Goal: Task Accomplishment & Management: Manage account settings

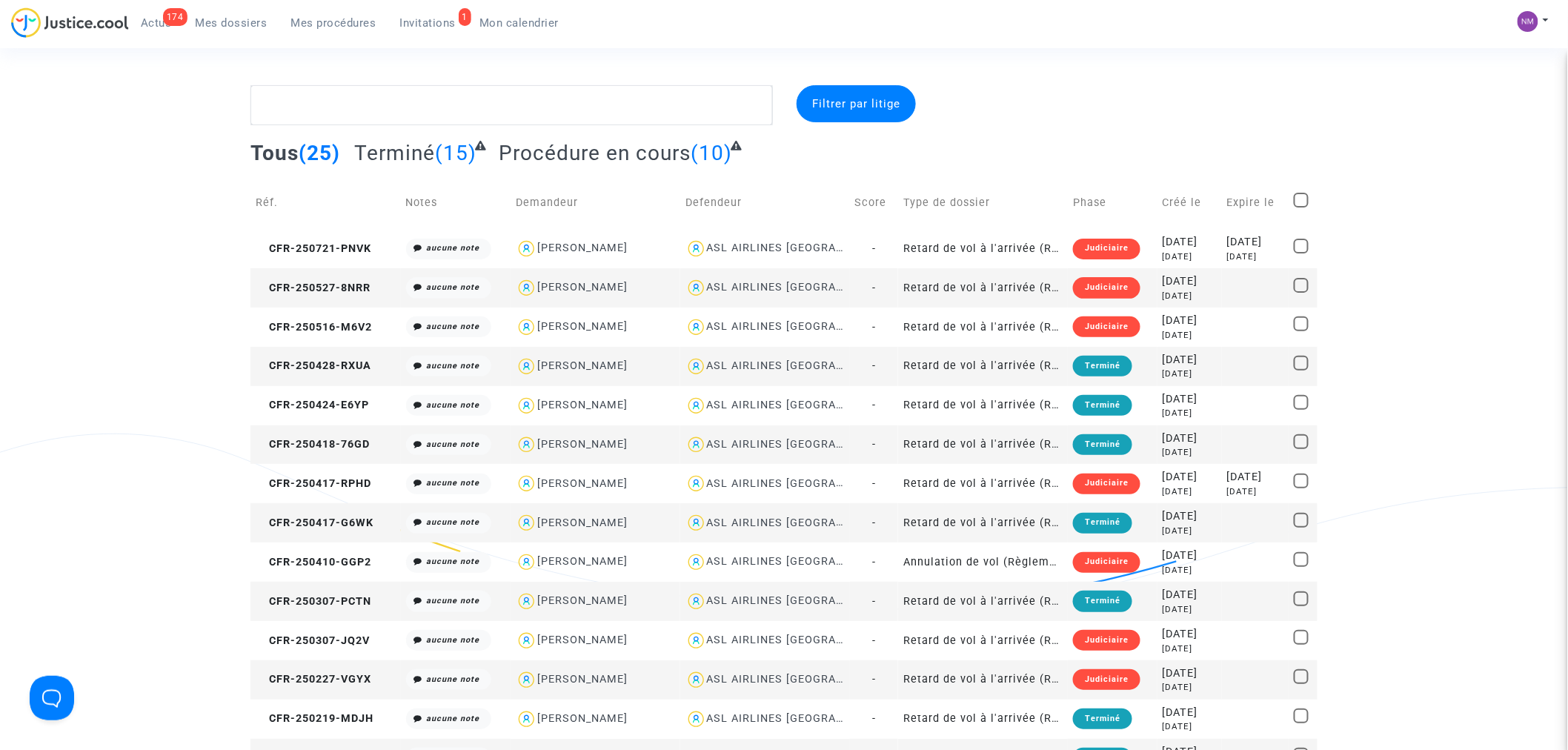
click at [519, 24] on span "Mon calendrier" at bounding box center [519, 23] width 80 height 14
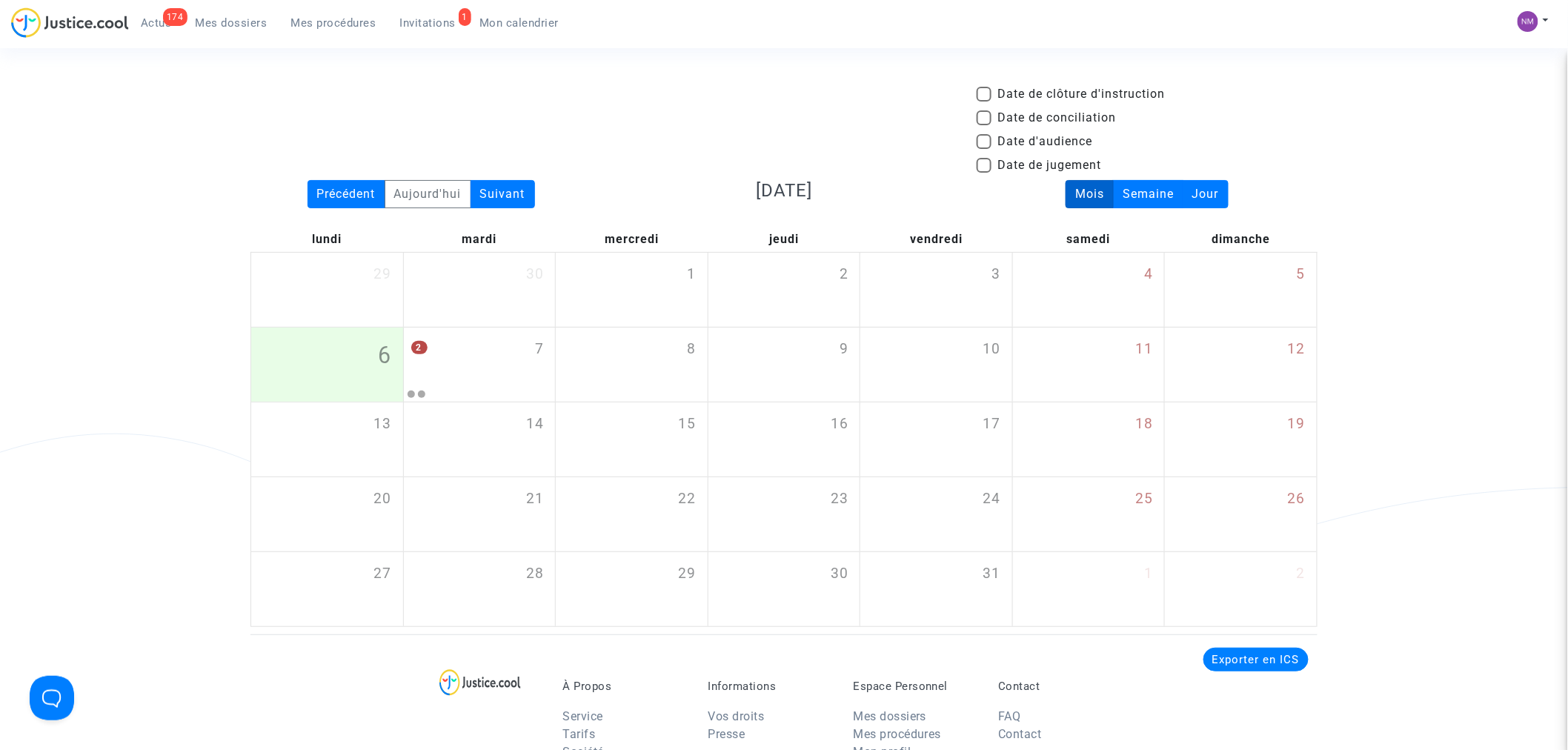
click at [433, 16] on span "Invitations" at bounding box center [429, 23] width 57 height 14
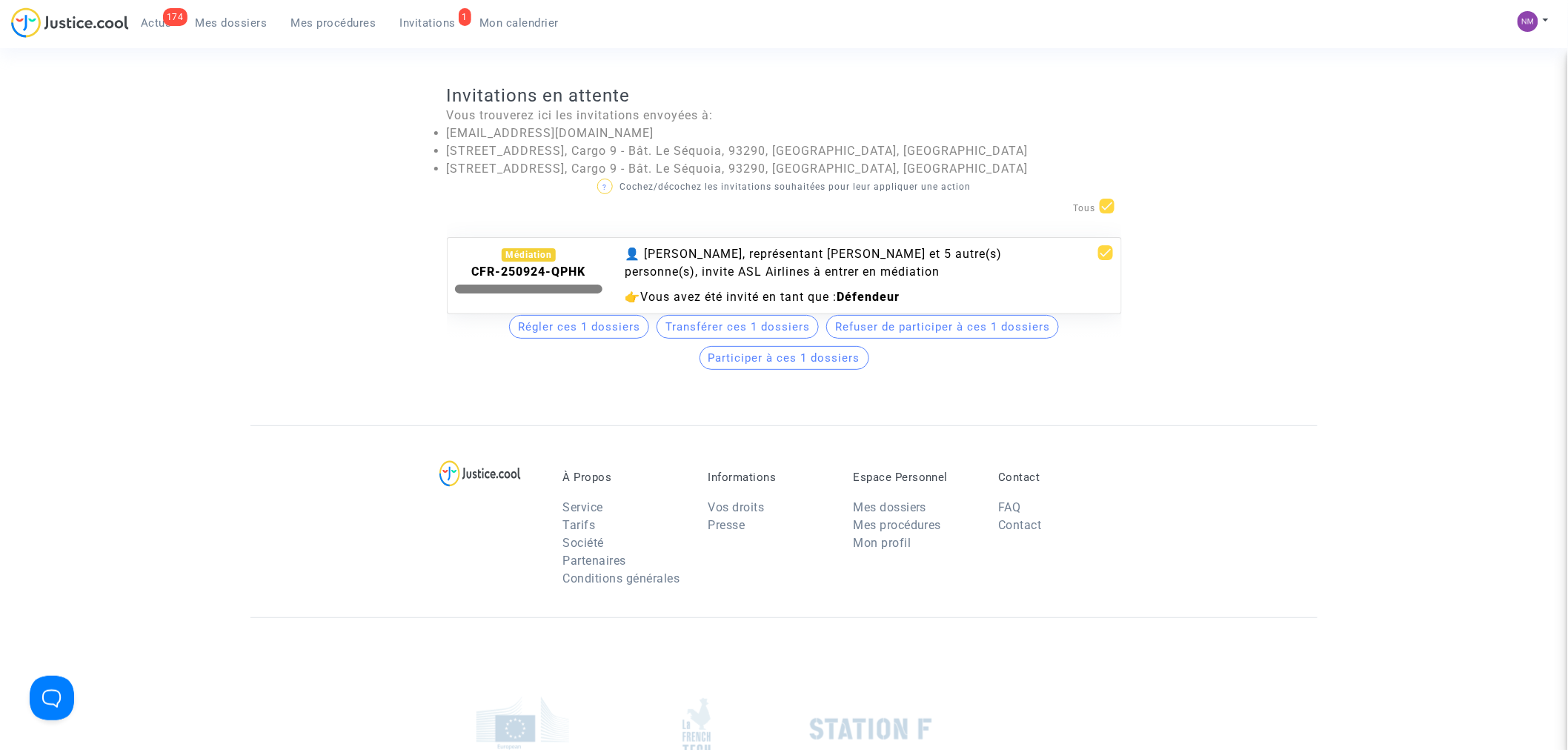
click at [809, 365] on span "Participer à ces 1 dossiers" at bounding box center [785, 358] width 152 height 14
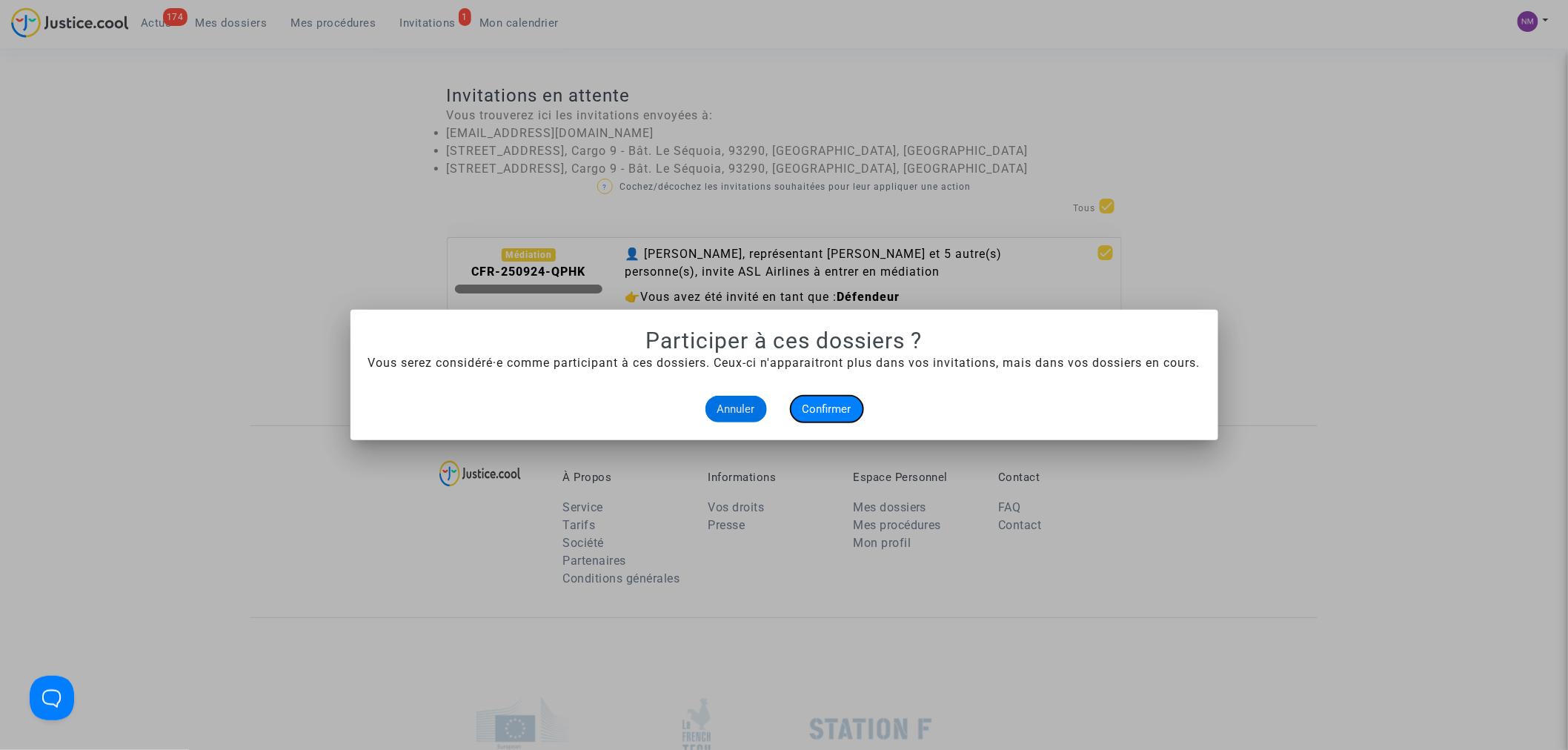
click at [819, 406] on span "Confirmer" at bounding box center [826, 409] width 48 height 14
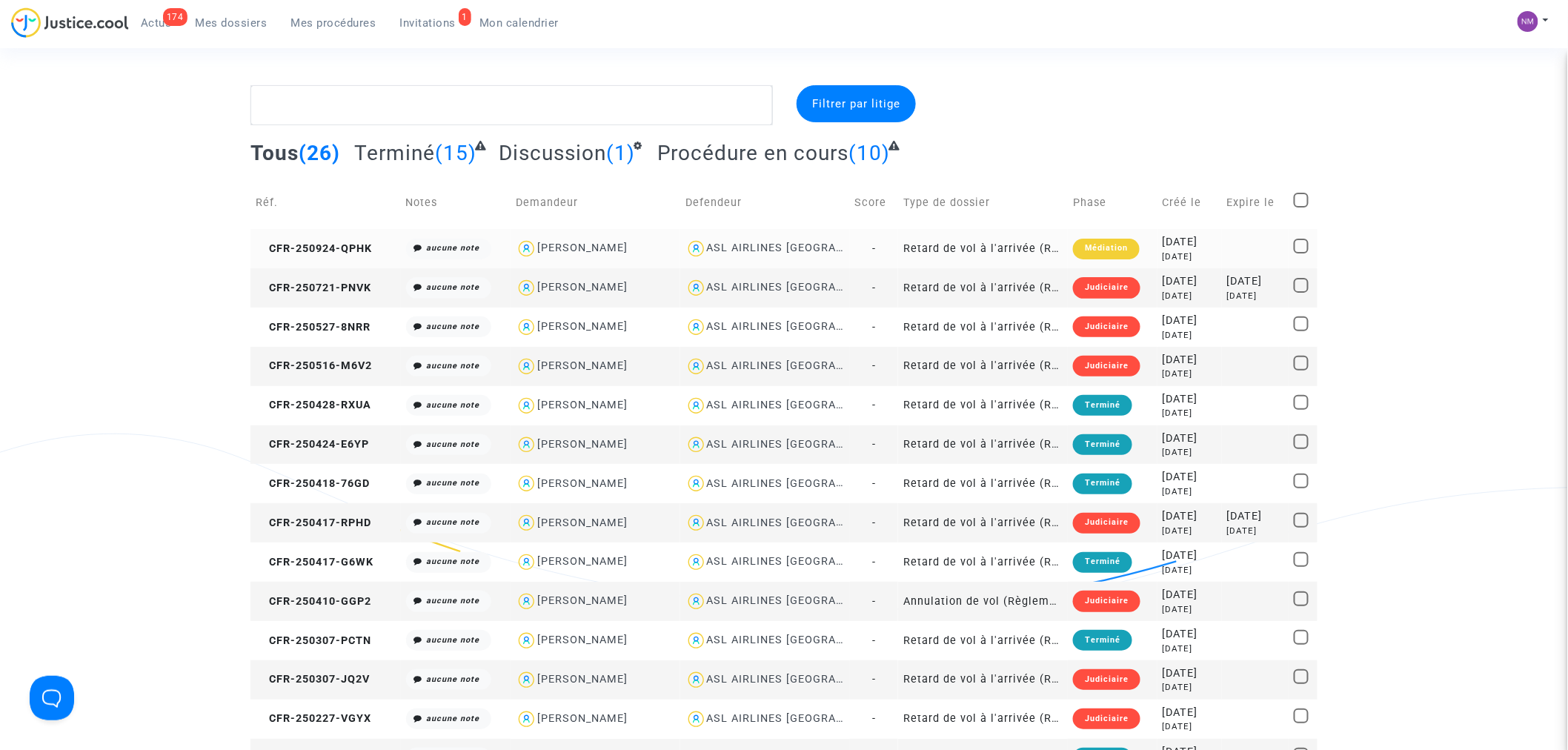
click at [1083, 246] on div "Médiation" at bounding box center [1106, 249] width 67 height 21
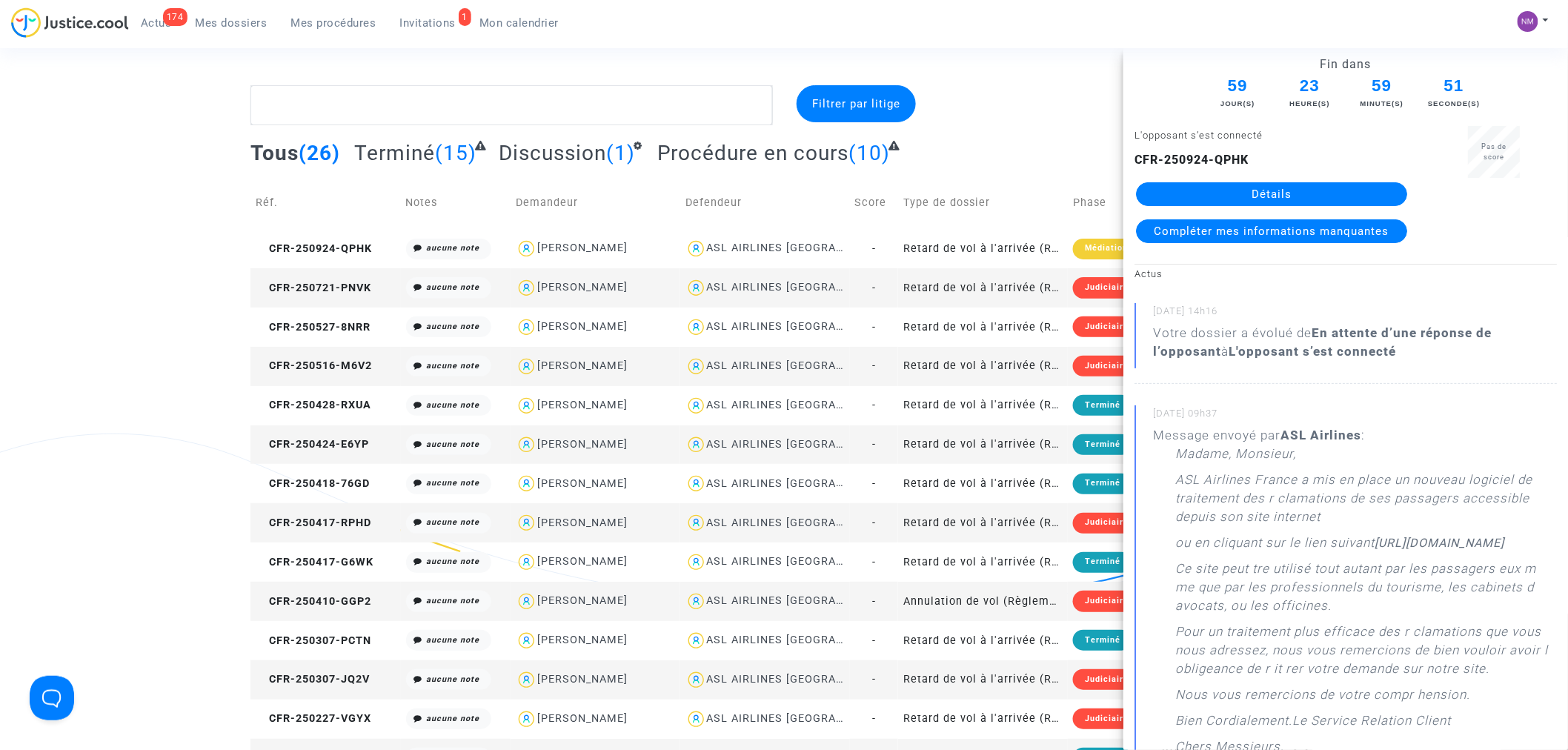
click at [1231, 191] on link "Détails" at bounding box center [1272, 194] width 272 height 24
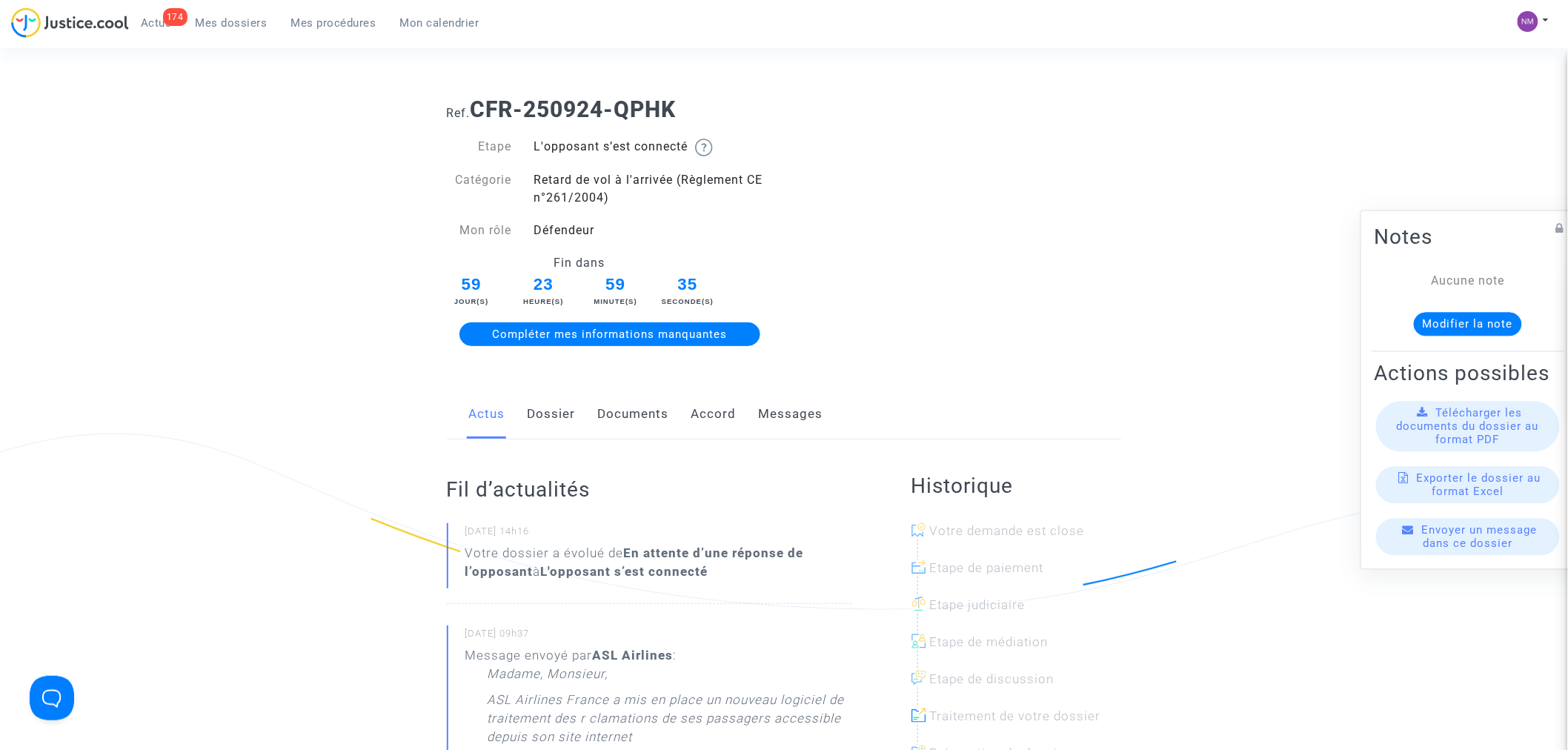
click at [641, 416] on link "Documents" at bounding box center [634, 413] width 71 height 48
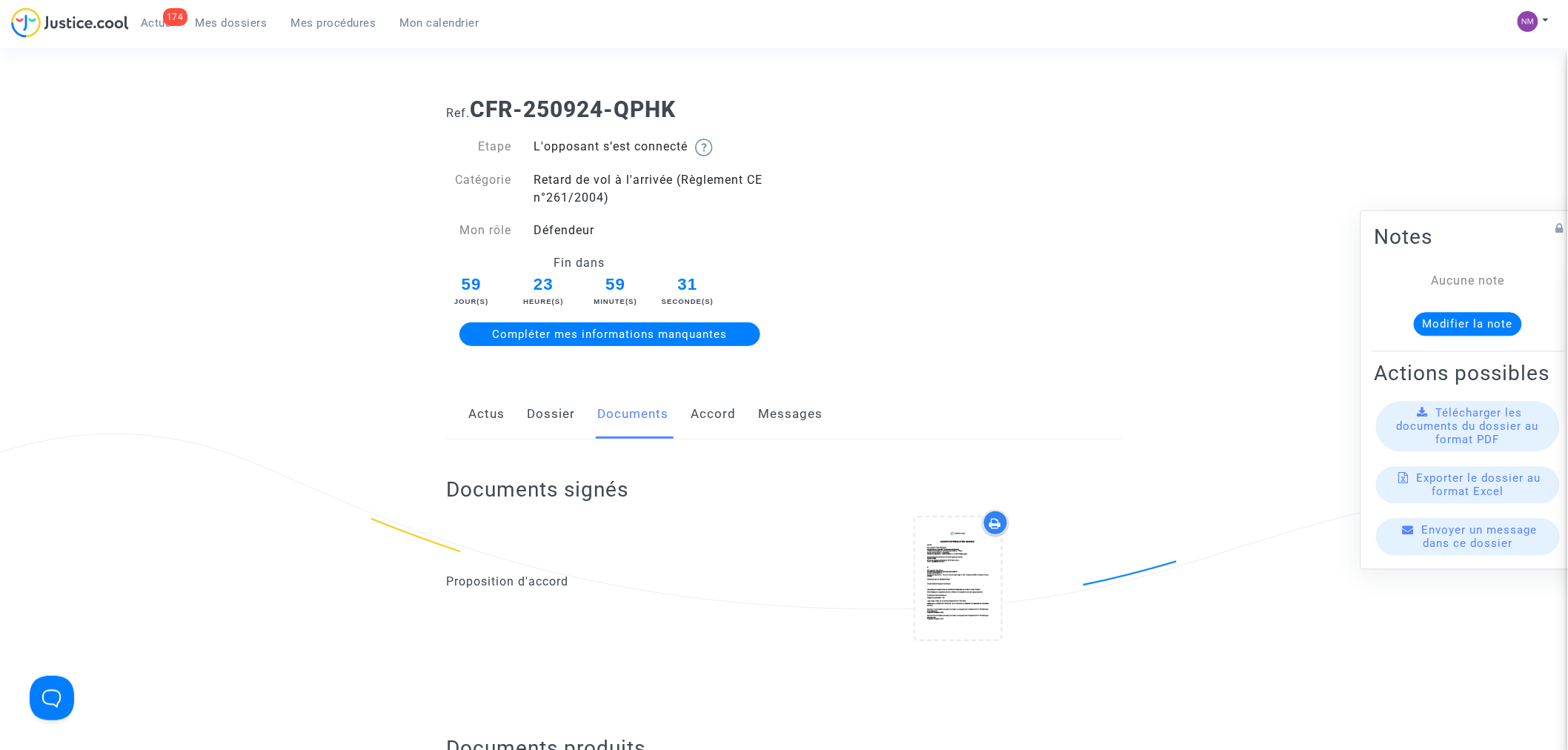
click at [547, 412] on link "Dossier" at bounding box center [552, 413] width 48 height 48
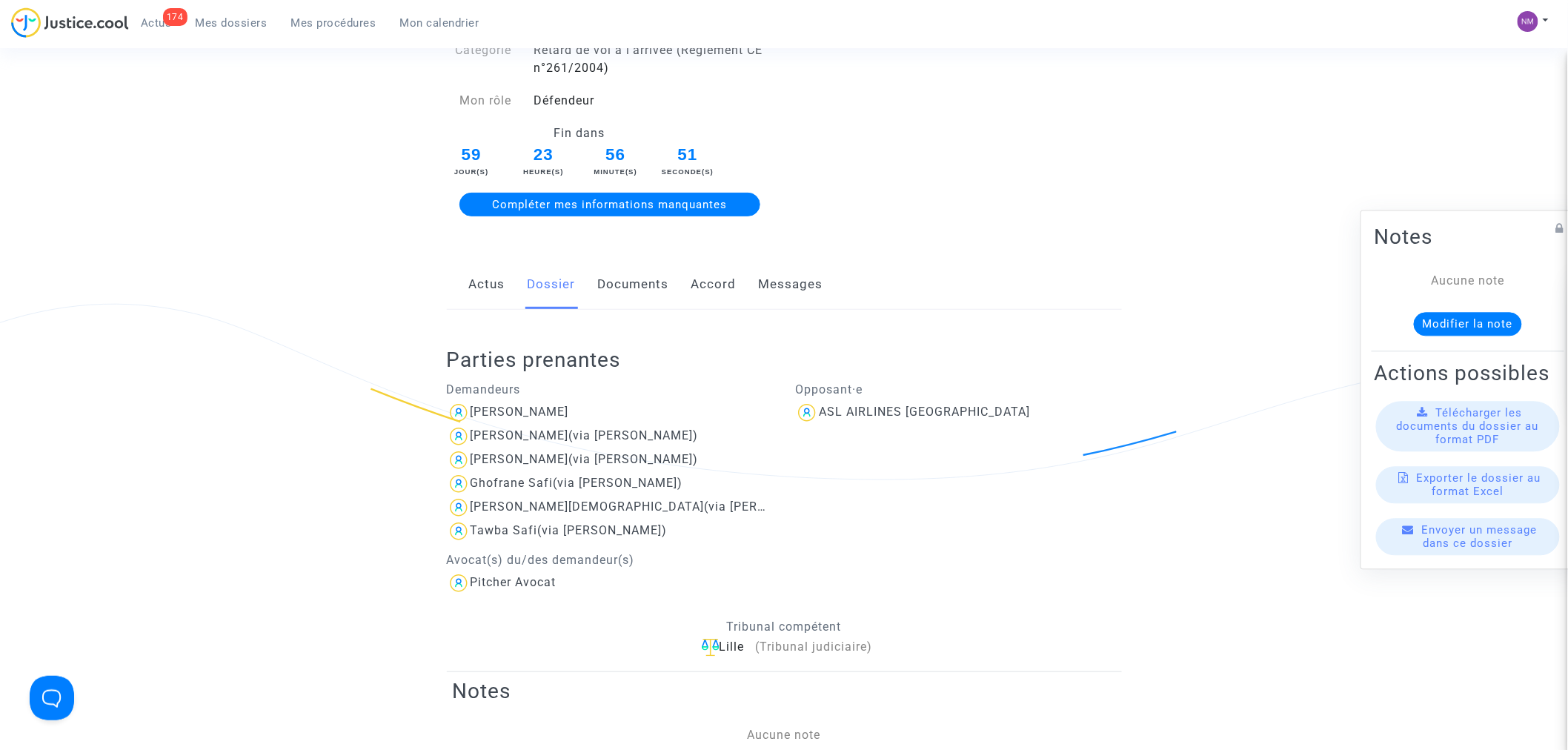
scroll to position [165, 0]
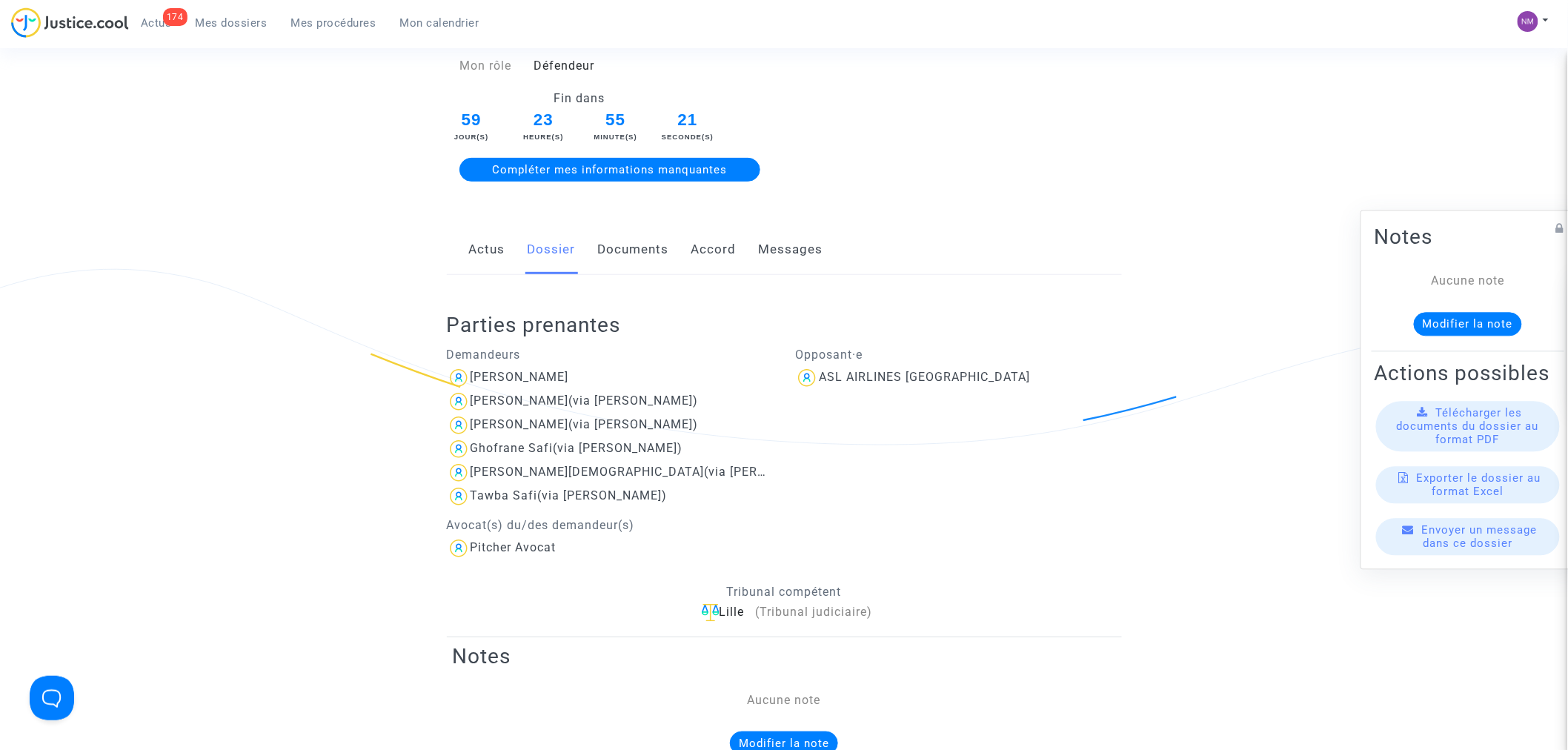
click at [658, 252] on link "Documents" at bounding box center [634, 249] width 71 height 48
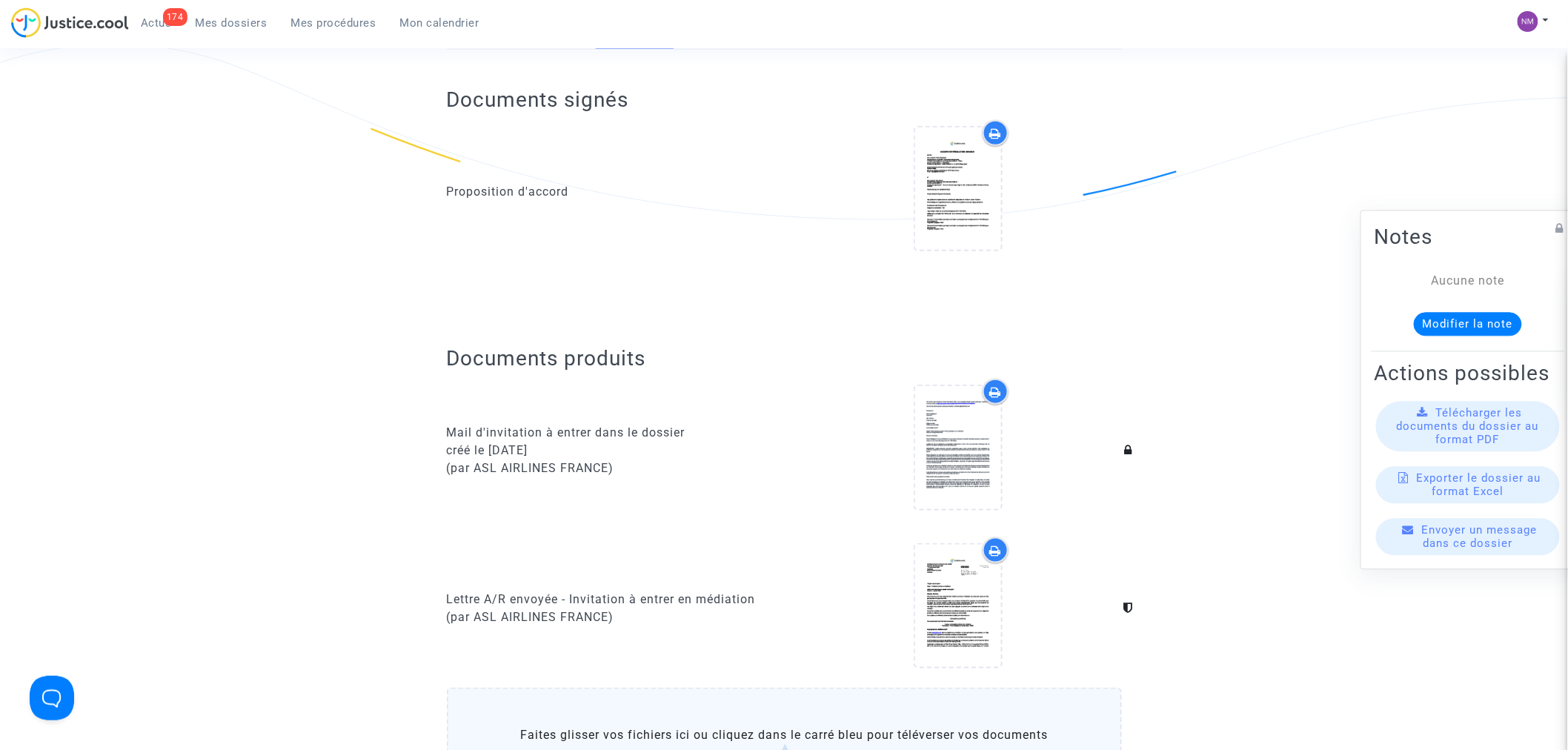
scroll to position [412, 0]
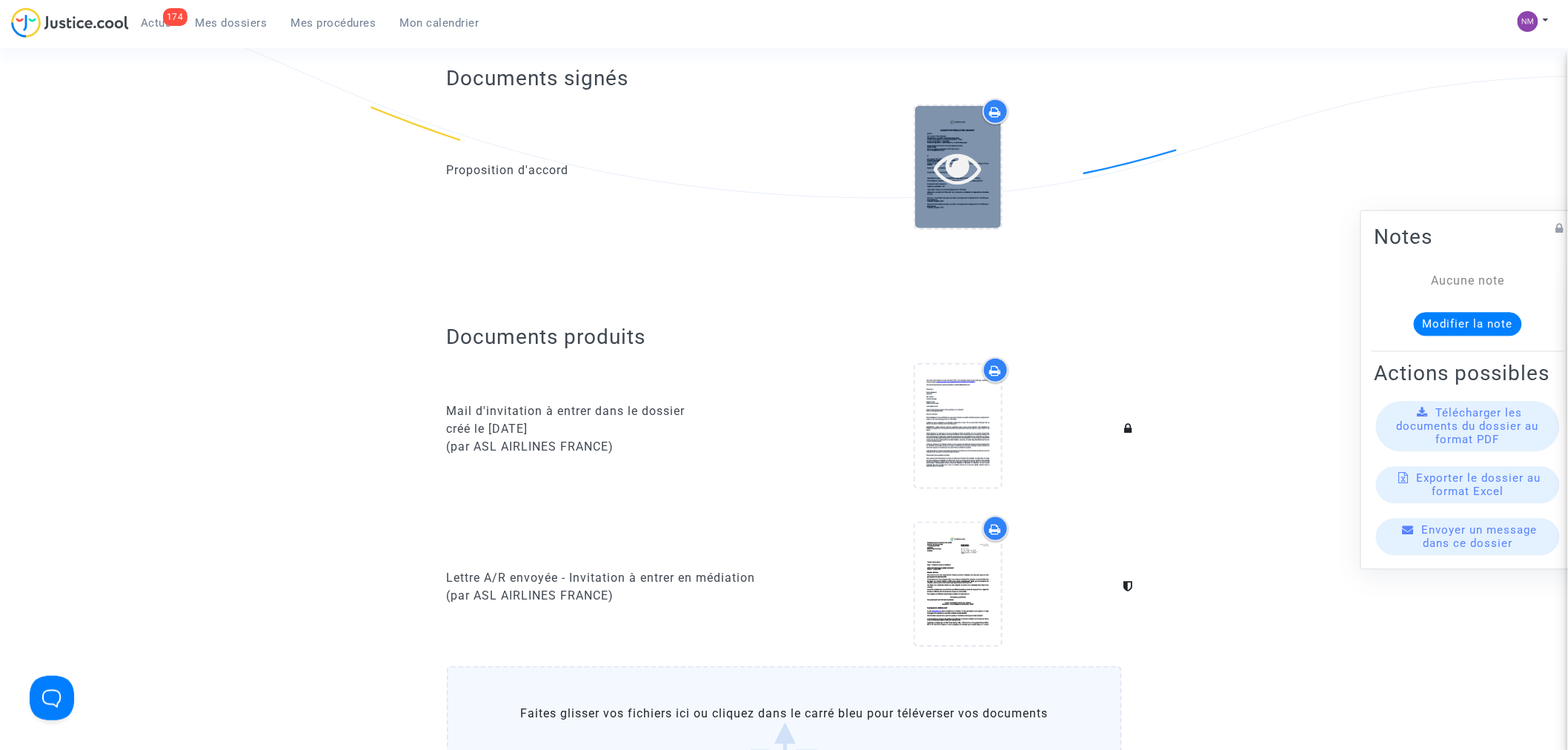
click at [943, 183] on icon at bounding box center [959, 167] width 48 height 48
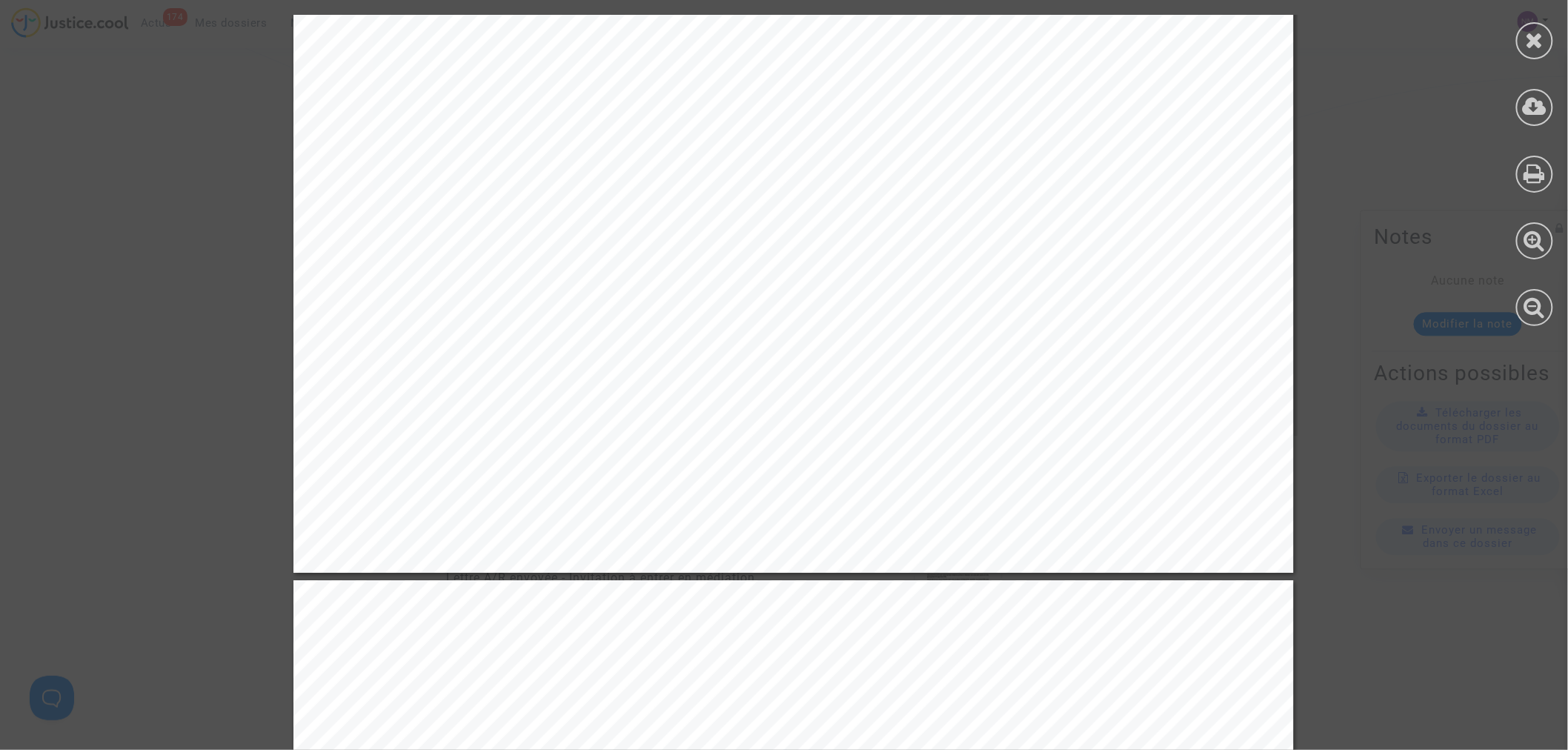
scroll to position [2552, 0]
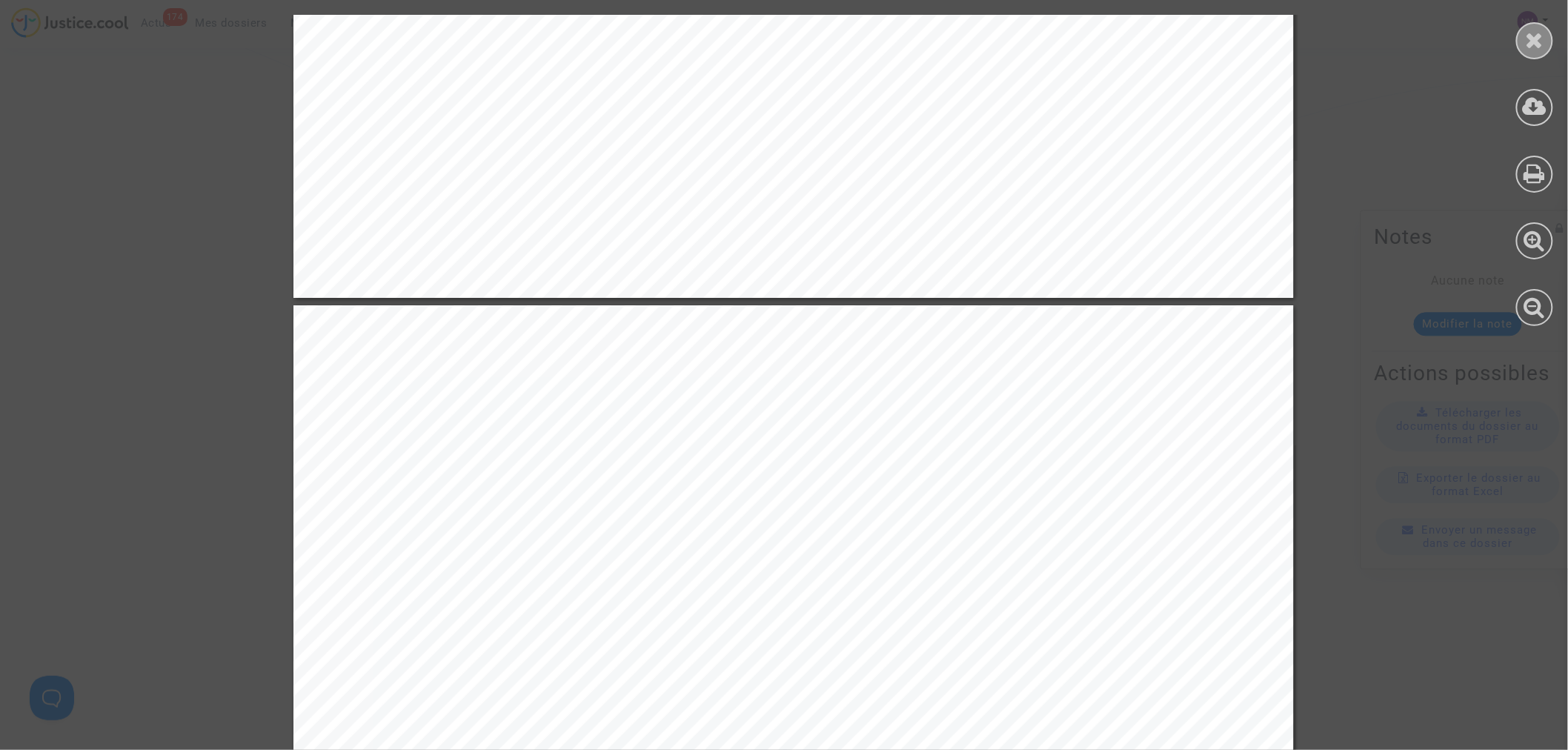
click at [1537, 27] on div at bounding box center [1535, 40] width 38 height 38
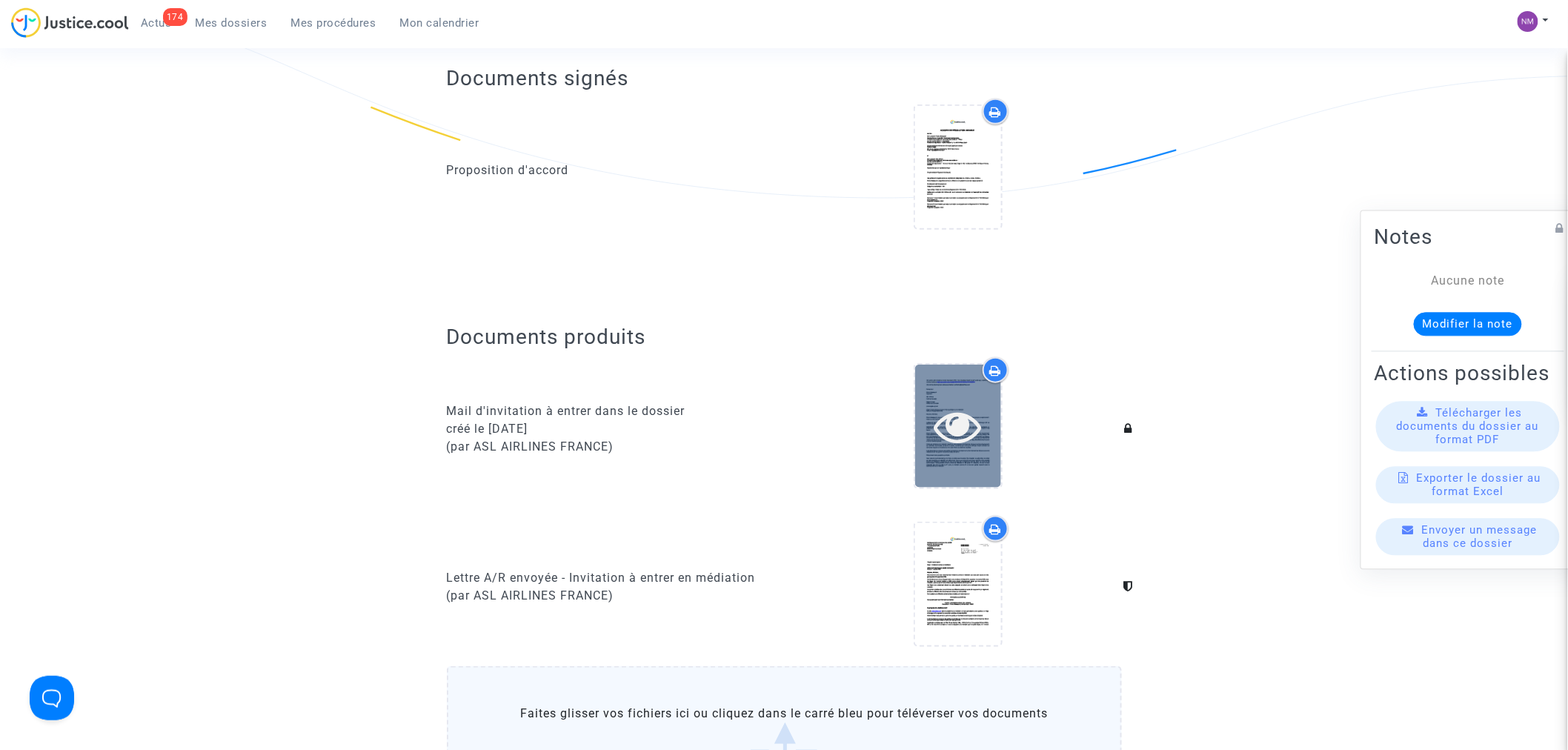
click at [979, 420] on icon at bounding box center [959, 426] width 48 height 48
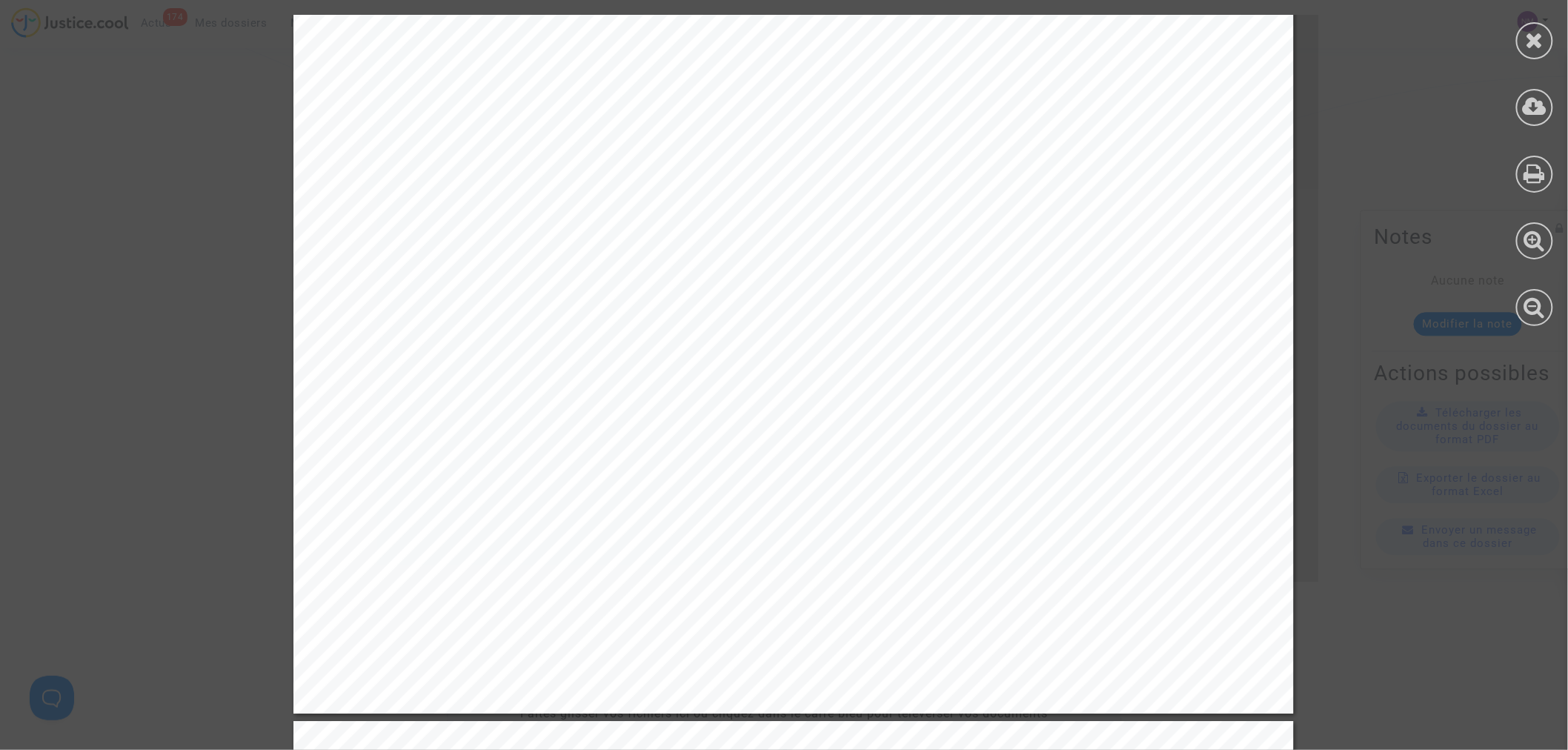
scroll to position [2306, 0]
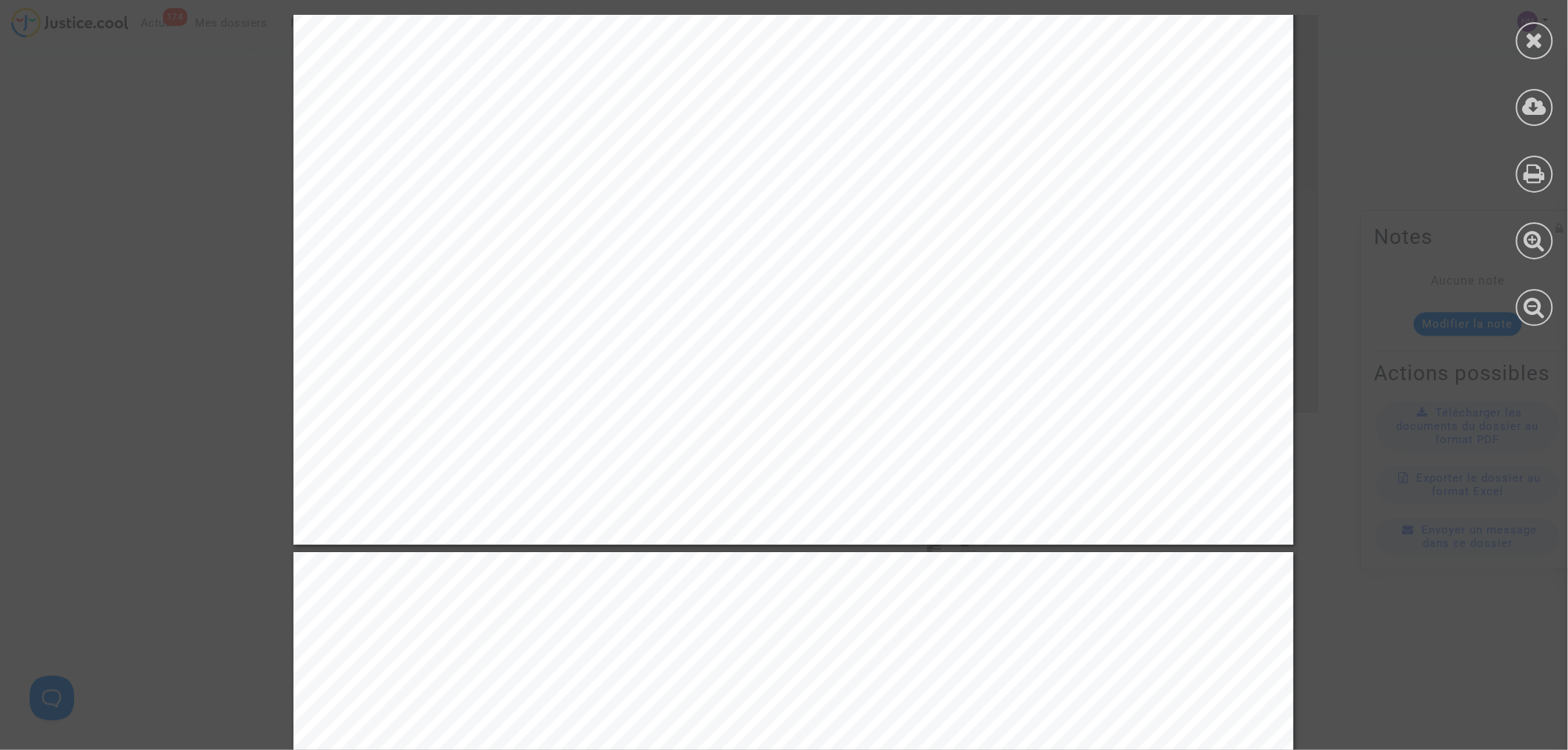
click at [1534, 31] on icon at bounding box center [1535, 40] width 18 height 22
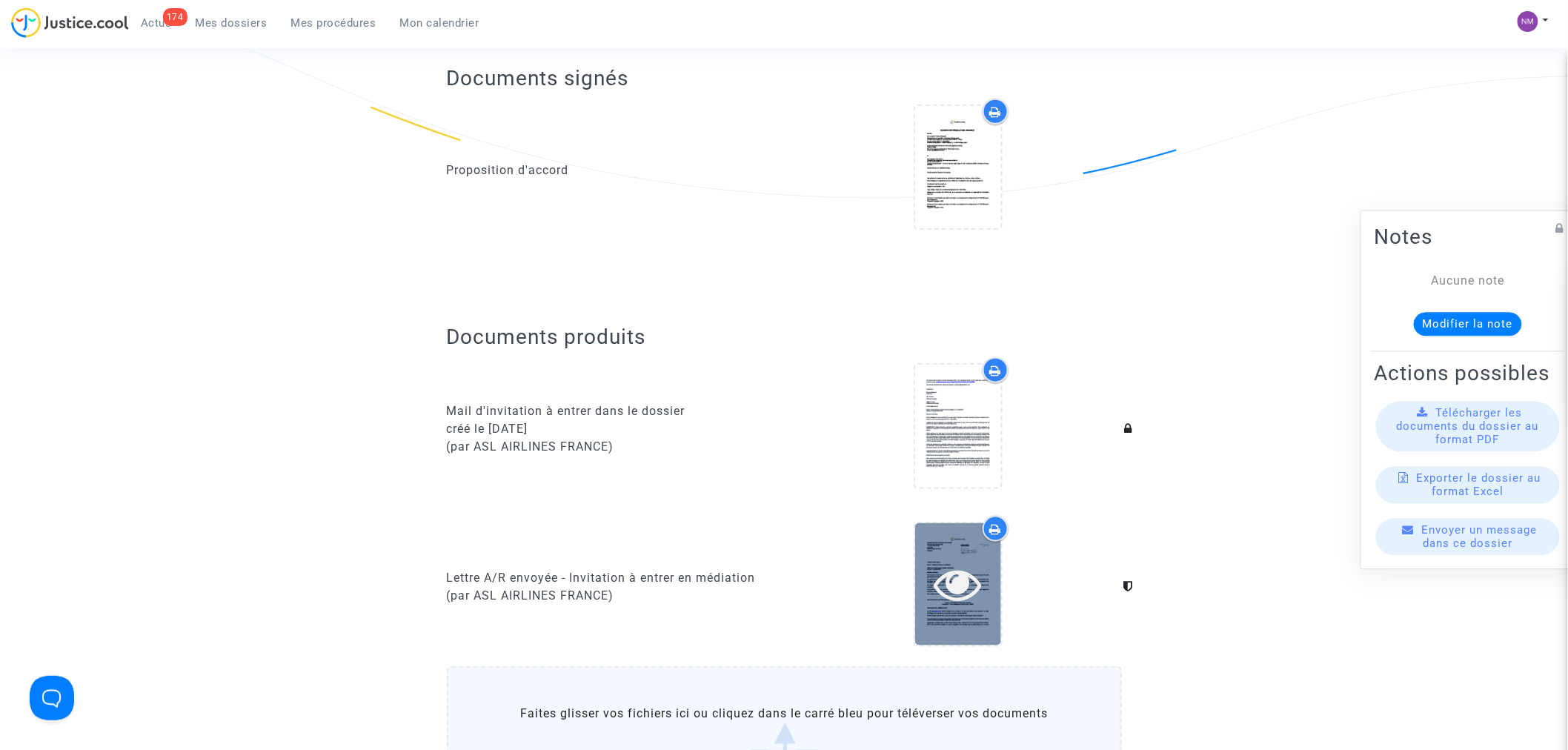
click at [965, 545] on div at bounding box center [959, 584] width 86 height 123
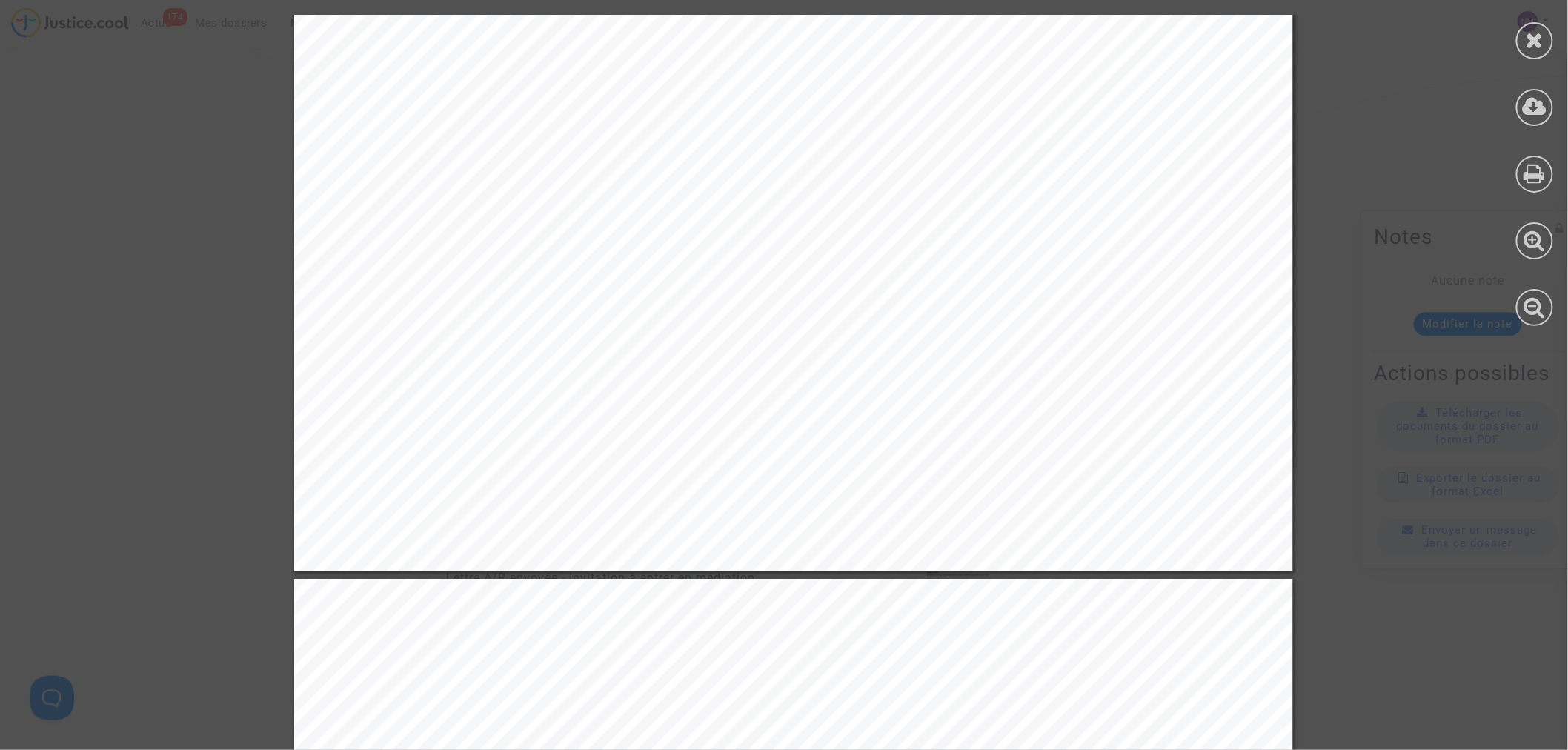
scroll to position [905, 0]
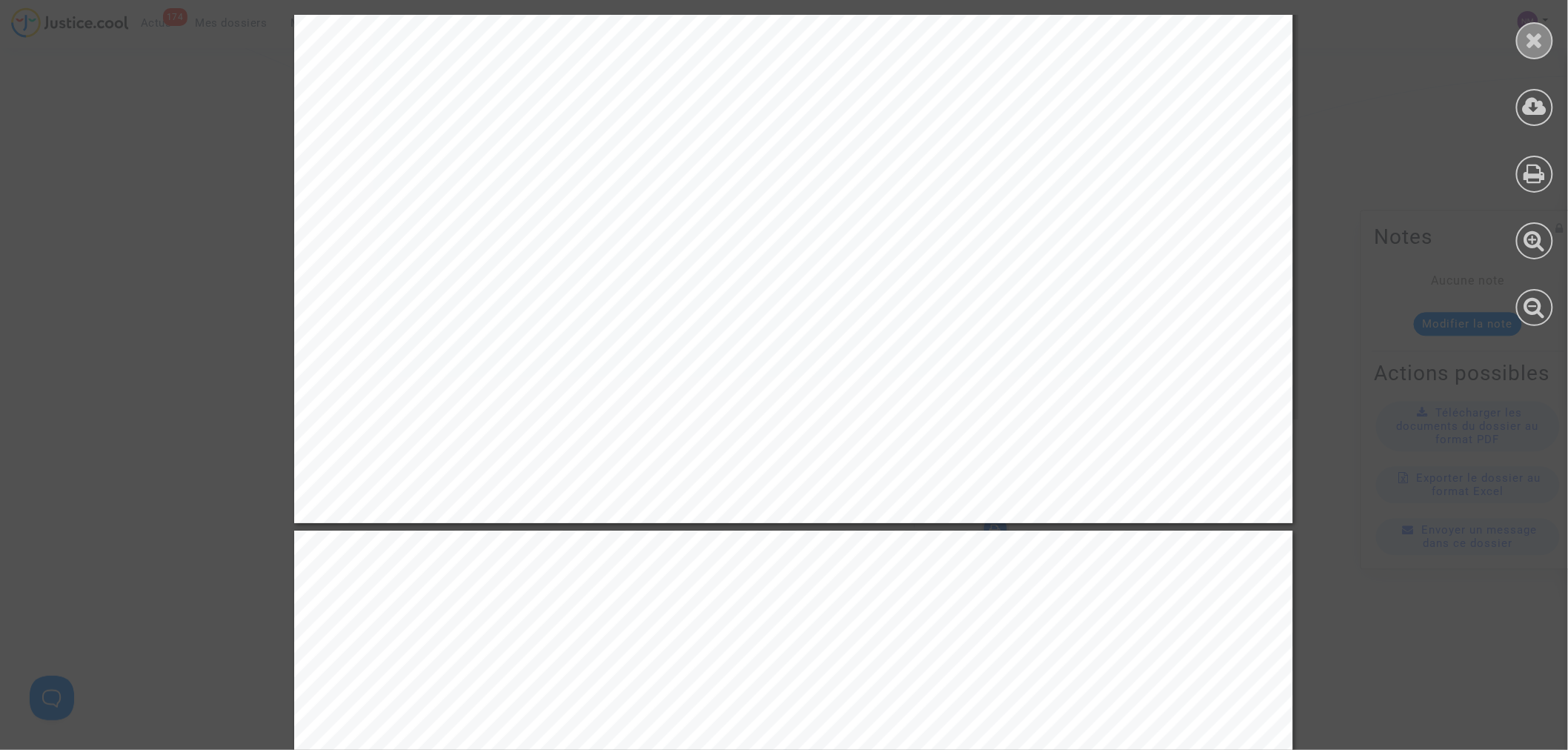
click at [1541, 32] on icon at bounding box center [1535, 40] width 18 height 22
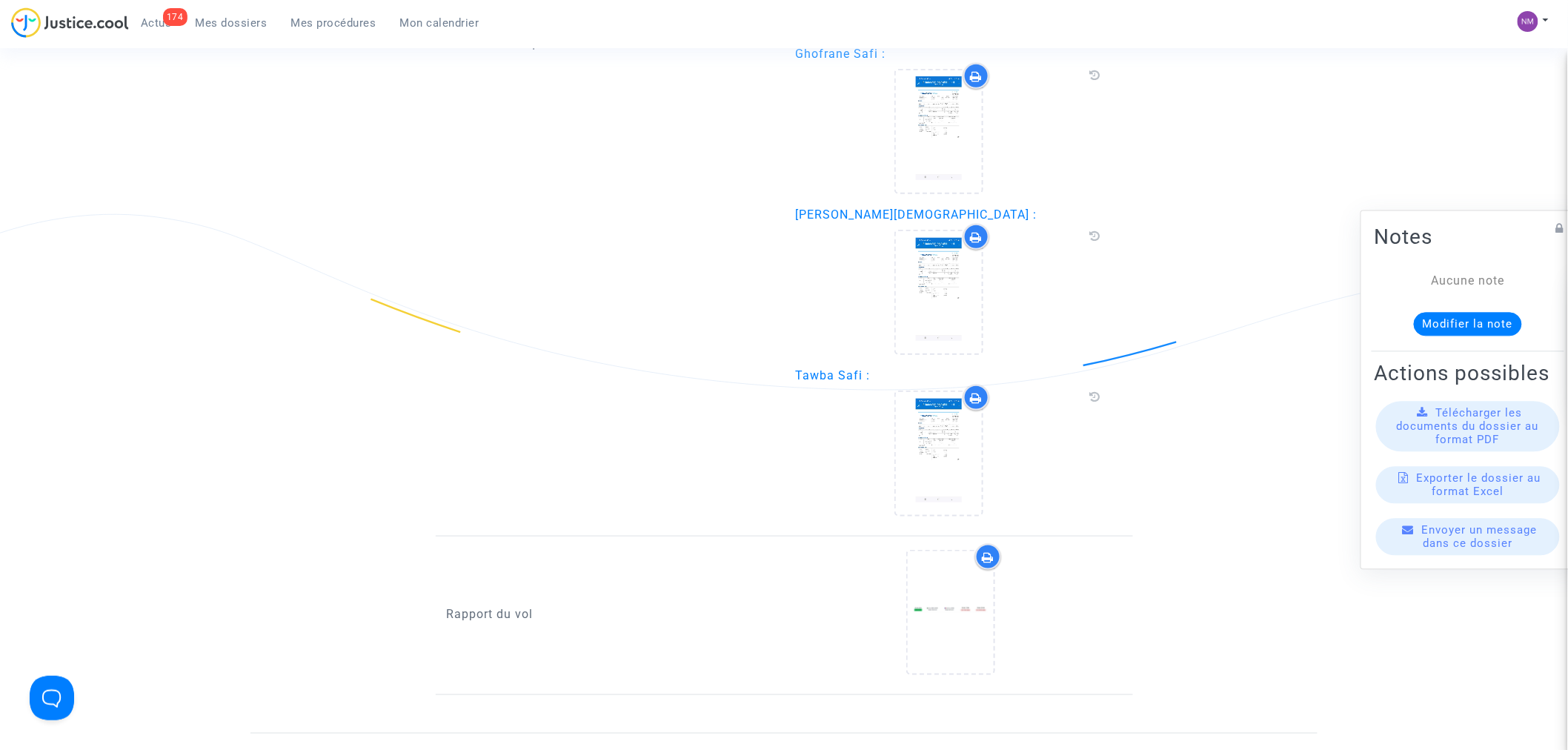
scroll to position [2881, 0]
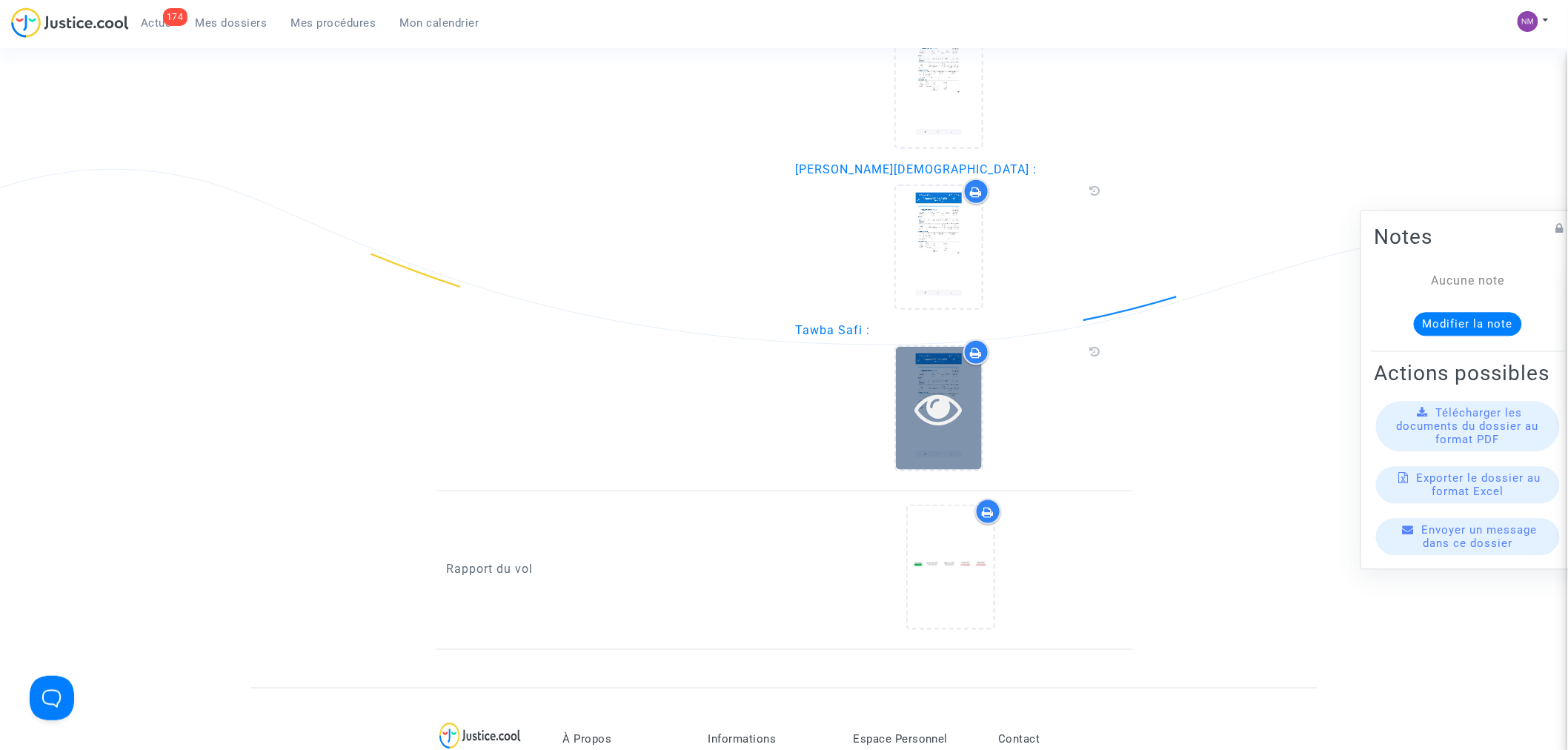
click at [943, 385] on icon at bounding box center [940, 409] width 48 height 48
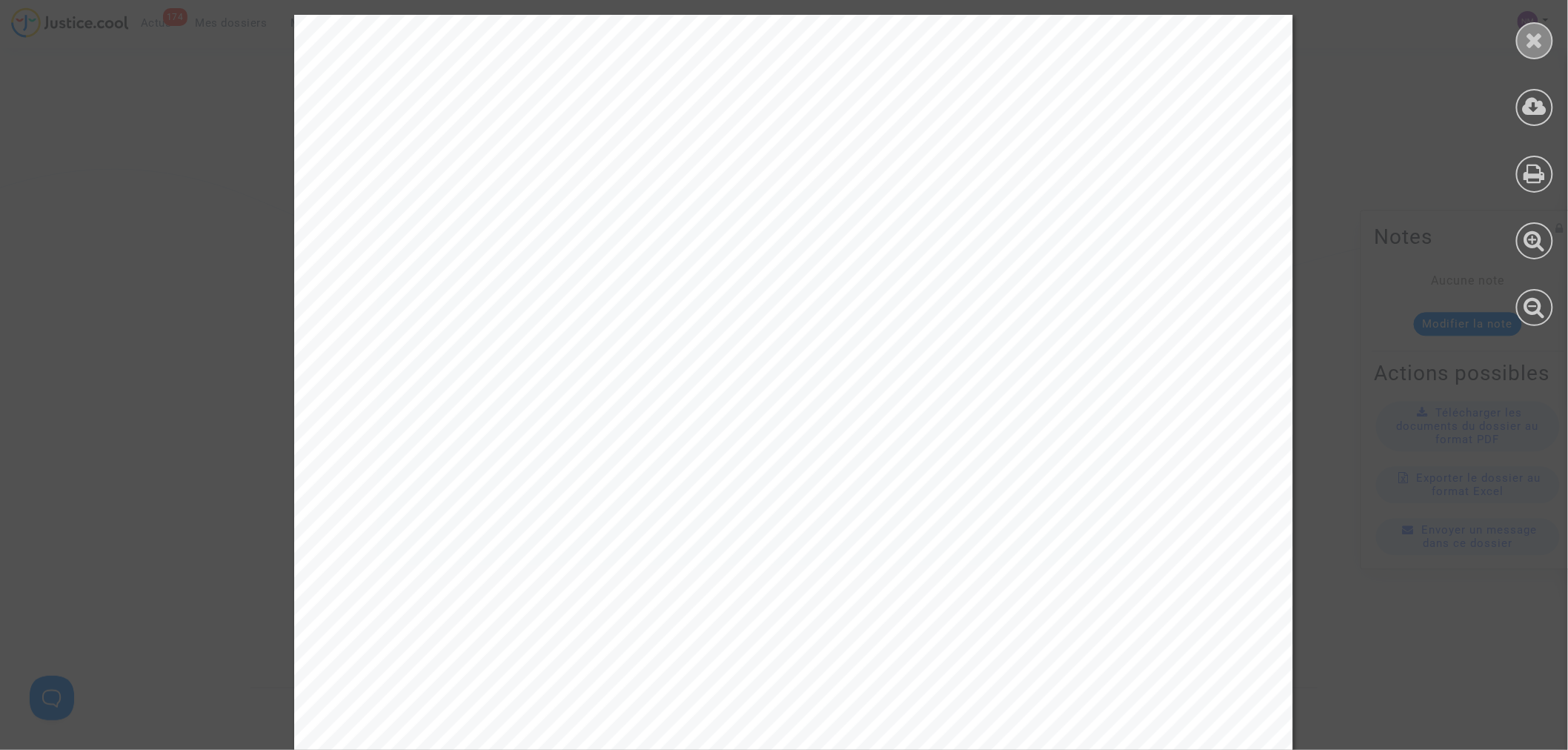
click at [1539, 38] on icon at bounding box center [1535, 40] width 18 height 22
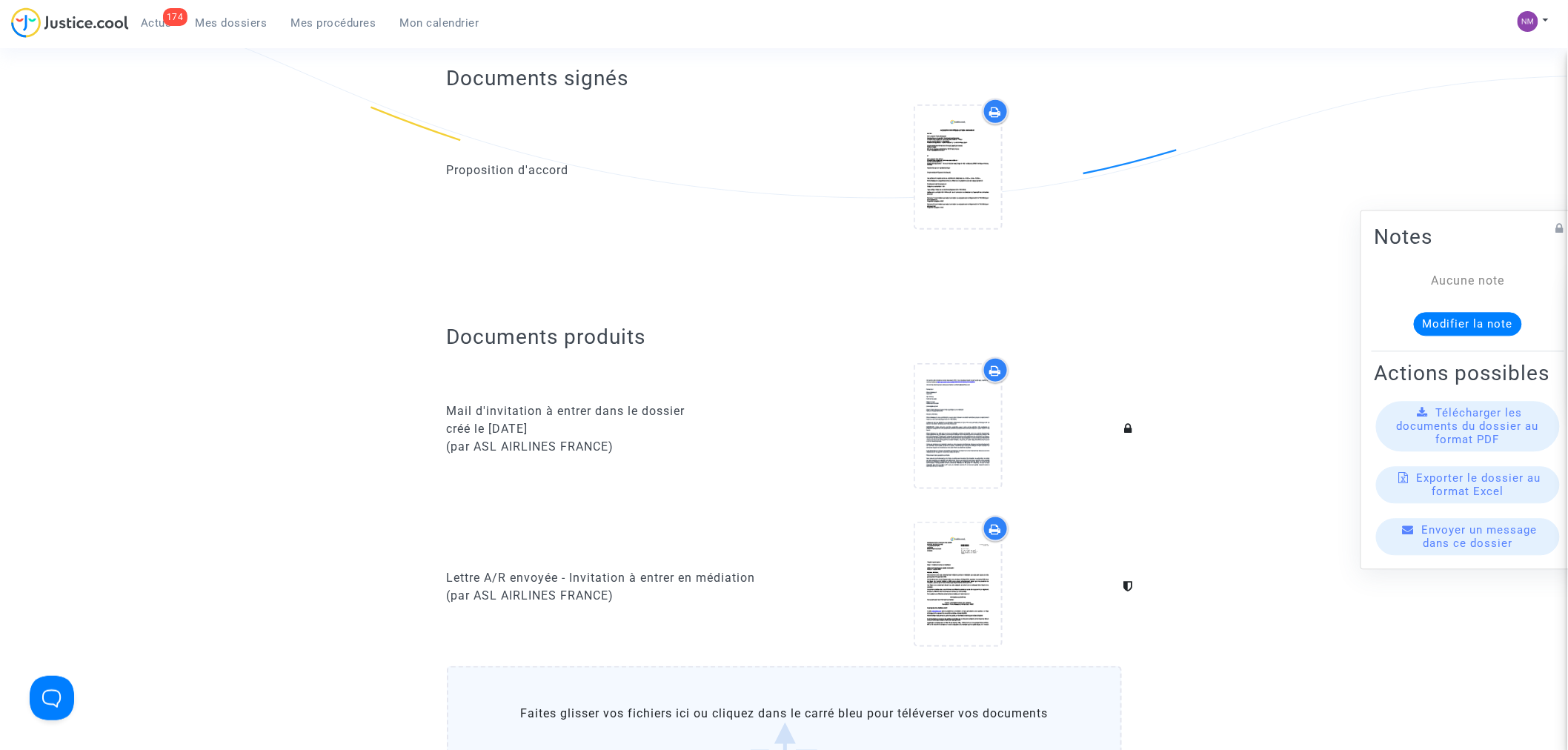
scroll to position [0, 0]
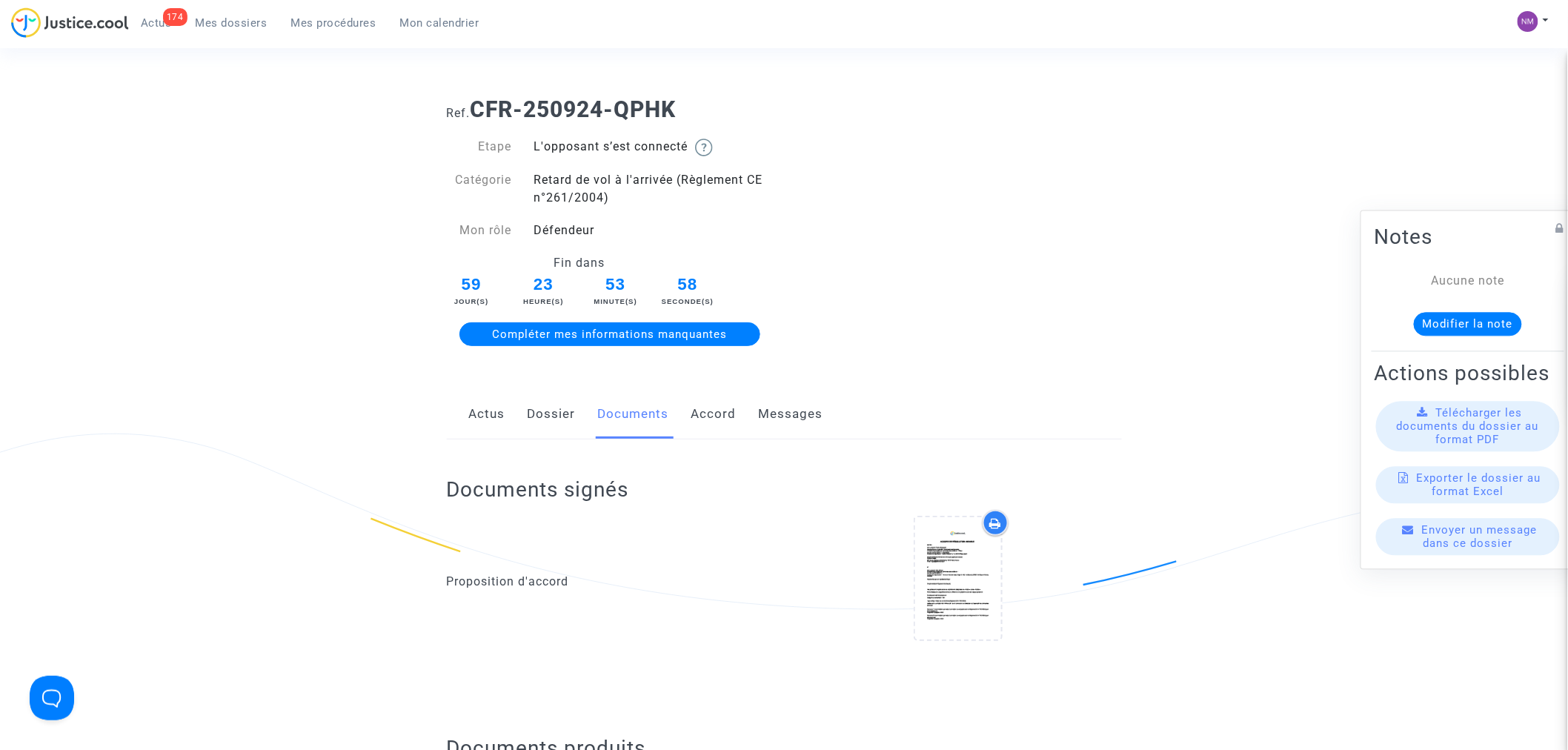
click at [795, 412] on link "Messages" at bounding box center [791, 413] width 64 height 48
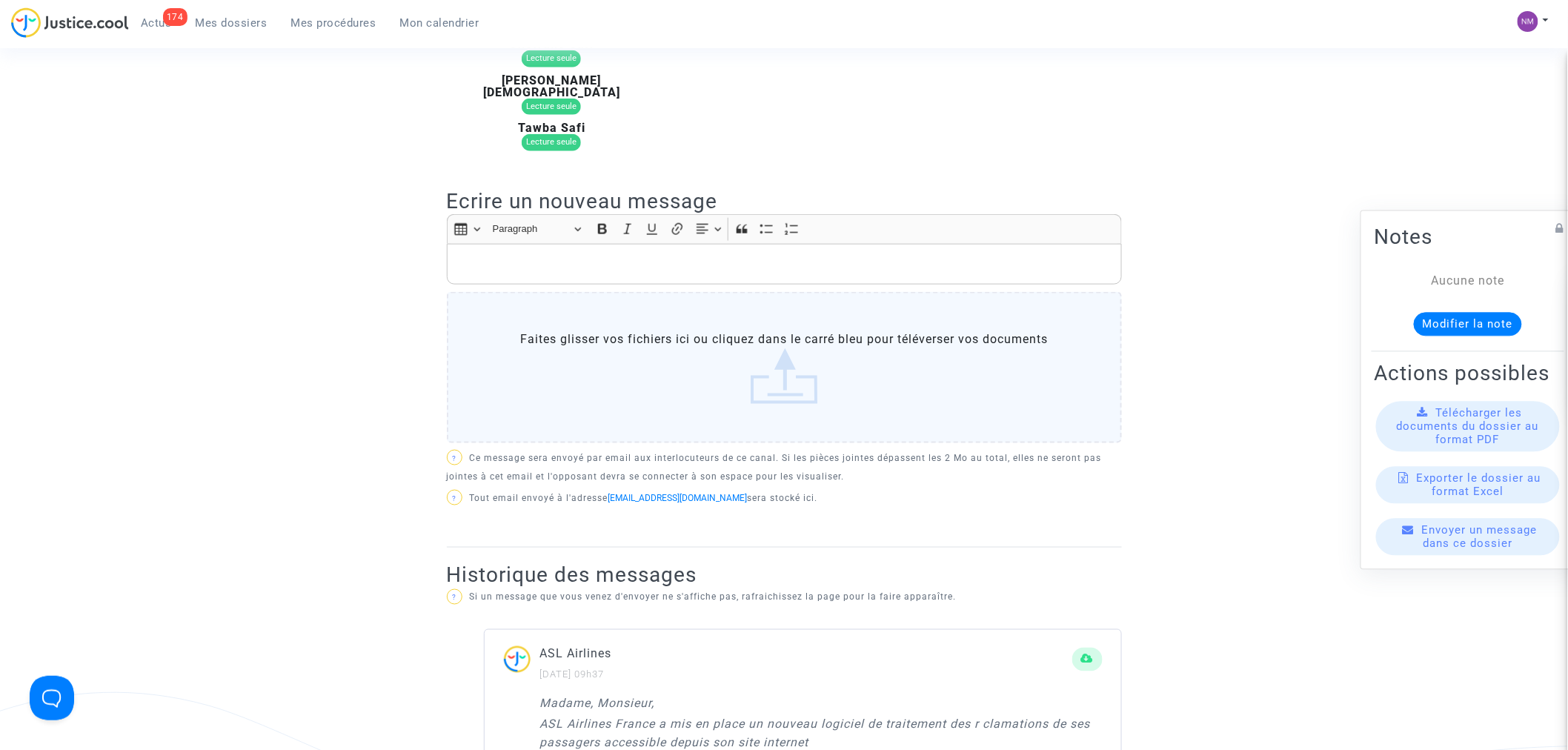
scroll to position [576, 0]
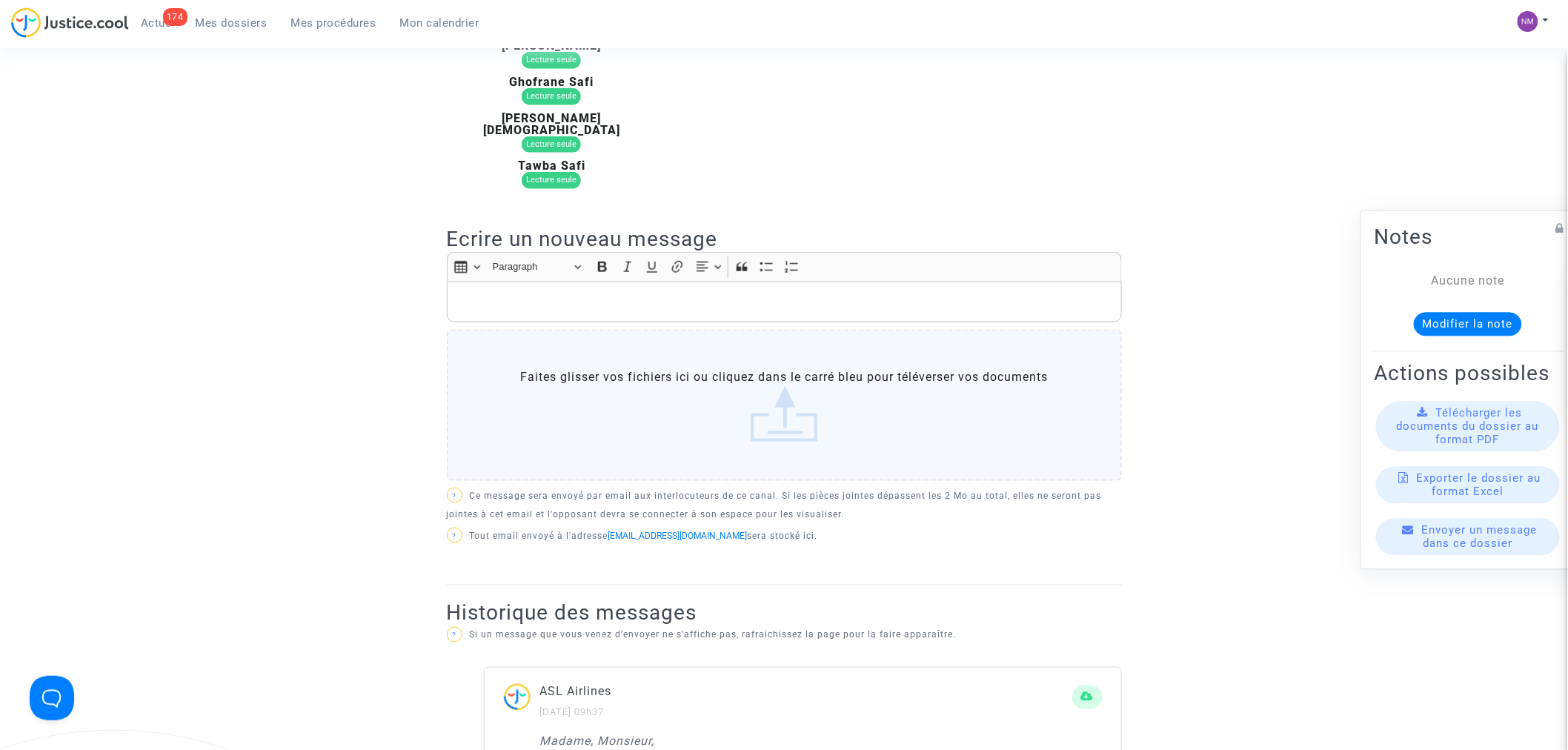
click at [482, 293] on p "Rich Text Editor, main" at bounding box center [784, 302] width 660 height 18
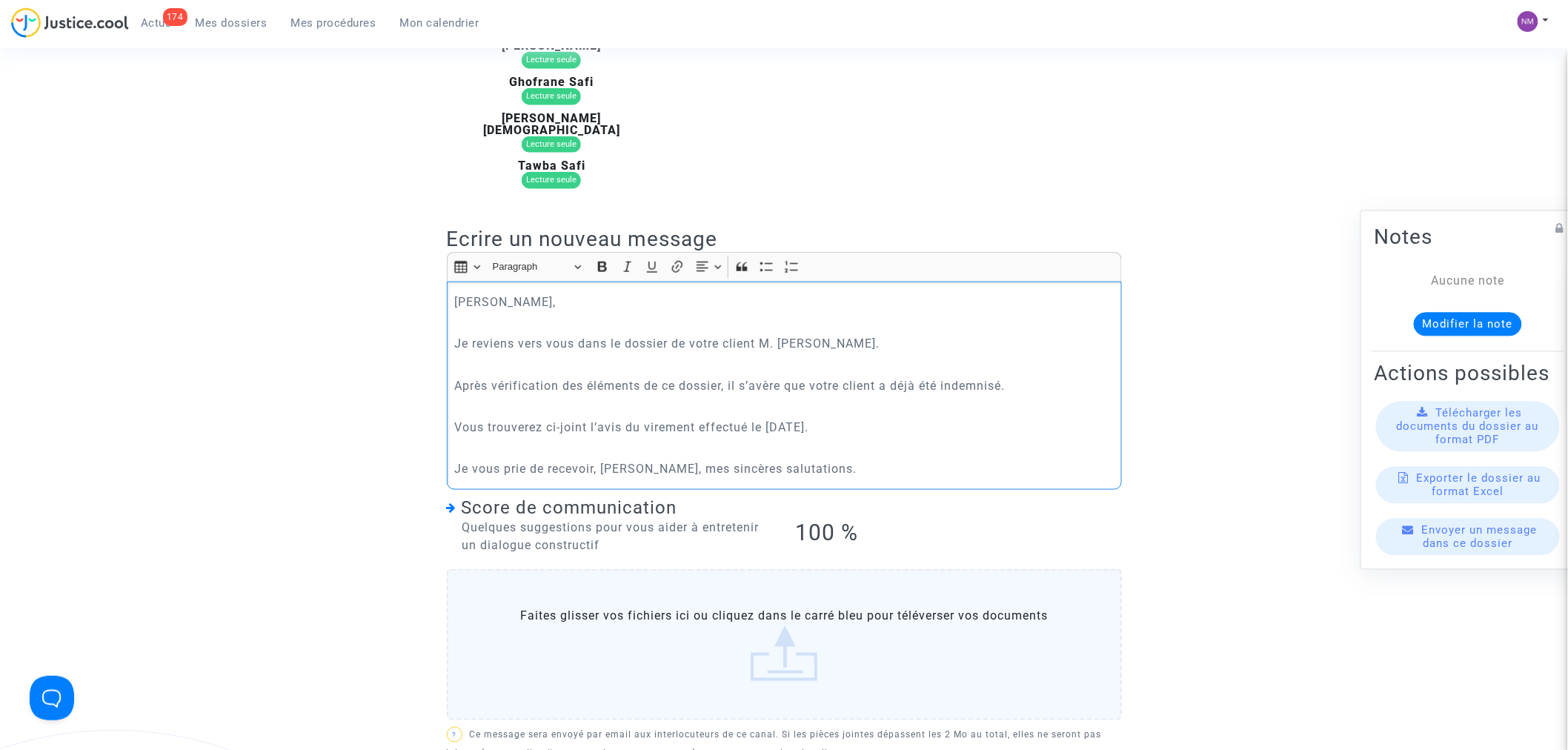
drag, startPoint x: 886, startPoint y: 328, endPoint x: 707, endPoint y: 327, distance: 179.0
click at [707, 334] on p "Je reviens vers vous dans le dossier de votre client M. [PERSON_NAME]." at bounding box center [784, 343] width 660 height 18
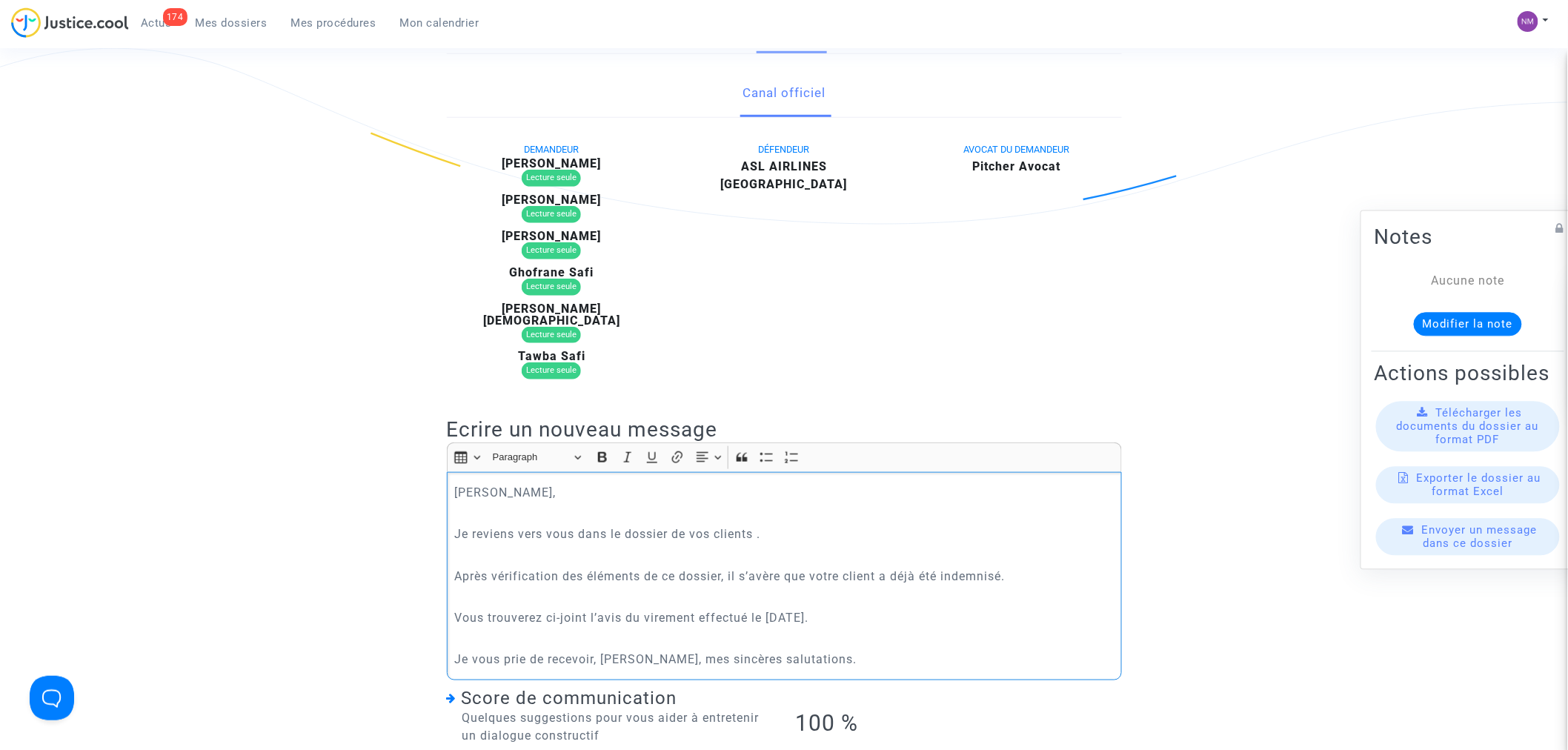
scroll to position [412, 0]
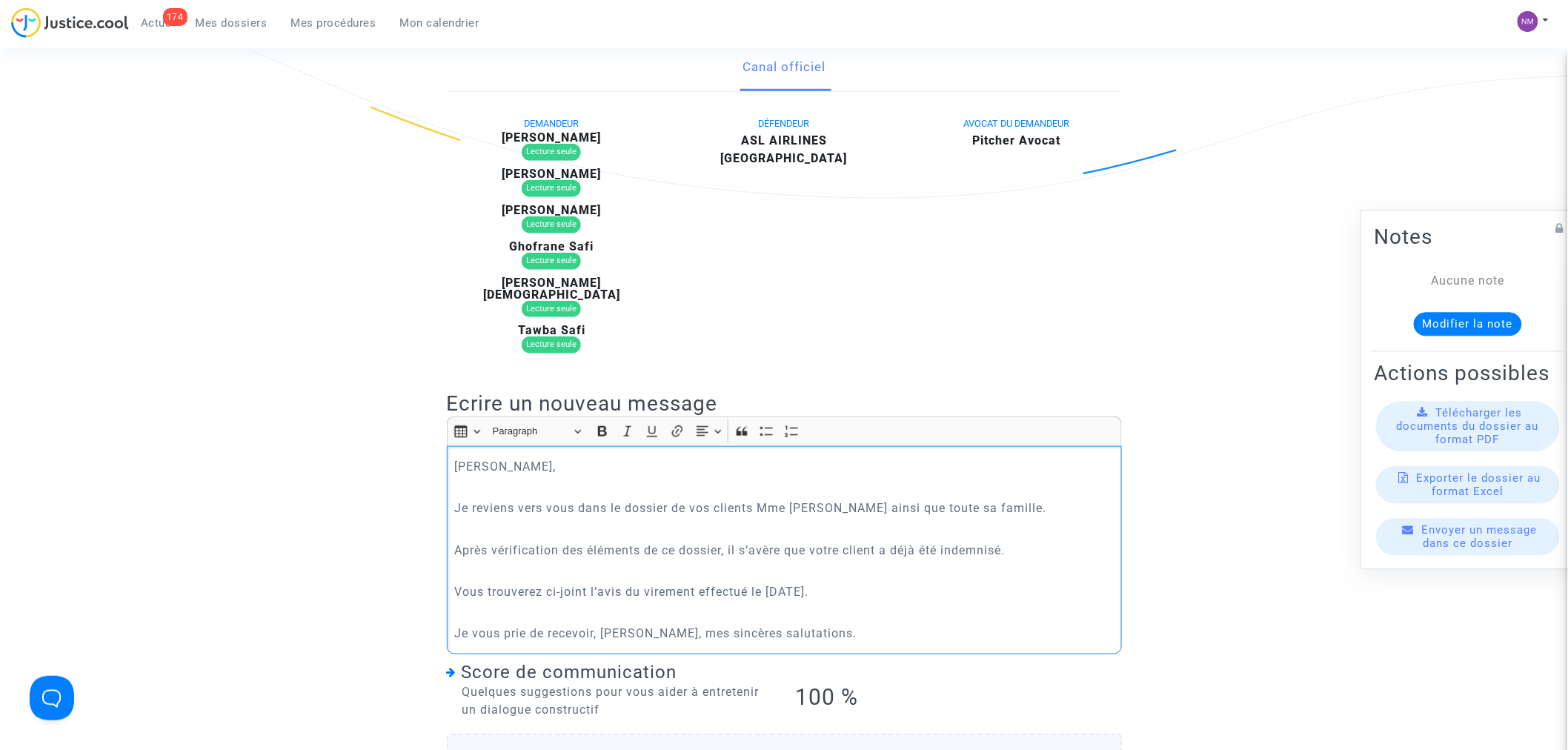
drag, startPoint x: 850, startPoint y: 583, endPoint x: 773, endPoint y: 584, distance: 77.0
click at [773, 584] on p "Vous trouverez ci-joint l’avis du virement effectué le [DATE]." at bounding box center [784, 592] width 660 height 18
click at [783, 584] on p "Vous trouverez ci-joint l’avis du virement effectué le [DATE]." at bounding box center [784, 592] width 660 height 18
drag, startPoint x: 800, startPoint y: 580, endPoint x: 775, endPoint y: 582, distance: 25.1
click at [775, 583] on p "Vous trouverez ci-joint l’avis du virement effectué le [DATE]." at bounding box center [784, 592] width 660 height 18
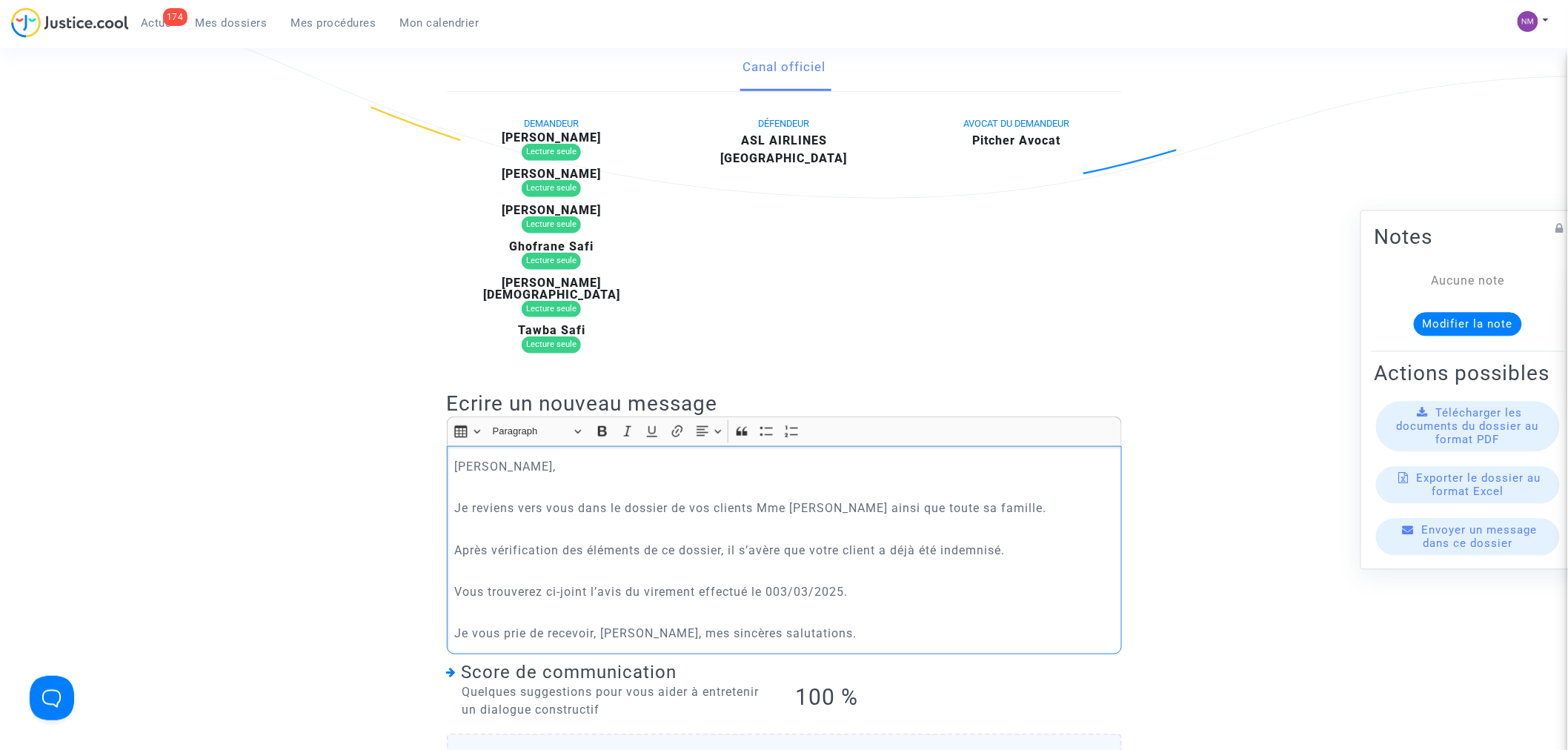
drag, startPoint x: 746, startPoint y: 605, endPoint x: 425, endPoint y: 464, distance: 350.6
copy div "[PERSON_NAME], Je reviens vers vous dans le dossier de vos clients Mme [PERSON_…"
click at [886, 627] on p "Je vous prie de recevoir, [PERSON_NAME], mes sincères salutations." at bounding box center [784, 633] width 660 height 18
drag, startPoint x: 773, startPoint y: 613, endPoint x: 406, endPoint y: 435, distance: 407.9
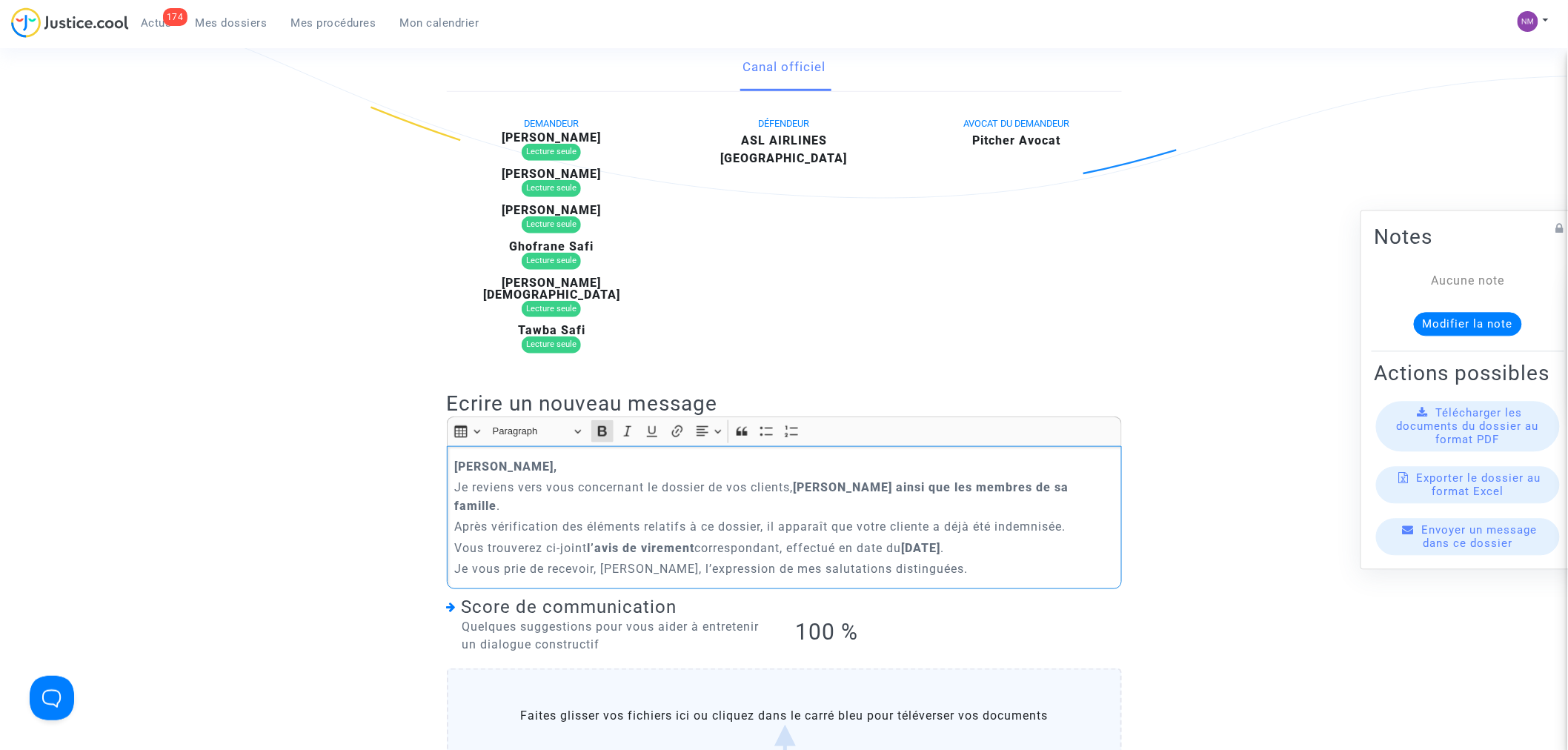
drag, startPoint x: 455, startPoint y: 455, endPoint x: 973, endPoint y: 565, distance: 529.6
click at [973, 565] on div "[PERSON_NAME], [PERSON_NAME] reviens vers vous concernant le dossier de vos cli…" at bounding box center [785, 518] width 675 height 144
click at [607, 426] on icon "Editor toolbar" at bounding box center [603, 431] width 9 height 10
click at [680, 521] on p "Après vérification des éléments relatifs à ce dossier, il apparaît que votre cl…" at bounding box center [784, 527] width 660 height 18
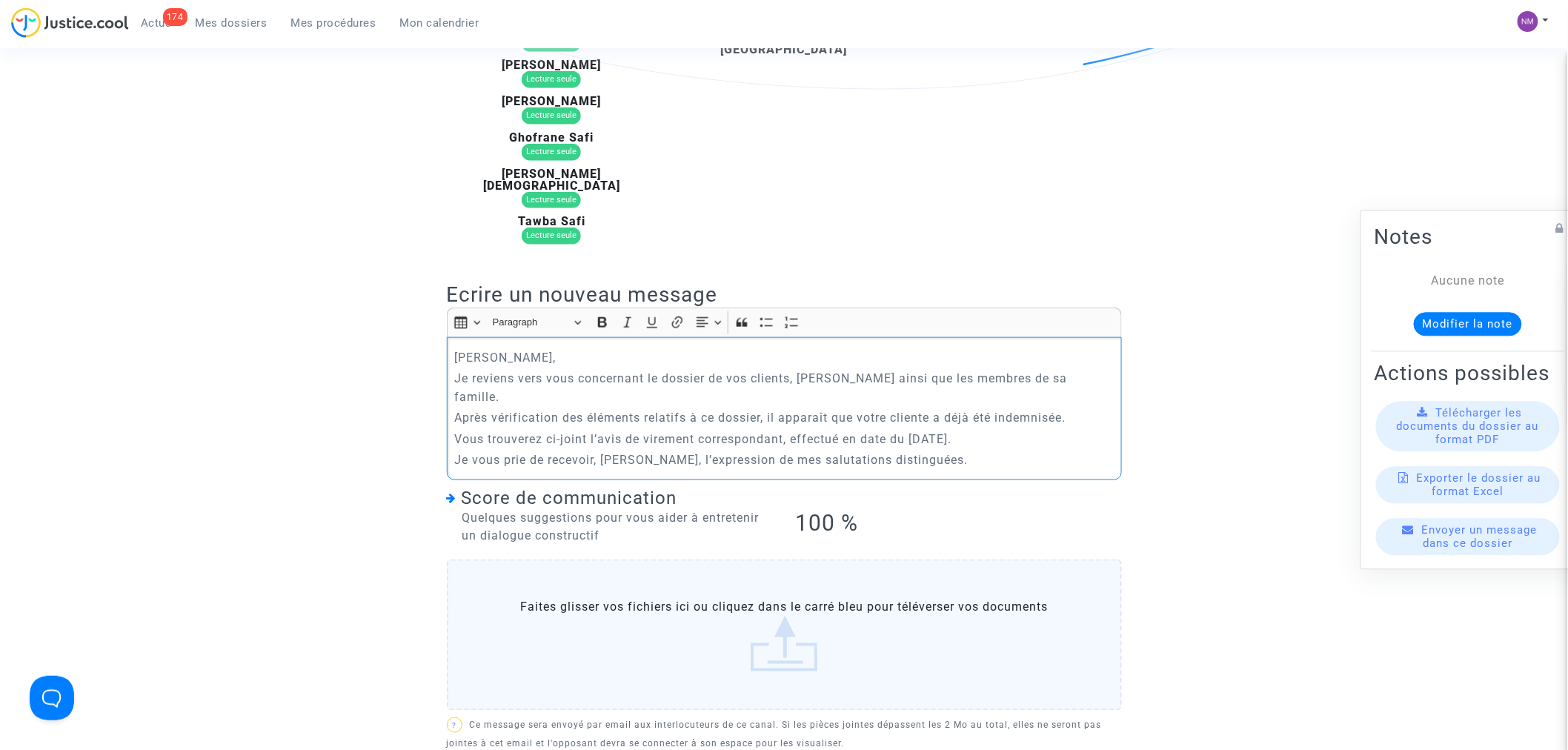
scroll to position [494, 0]
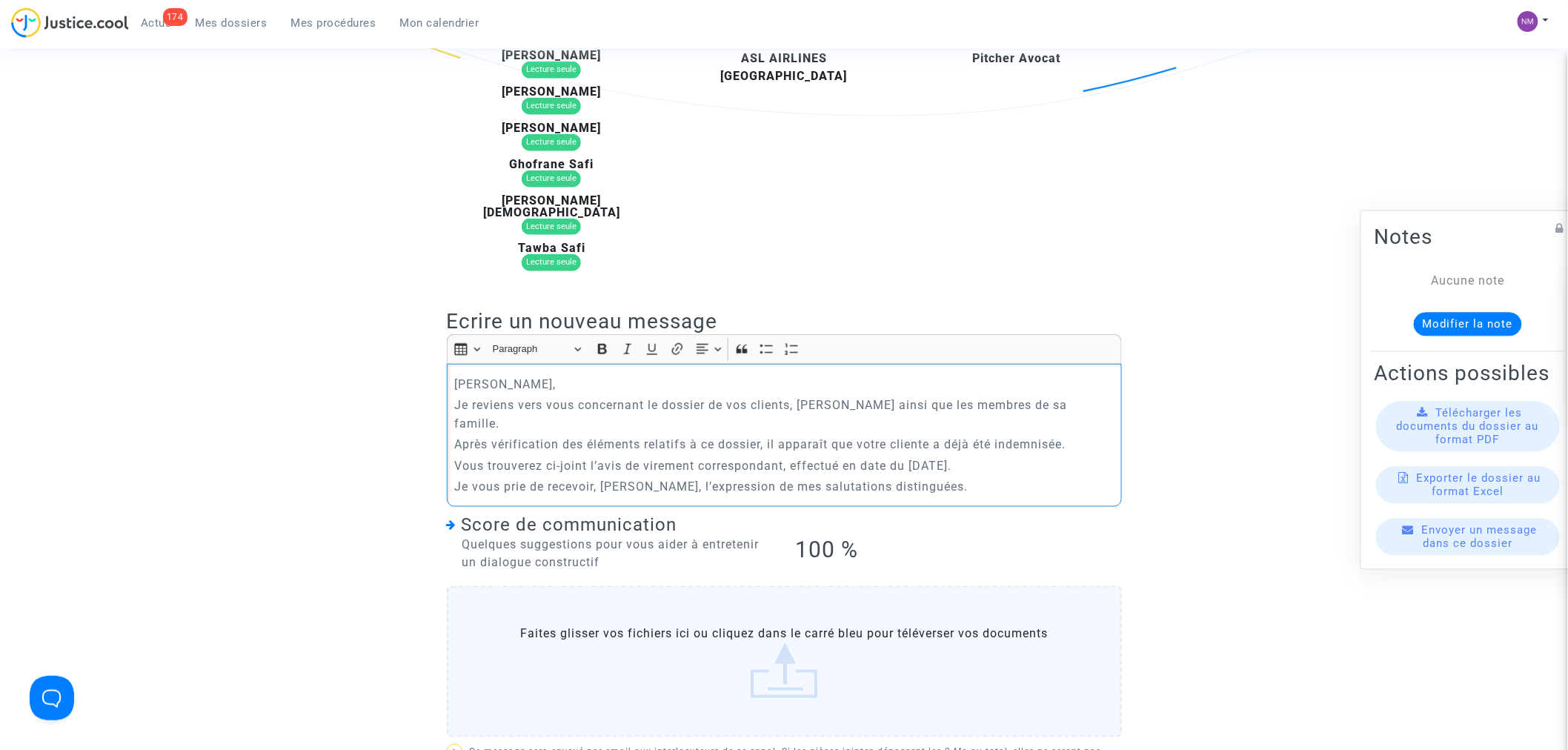
drag, startPoint x: 482, startPoint y: 374, endPoint x: 470, endPoint y: 374, distance: 12.0
click at [470, 375] on p "[PERSON_NAME]," at bounding box center [784, 384] width 660 height 18
click at [920, 457] on p "Vous trouverez ci-joint l’avis de virement correspondant, effectué en date du […" at bounding box center [784, 466] width 660 height 18
click at [919, 456] on p "Vous trouverez ci-joint l’avis de virement correspondant, effectué en date du 0…" at bounding box center [784, 466] width 660 height 18
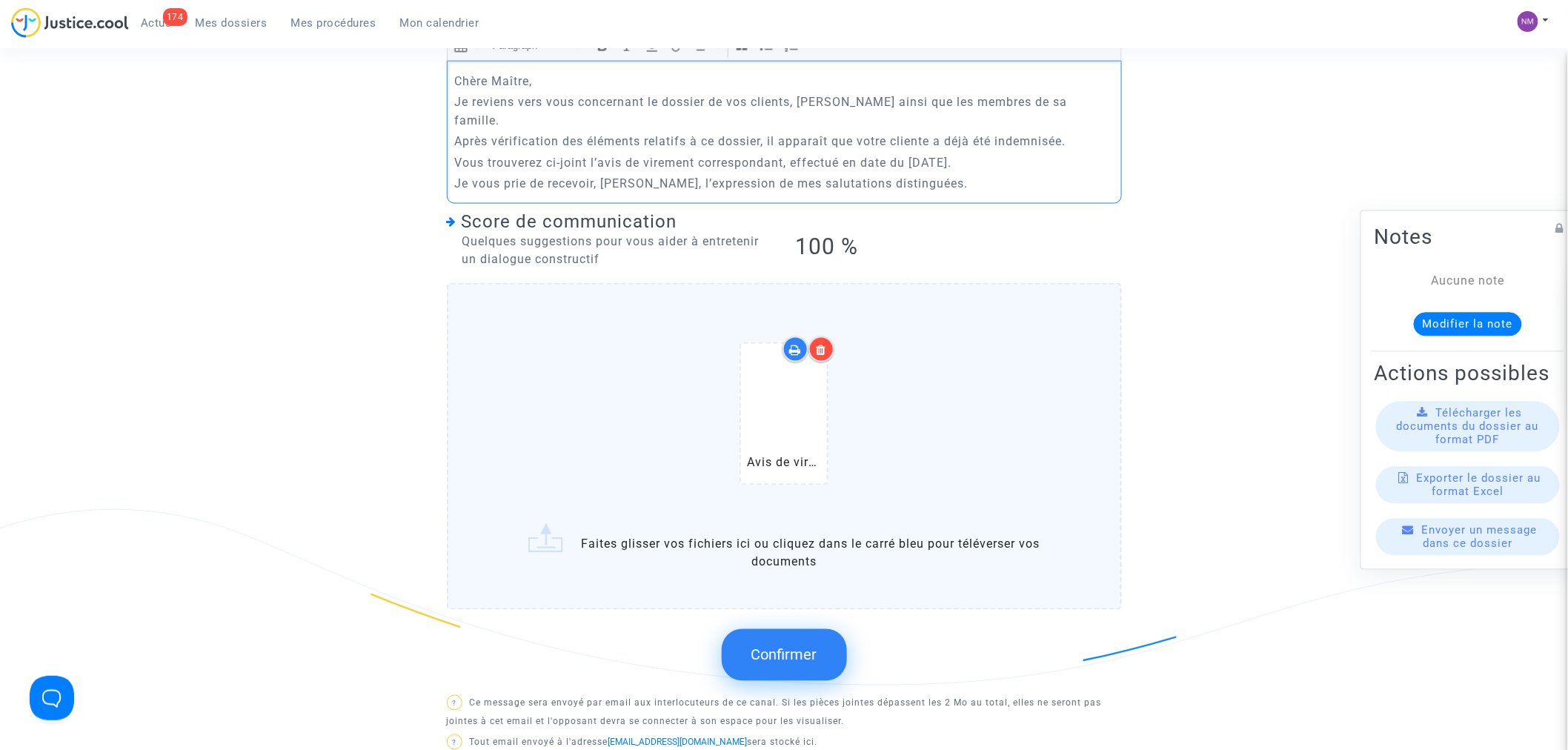
scroll to position [823, 0]
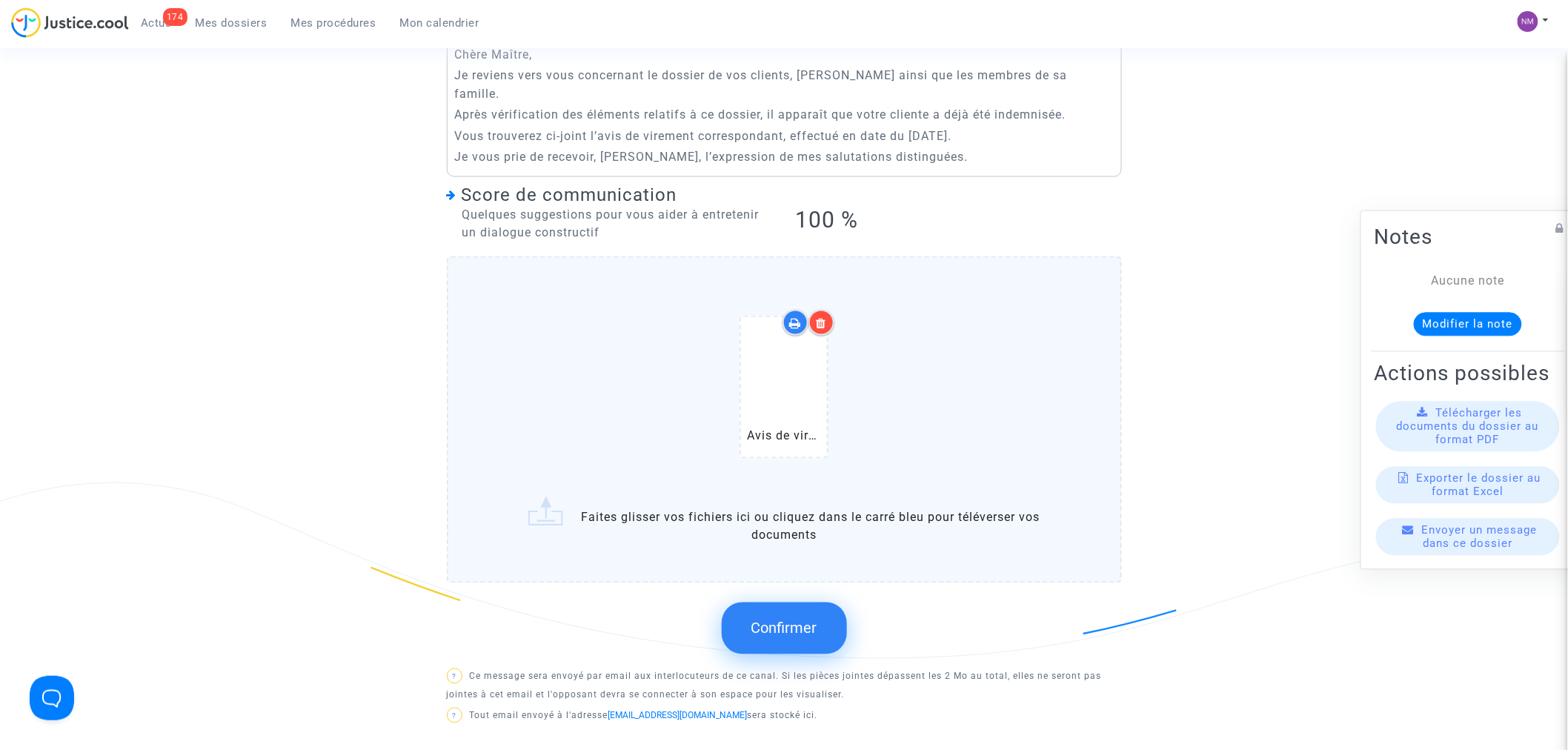
click at [789, 603] on button "Confirmer" at bounding box center [784, 628] width 125 height 52
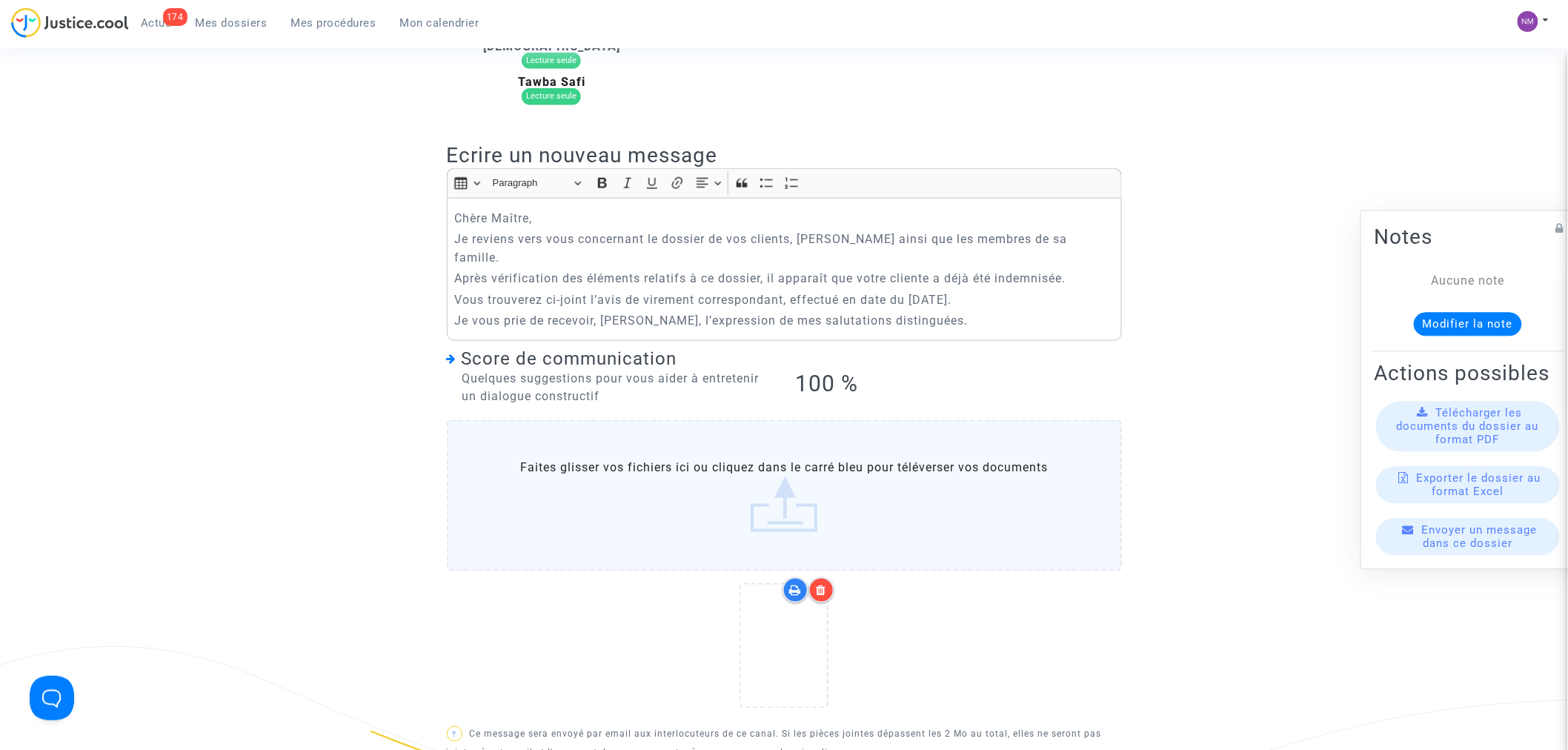
scroll to position [658, 0]
click at [621, 313] on p "Je vous prie de recevoir, [PERSON_NAME], l’expression de mes salutations distin…" at bounding box center [784, 322] width 660 height 18
drag, startPoint x: 628, startPoint y: 310, endPoint x: 615, endPoint y: 313, distance: 13.3
click at [615, 313] on p "Je vous prie de recevoir, [PERSON_NAME], l’expression de mes salutations distin…" at bounding box center [784, 322] width 660 height 18
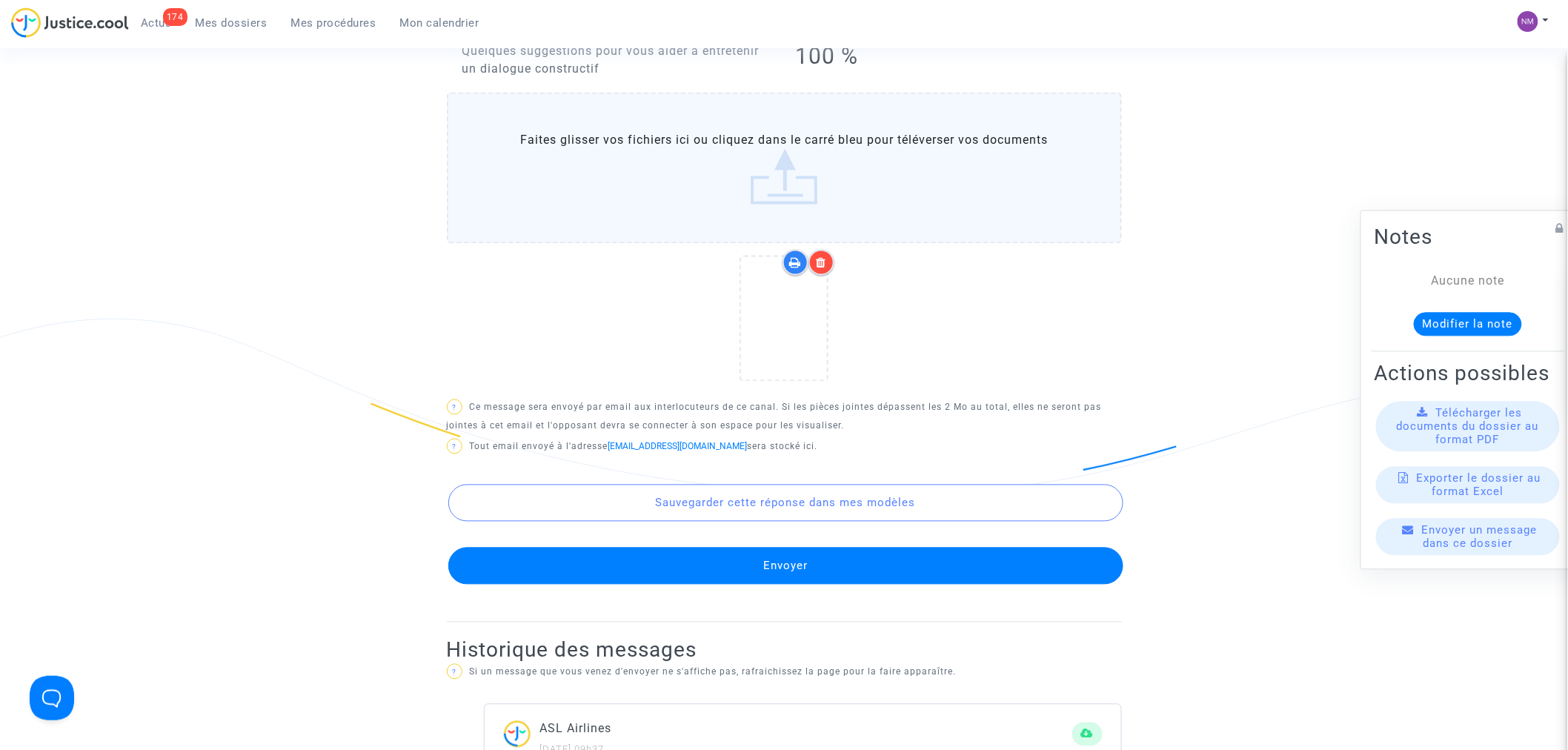
scroll to position [988, 0]
click at [801, 552] on button "Envoyer" at bounding box center [786, 565] width 675 height 38
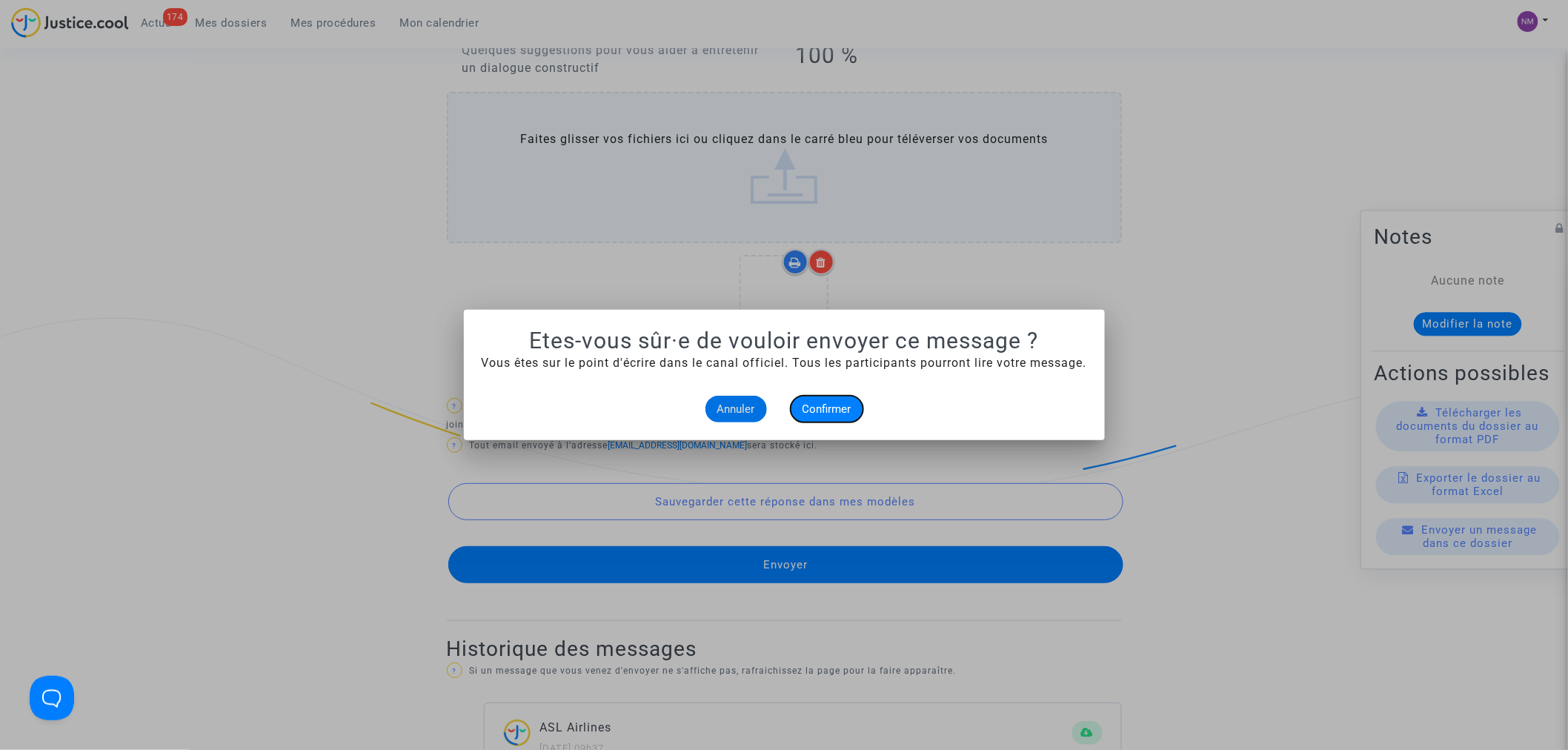
click at [823, 408] on span "Confirmer" at bounding box center [826, 409] width 48 height 14
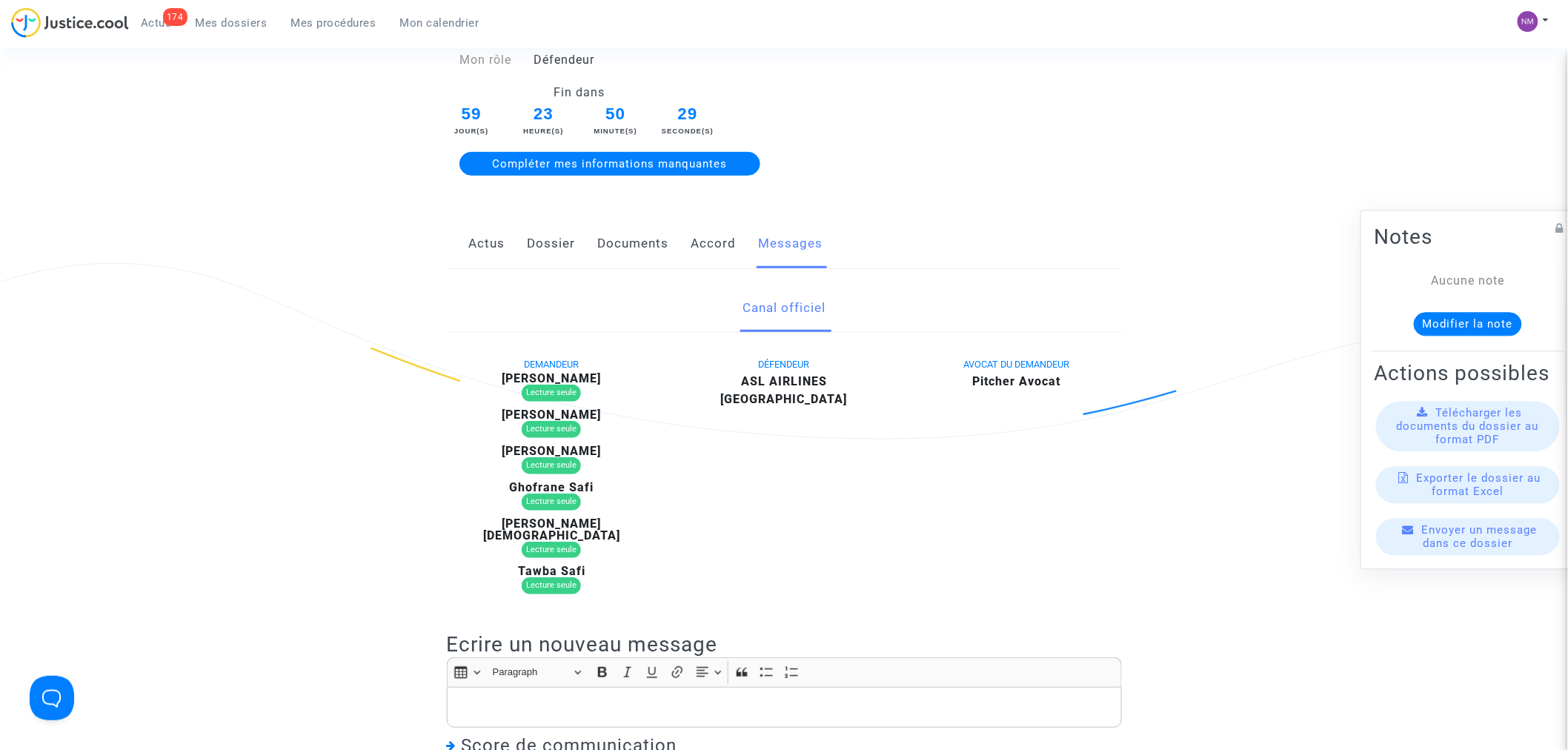
scroll to position [165, 0]
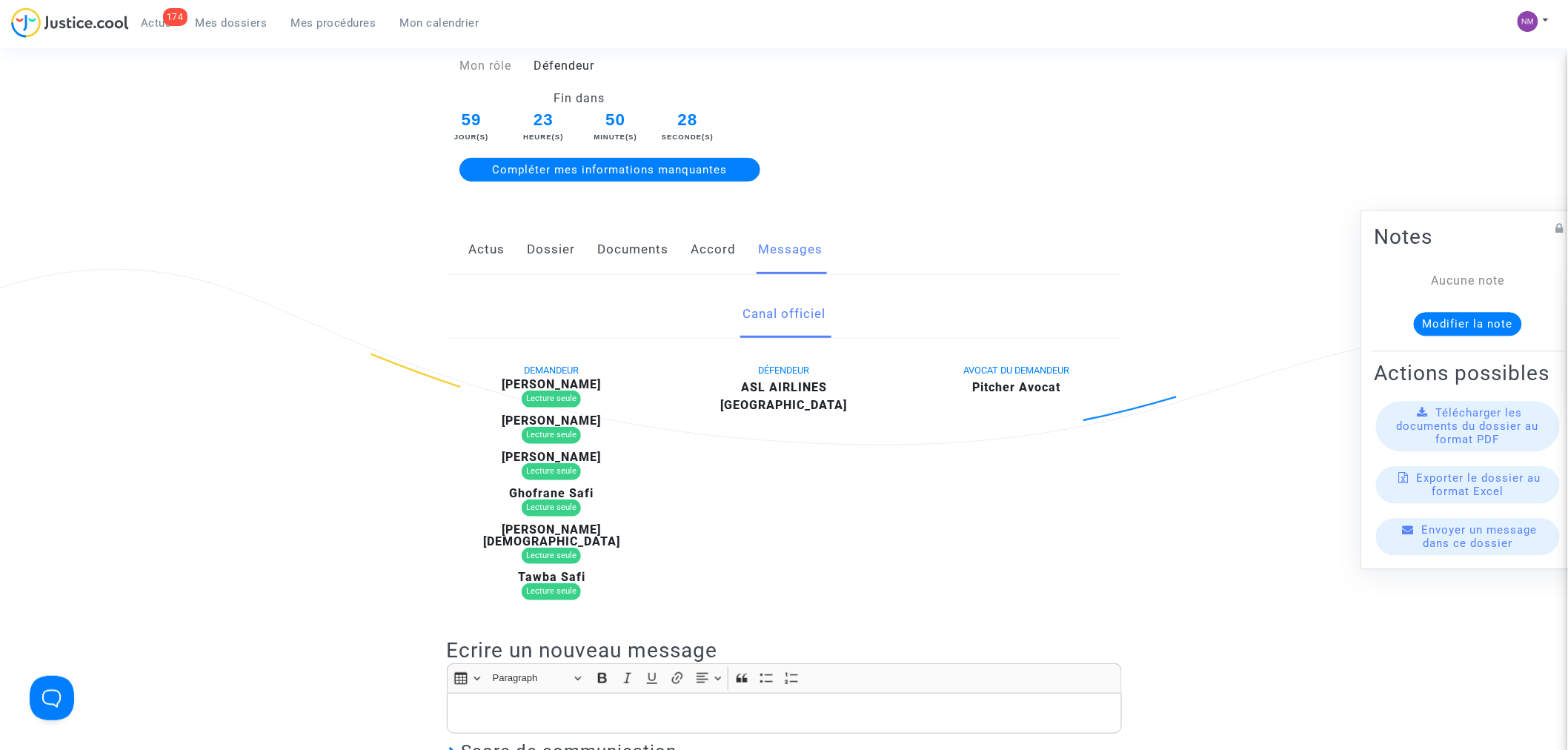
click at [697, 248] on link "Accord" at bounding box center [714, 249] width 45 height 48
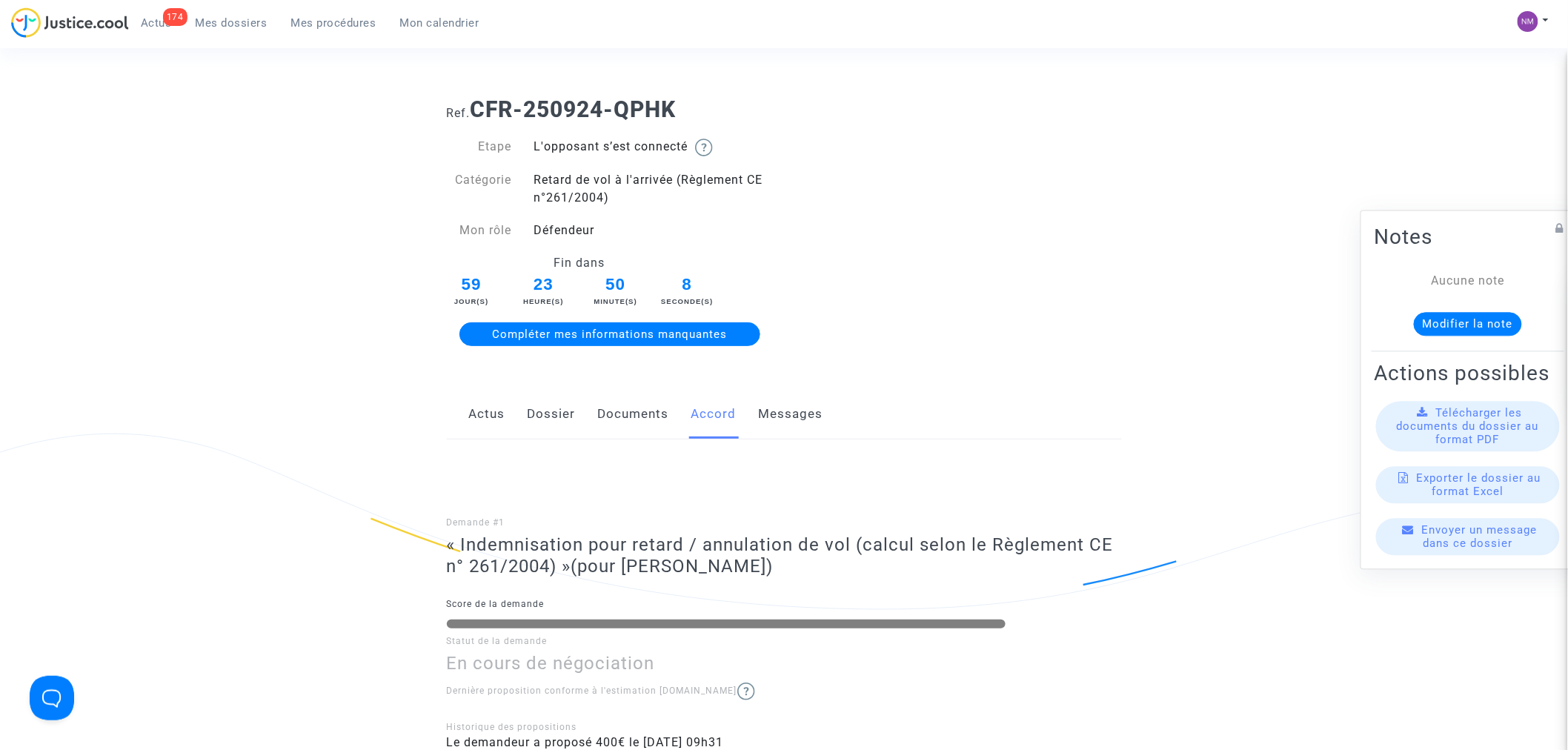
click at [791, 411] on link "Messages" at bounding box center [791, 413] width 64 height 48
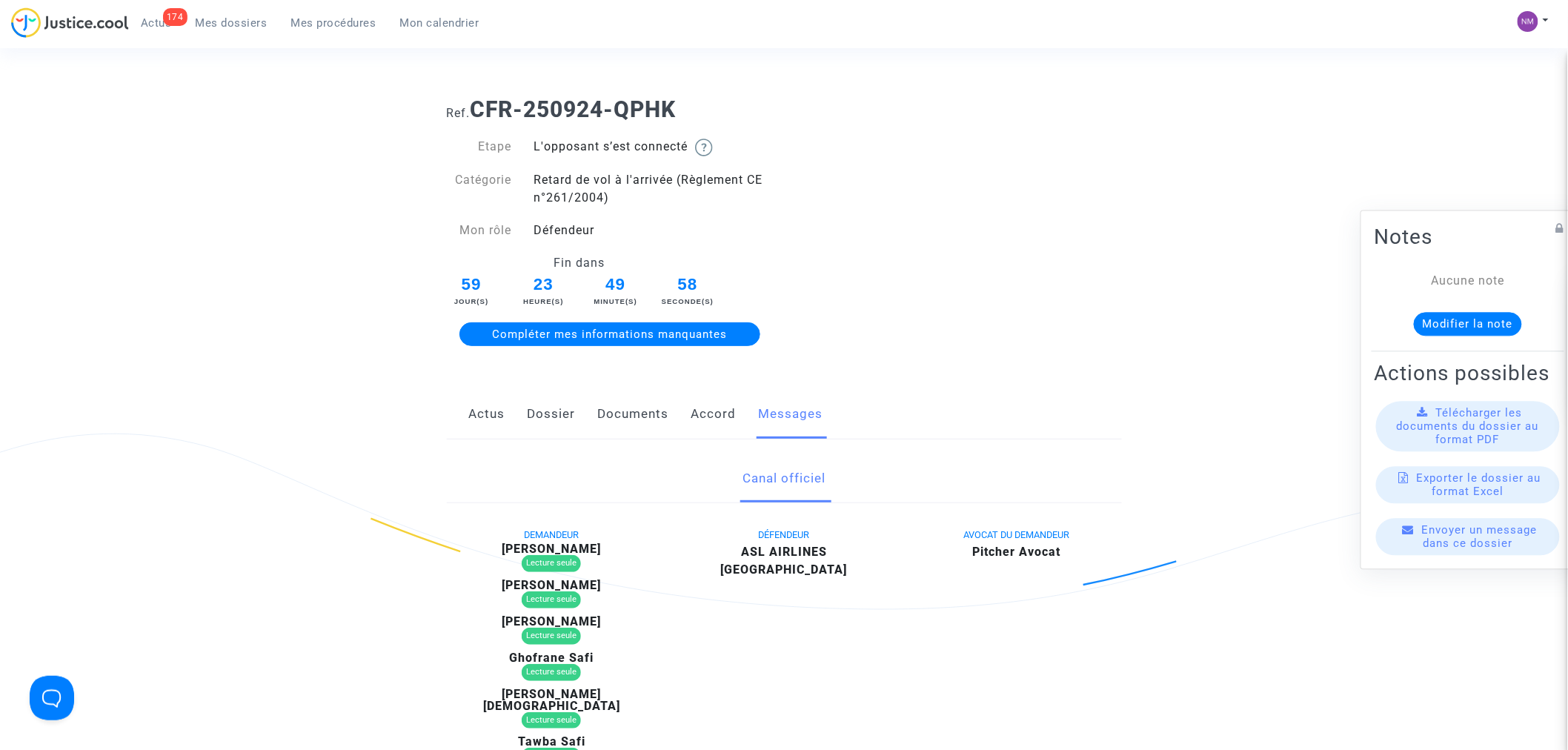
click at [705, 411] on link "Accord" at bounding box center [714, 413] width 45 height 48
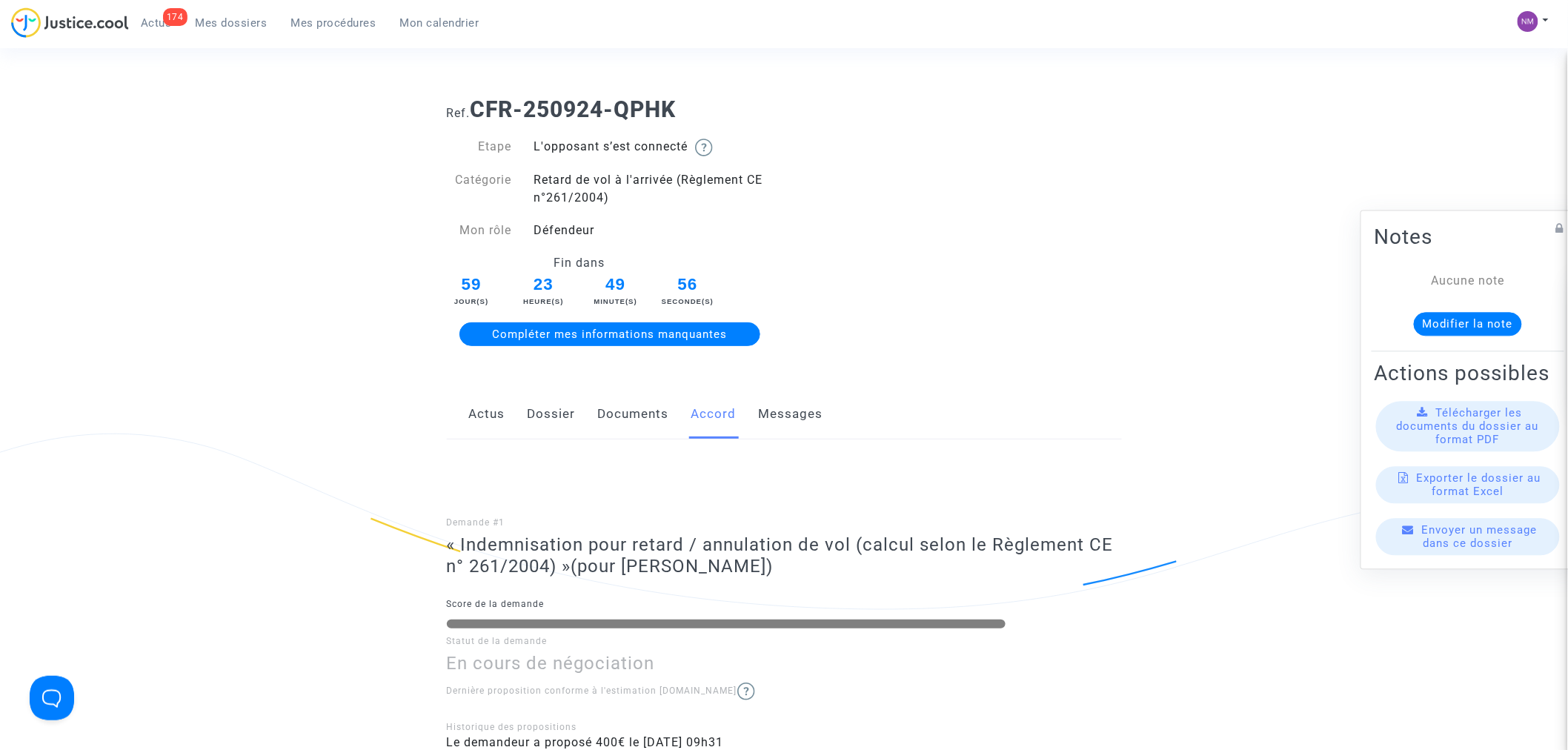
click at [618, 412] on link "Documents" at bounding box center [634, 413] width 71 height 48
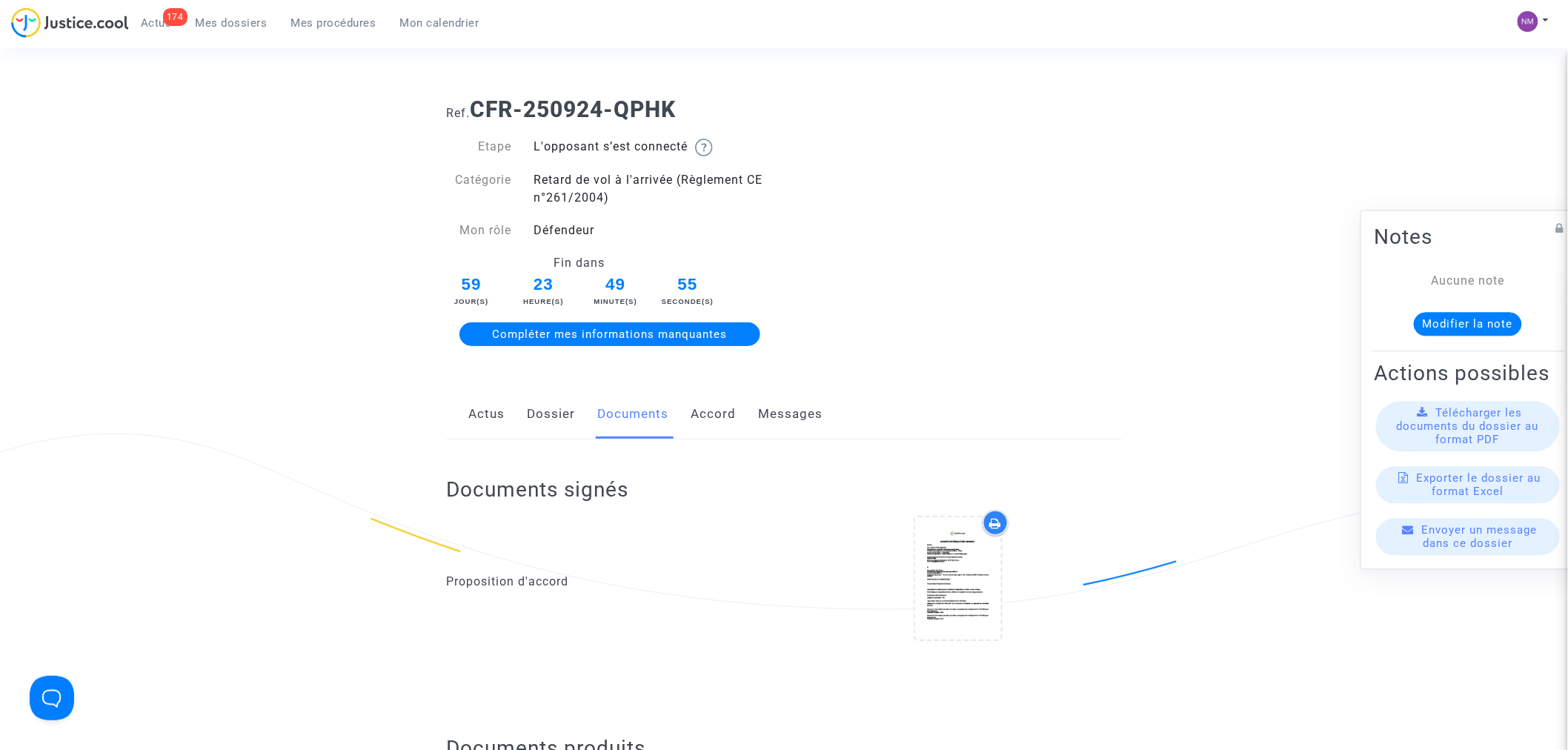
click at [702, 416] on link "Accord" at bounding box center [714, 413] width 45 height 48
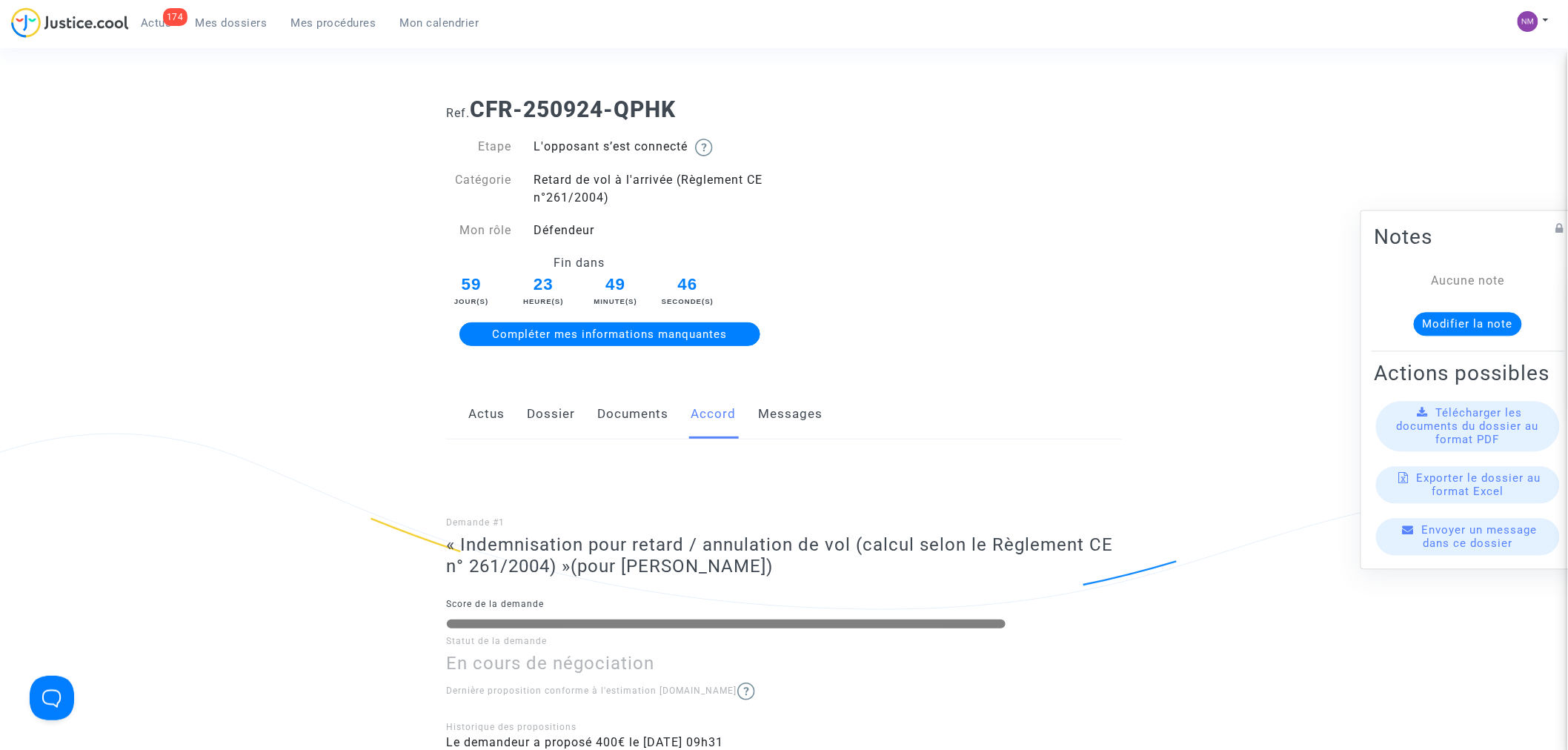
click at [197, 24] on span "Mes dossiers" at bounding box center [231, 23] width 72 height 14
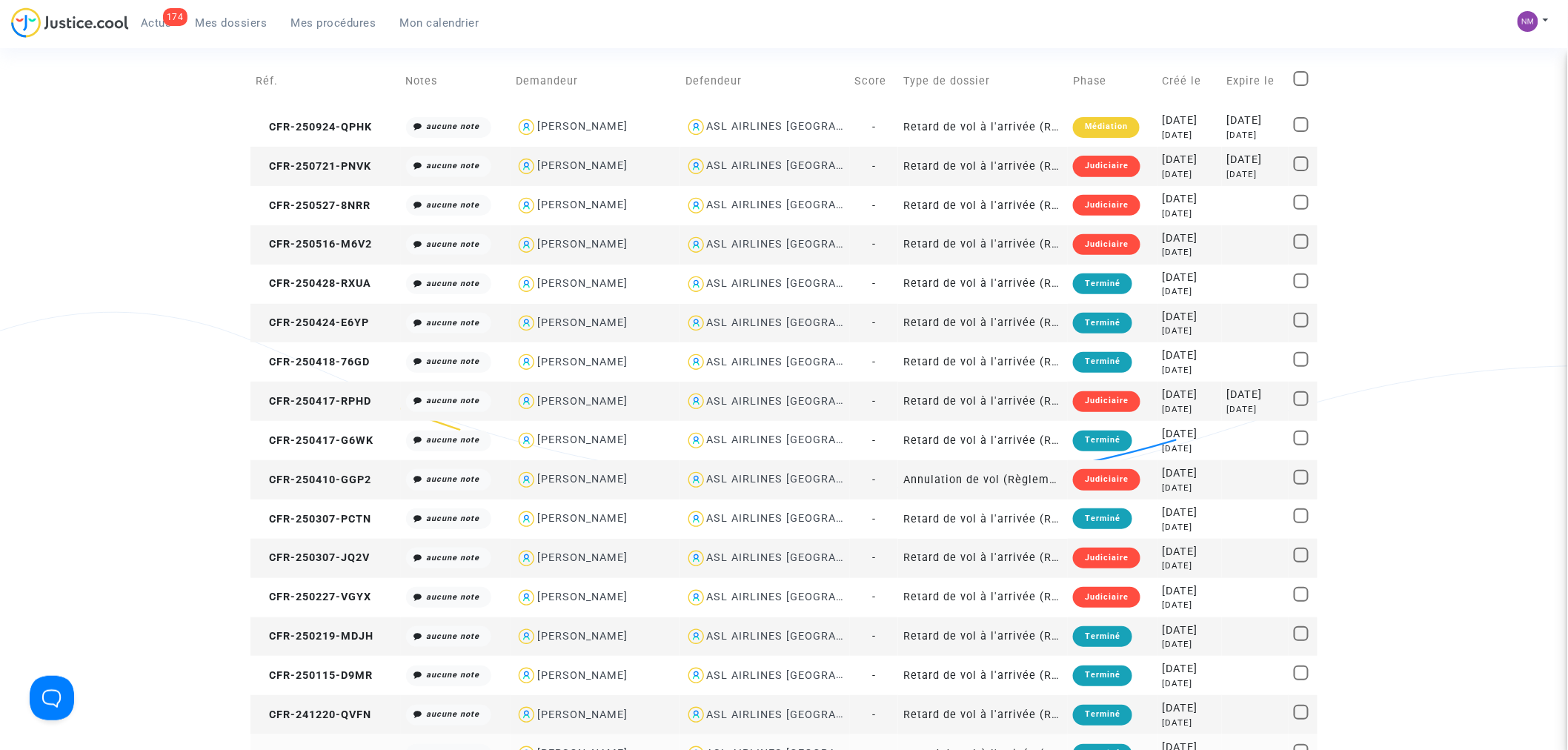
scroll to position [82, 0]
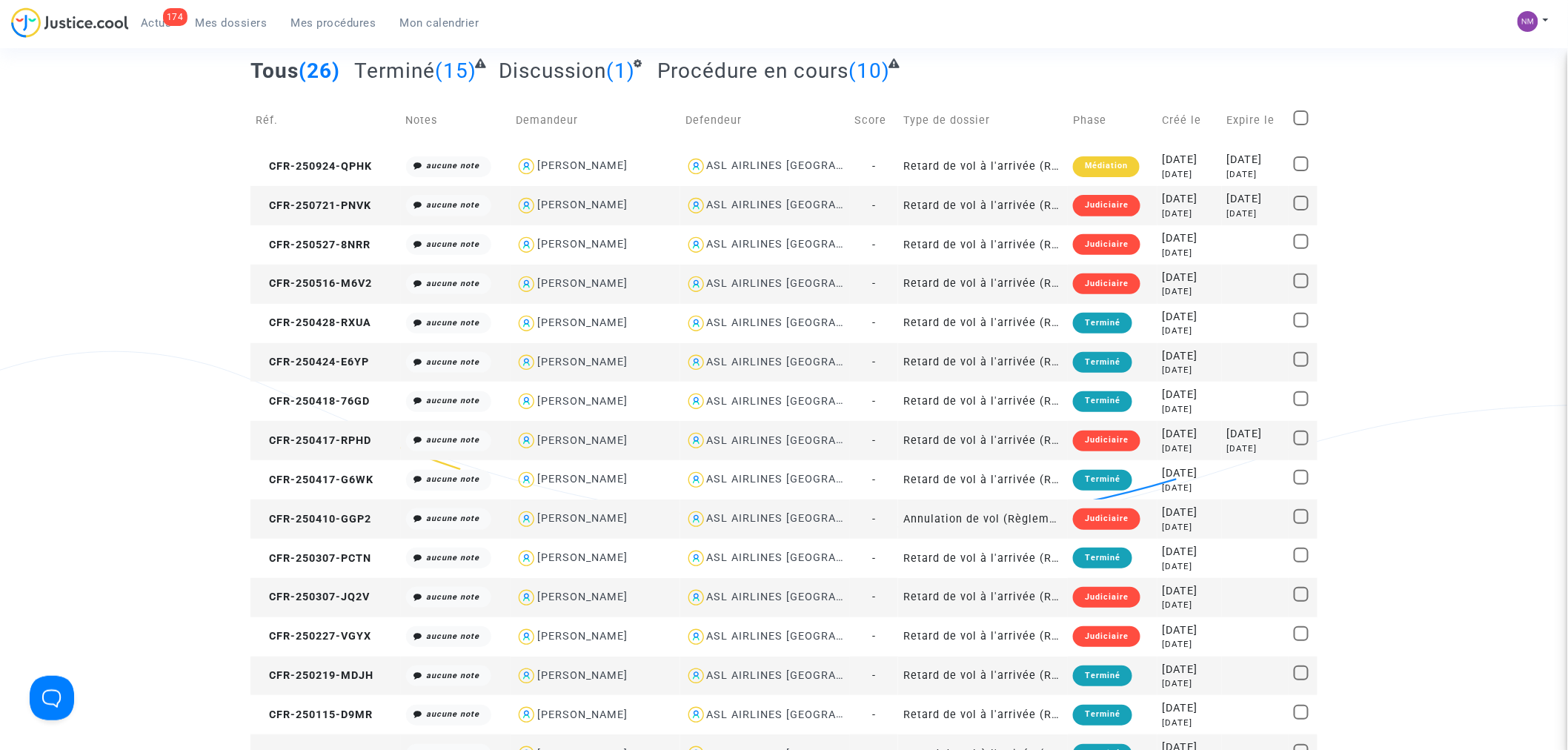
click at [1091, 200] on div "Judiciaire" at bounding box center [1107, 205] width 68 height 21
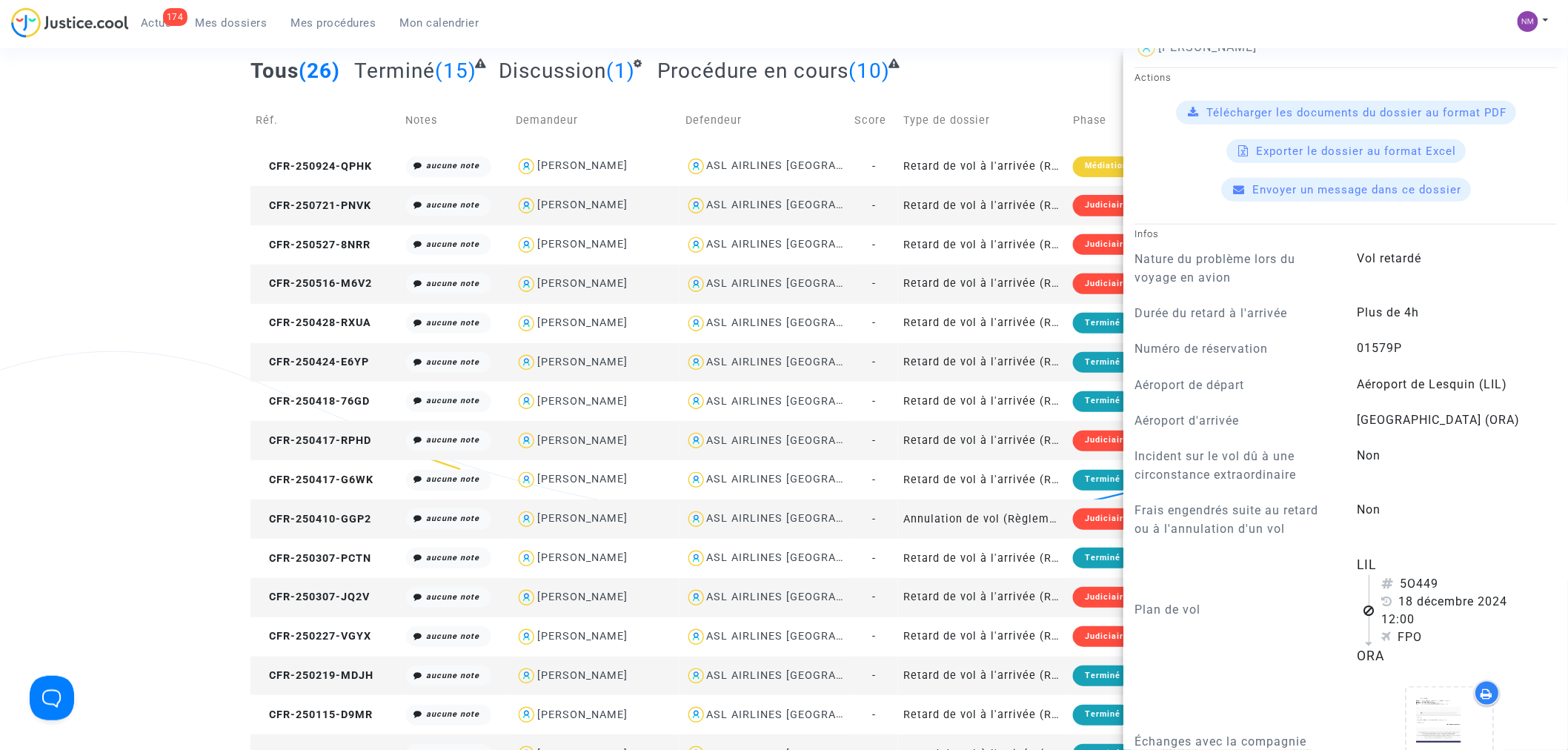
scroll to position [0, 0]
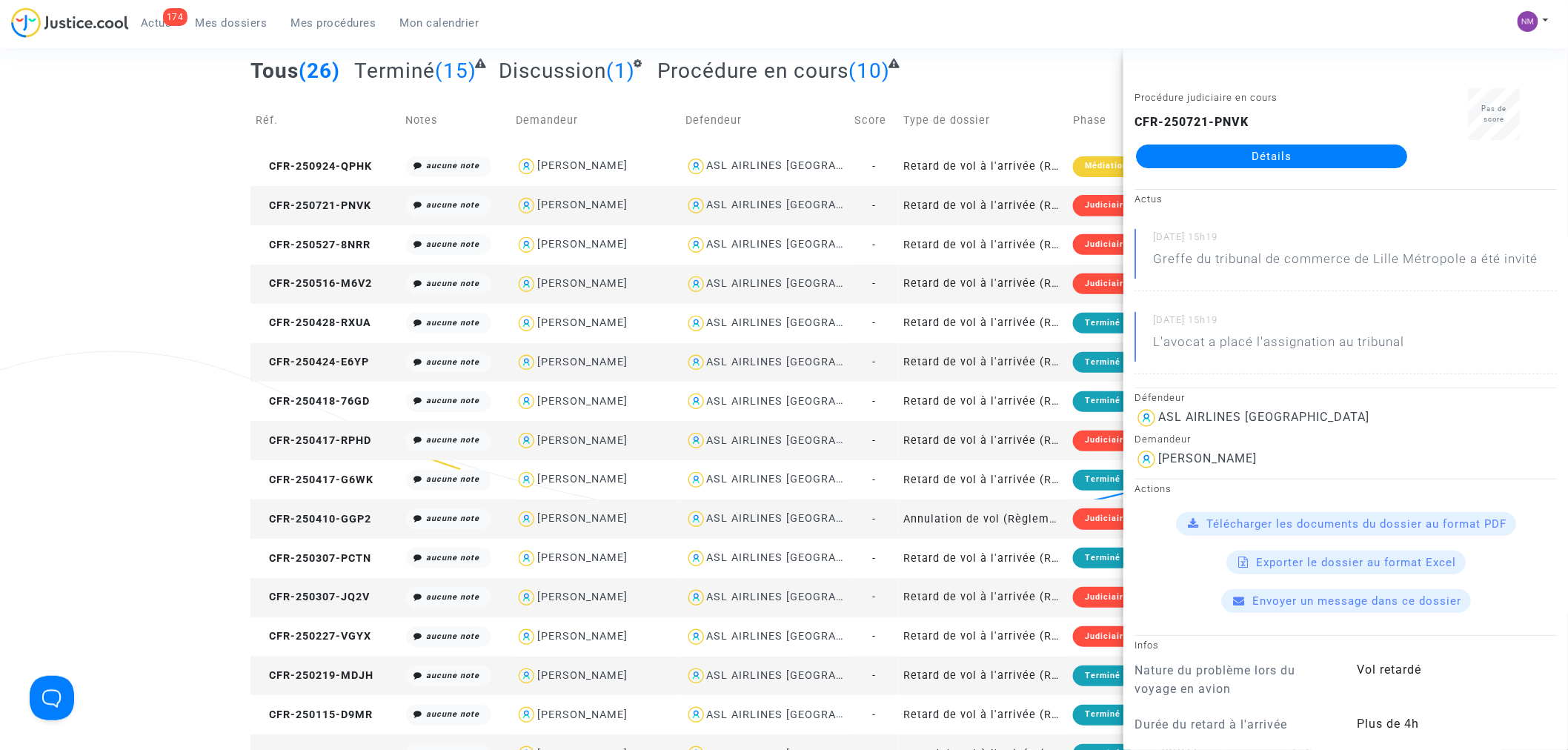
click at [1257, 146] on link "Détails" at bounding box center [1272, 156] width 272 height 24
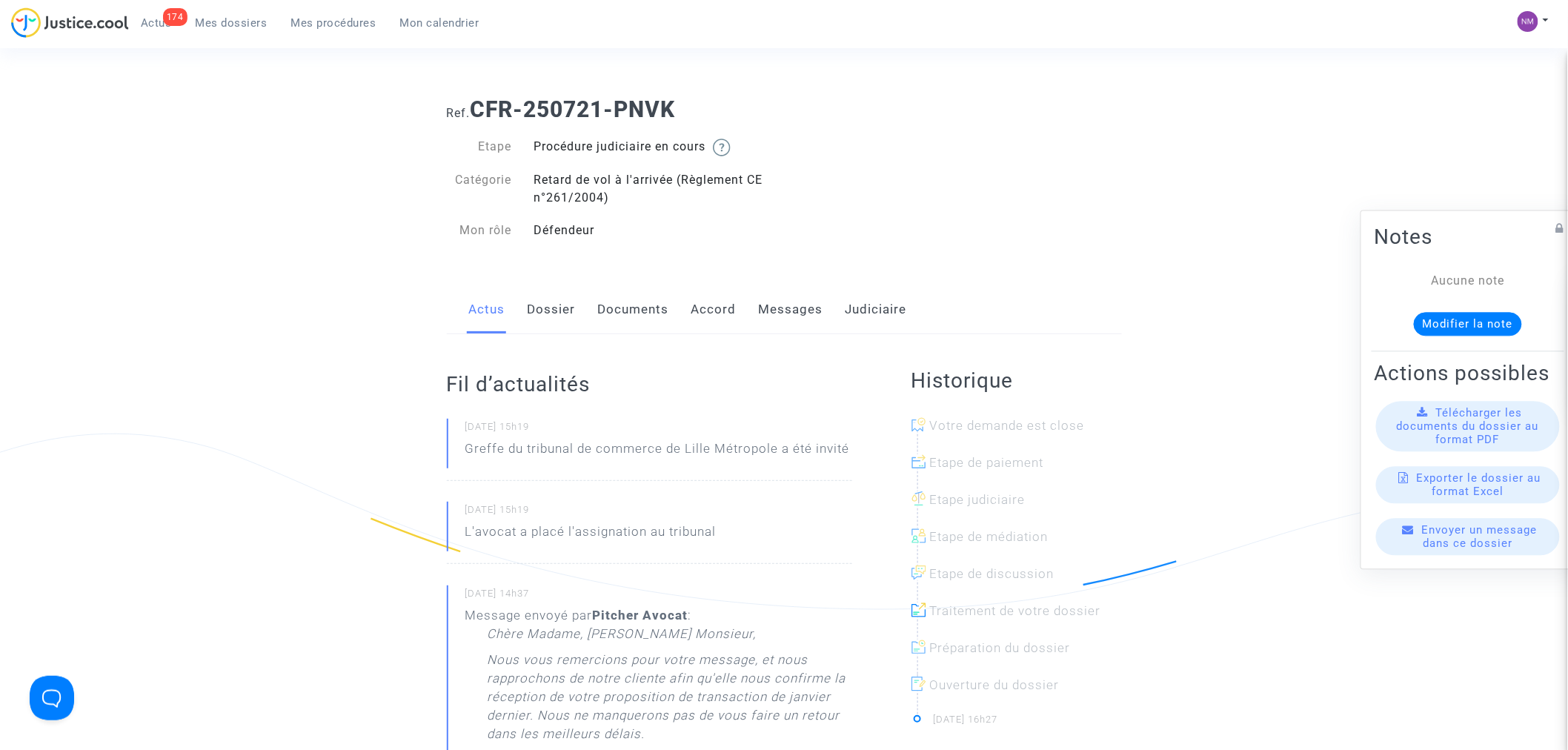
click at [782, 312] on link "Messages" at bounding box center [791, 309] width 64 height 48
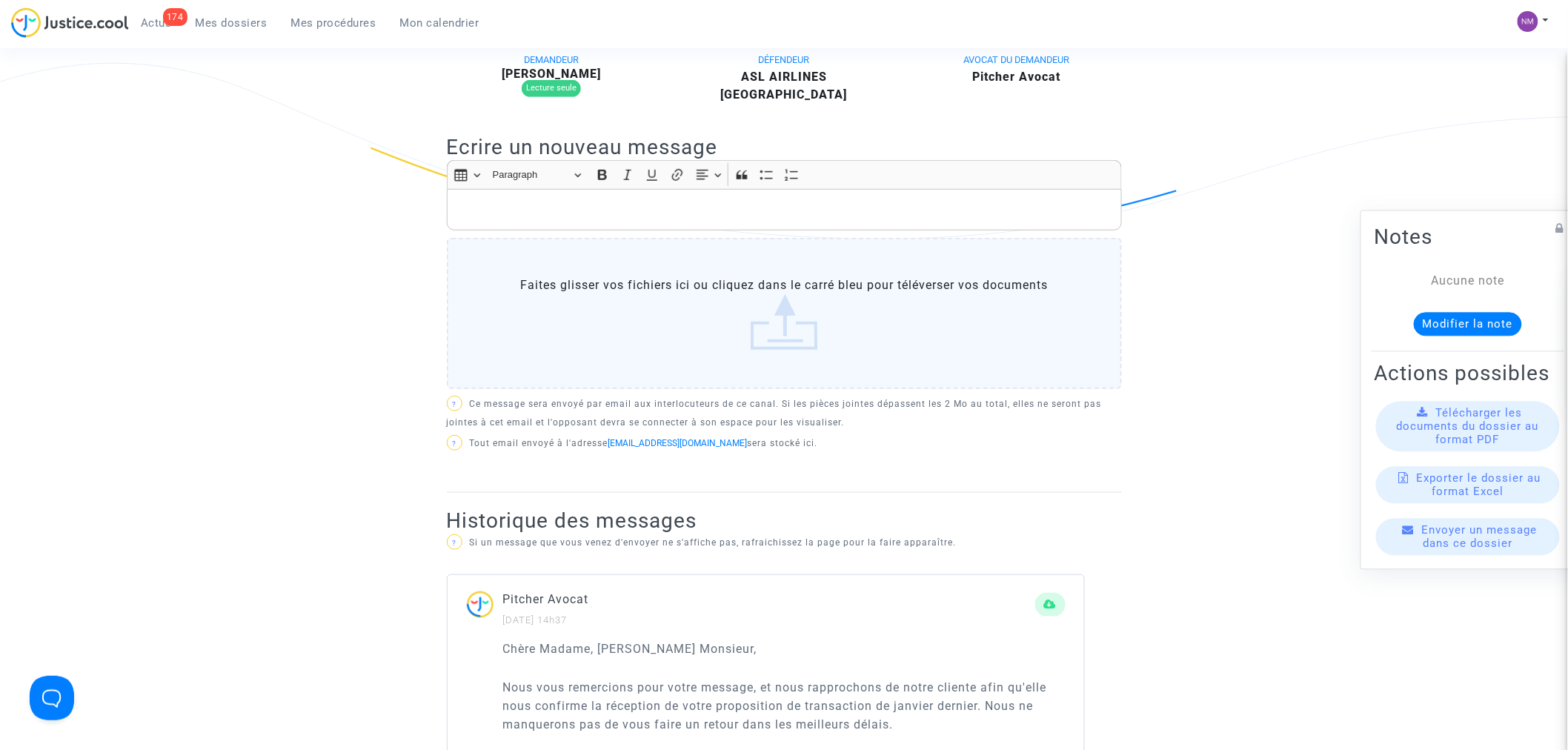
scroll to position [82, 0]
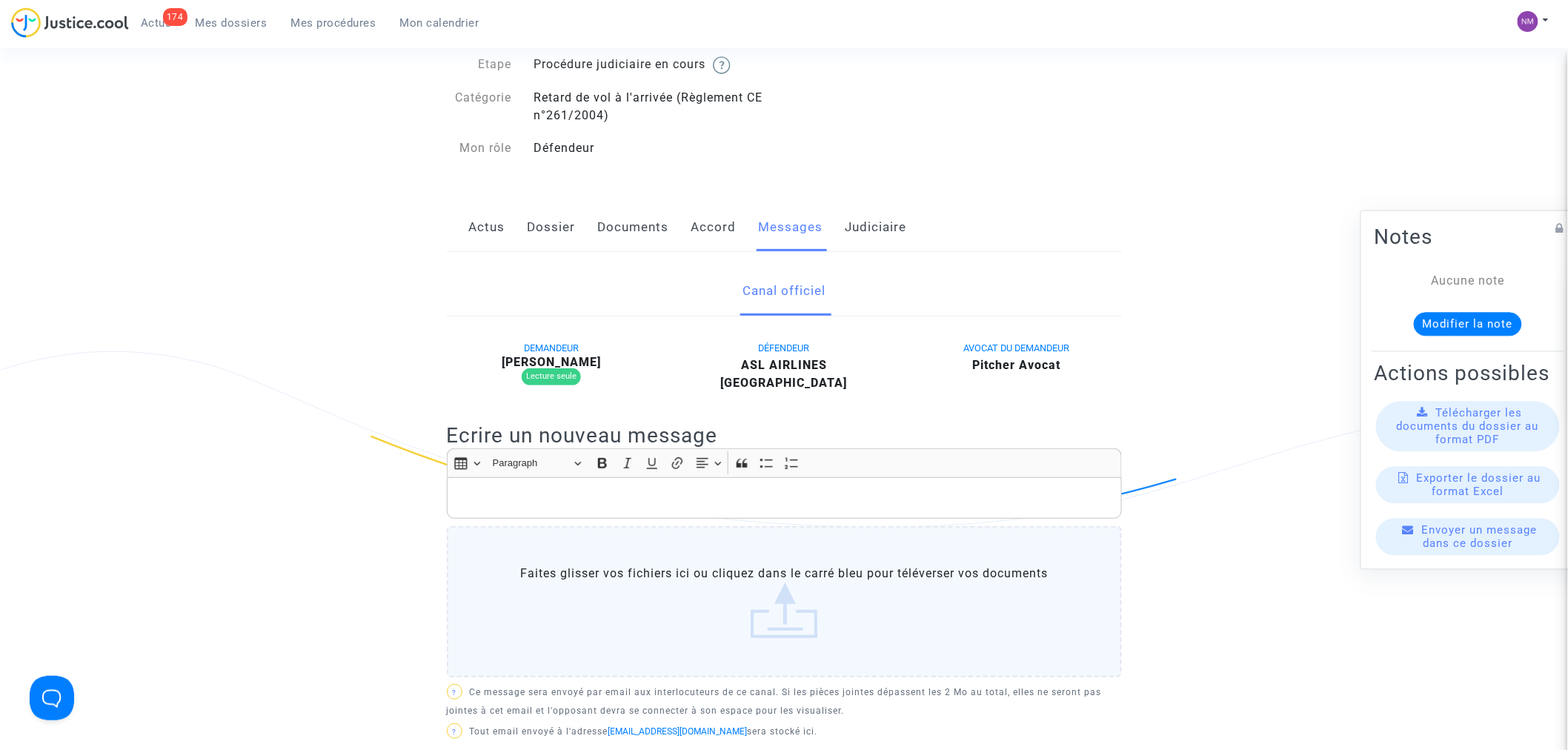
click at [234, 26] on span "Mes dossiers" at bounding box center [231, 23] width 72 height 14
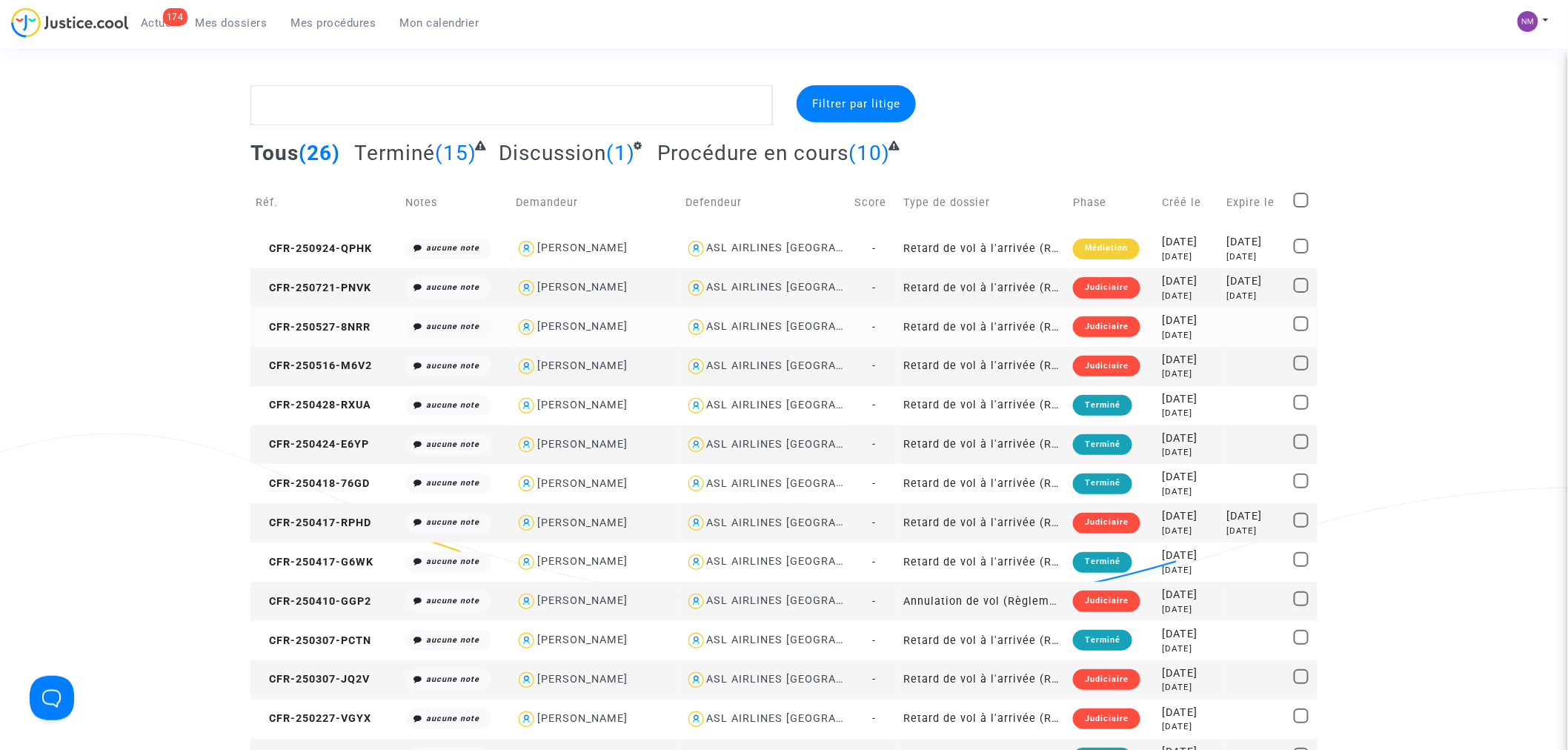
click at [1088, 327] on div "Judiciaire" at bounding box center [1107, 327] width 68 height 21
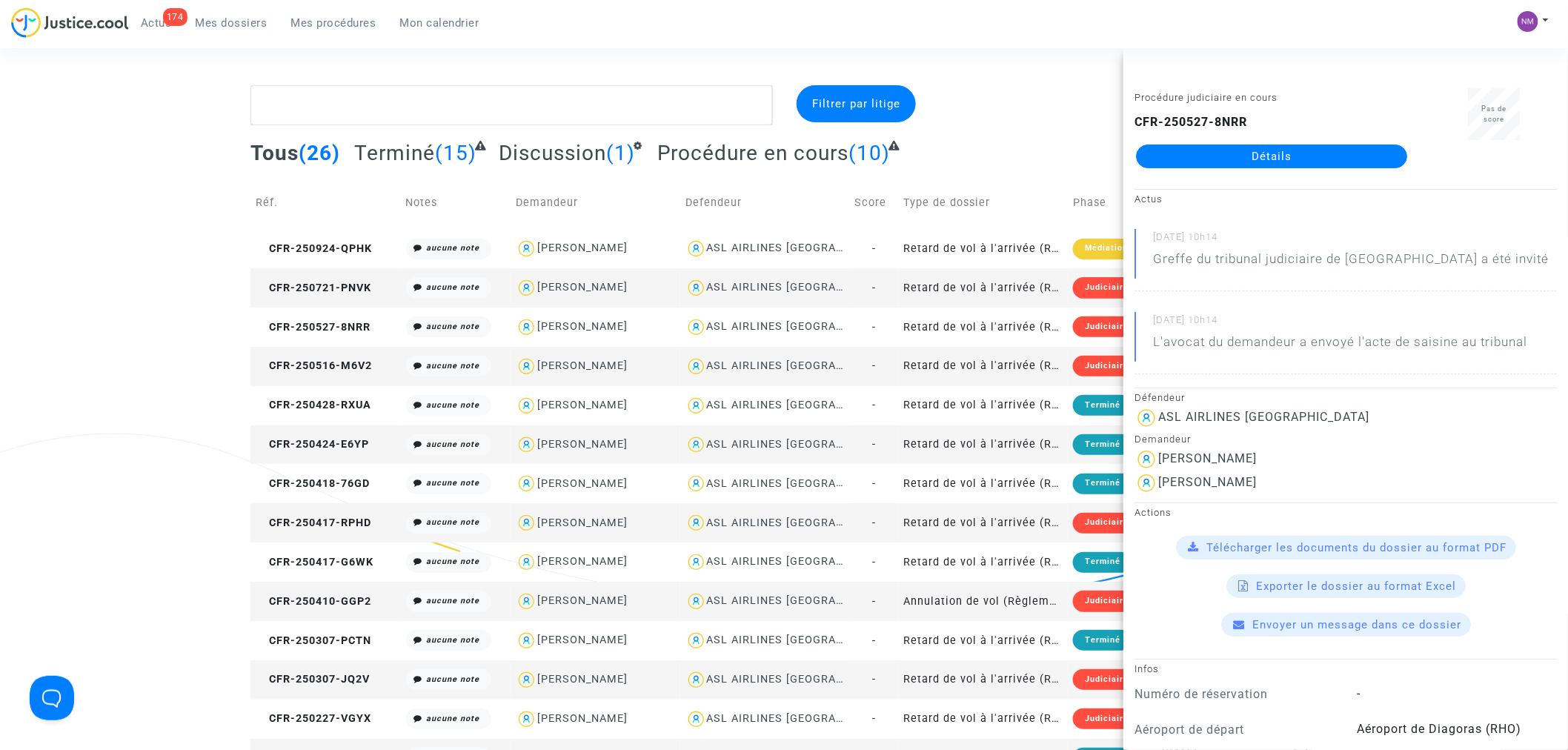
click at [1218, 163] on link "Détails" at bounding box center [1272, 156] width 272 height 24
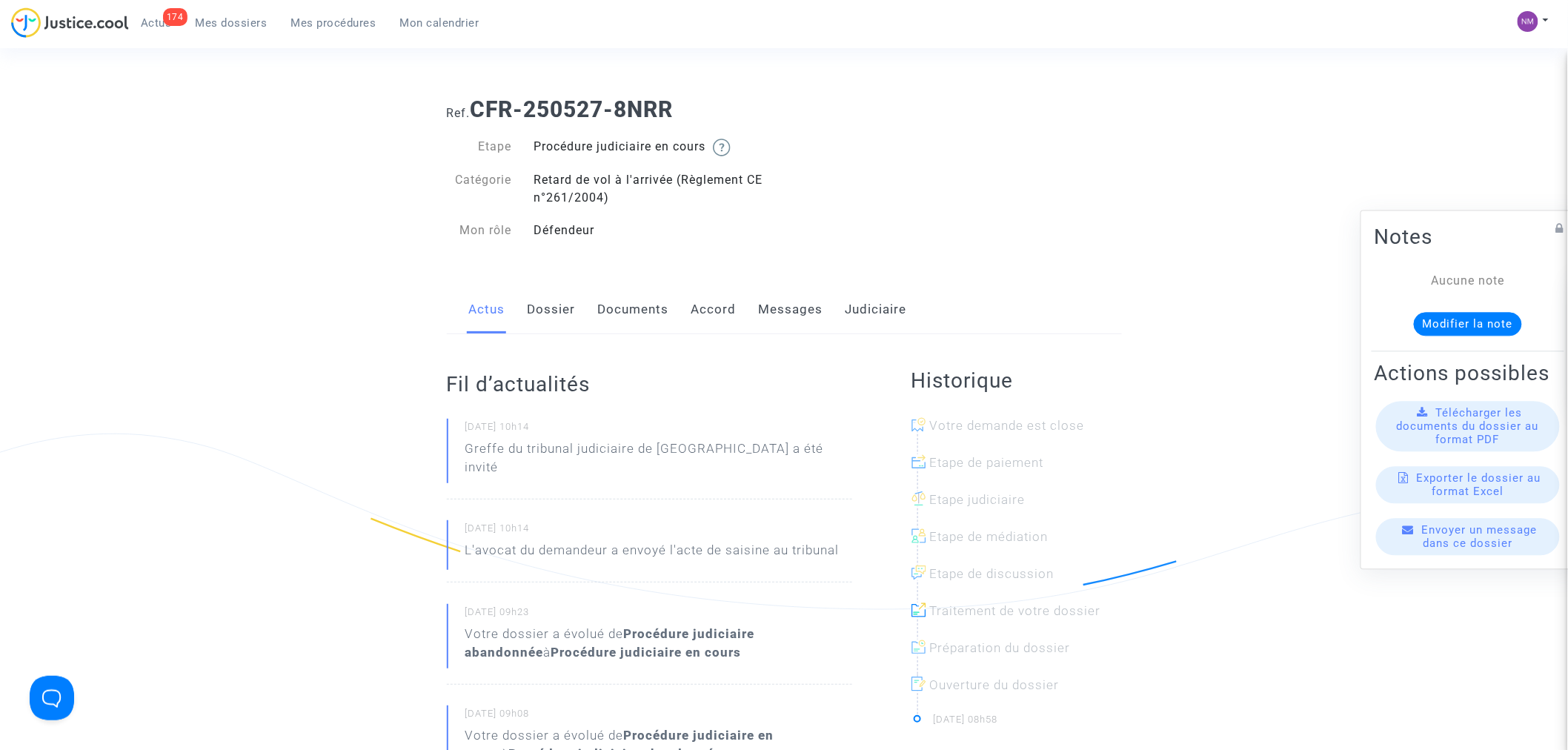
click at [789, 309] on link "Messages" at bounding box center [791, 309] width 64 height 48
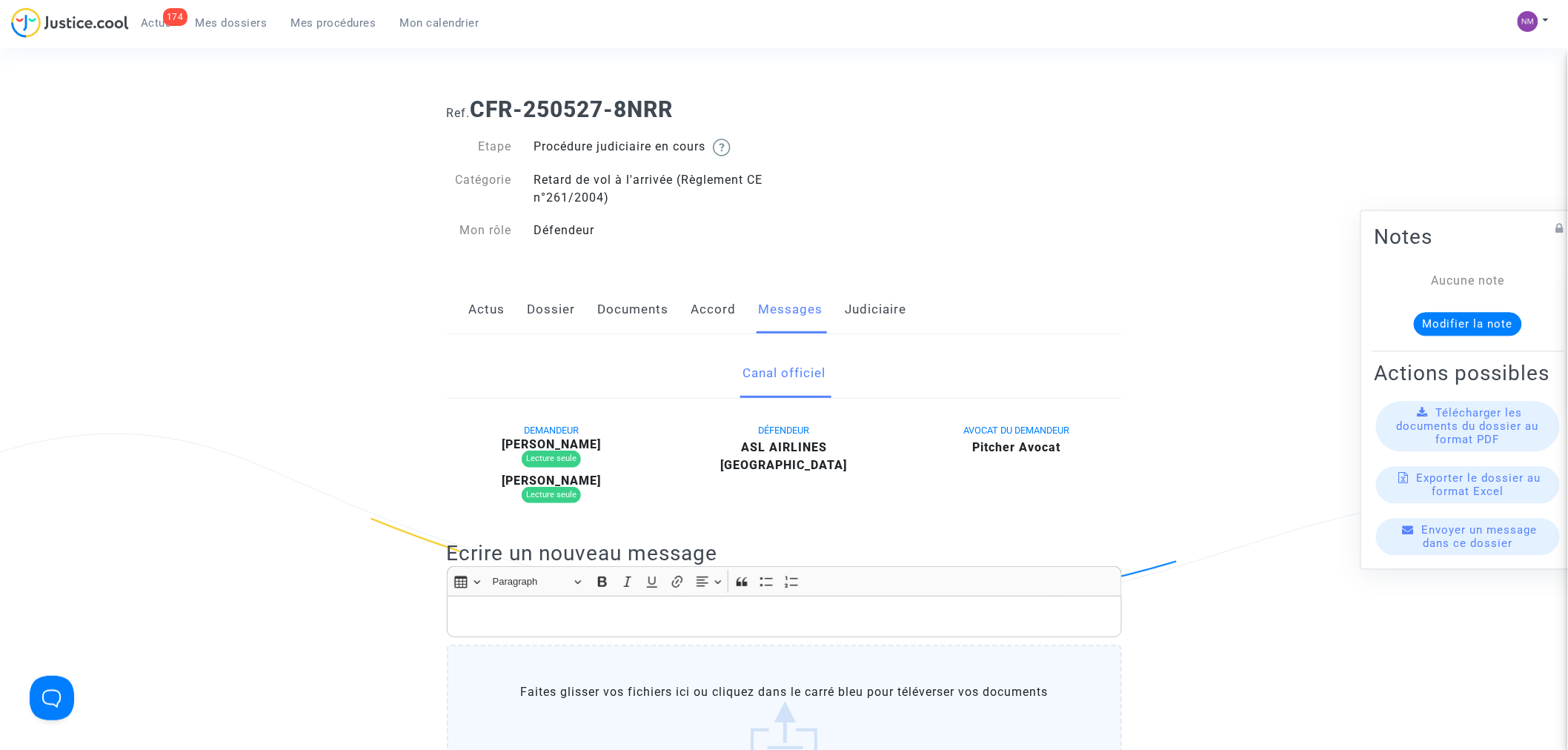
click at [545, 307] on link "Dossier" at bounding box center [552, 309] width 48 height 48
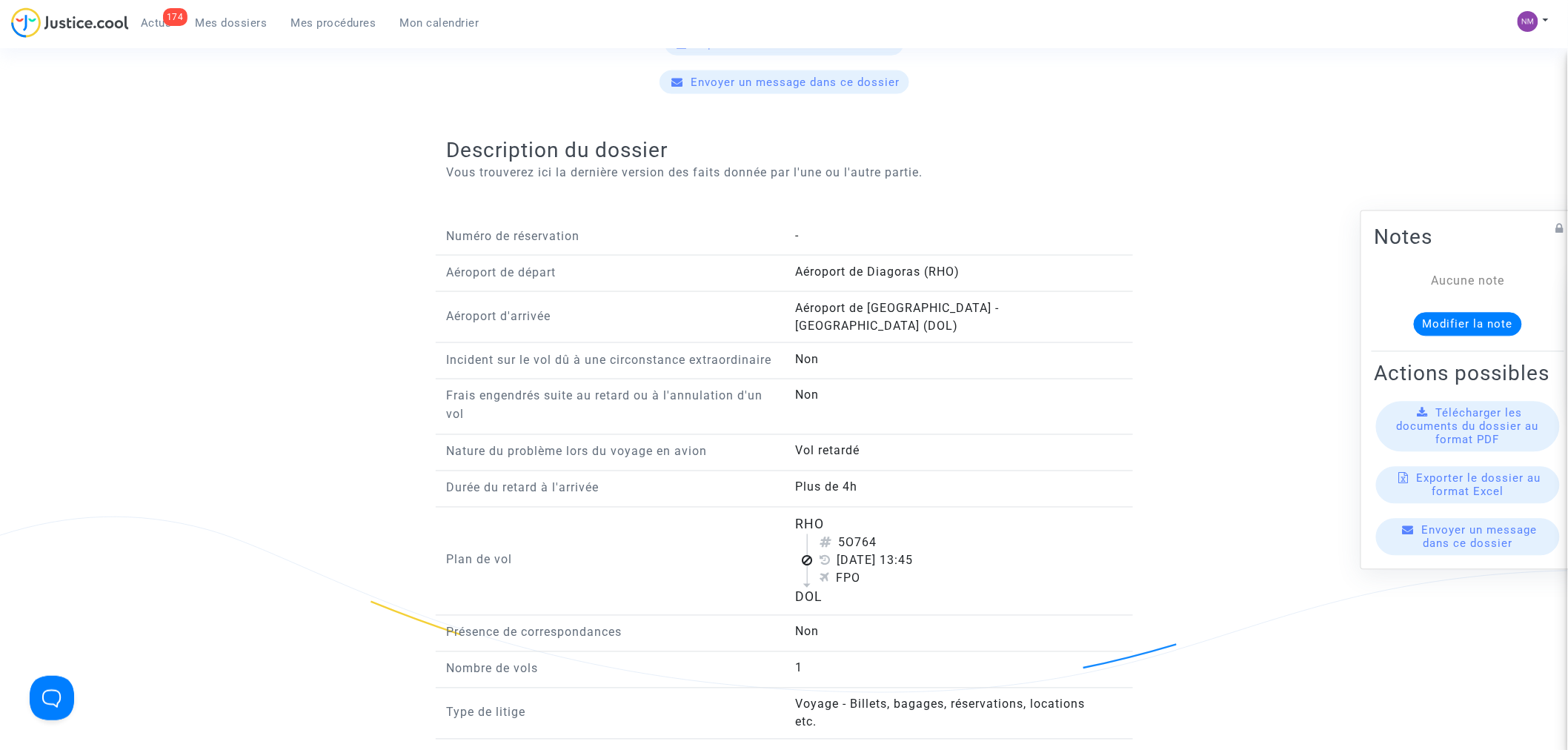
scroll to position [823, 0]
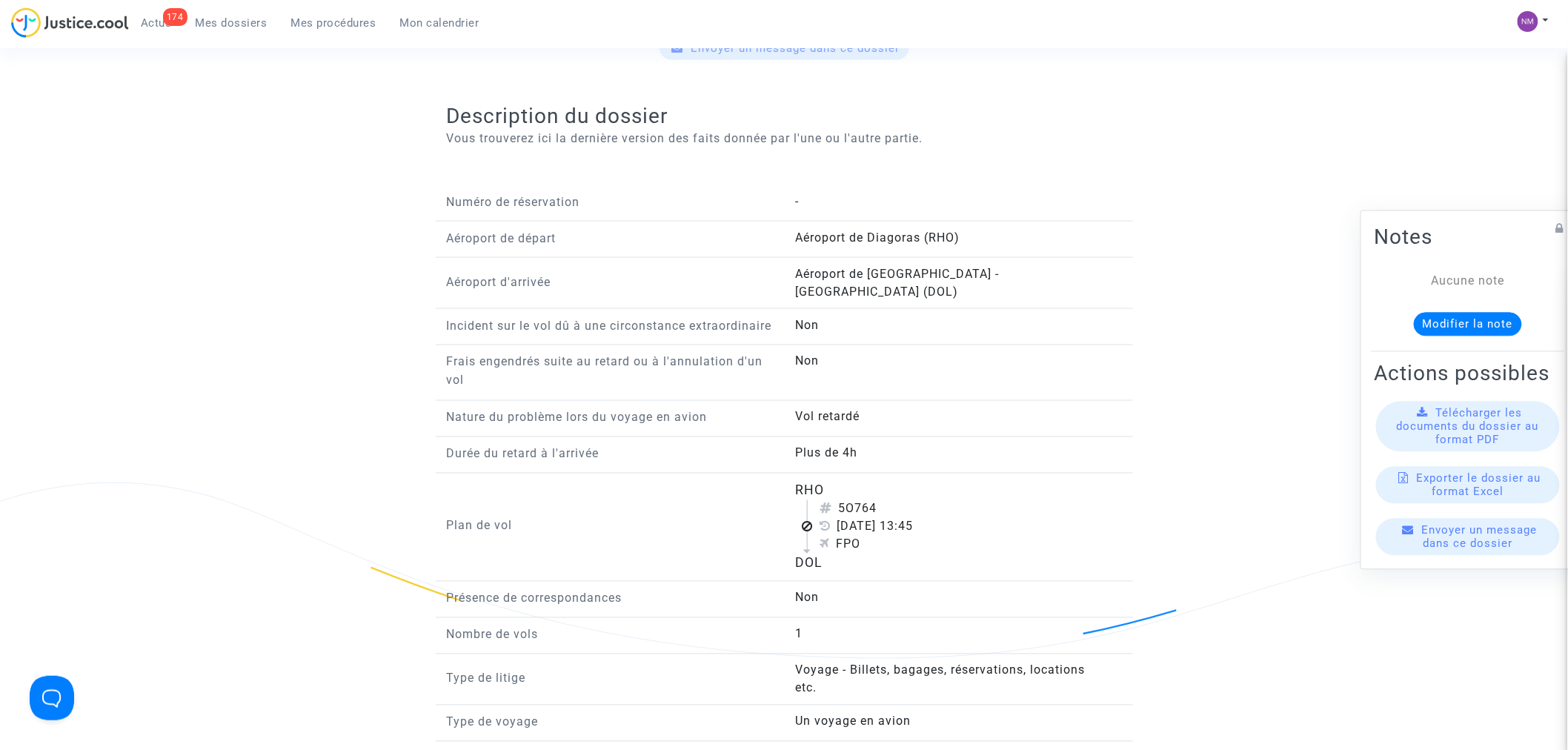
click at [231, 17] on span "Mes dossiers" at bounding box center [231, 23] width 72 height 14
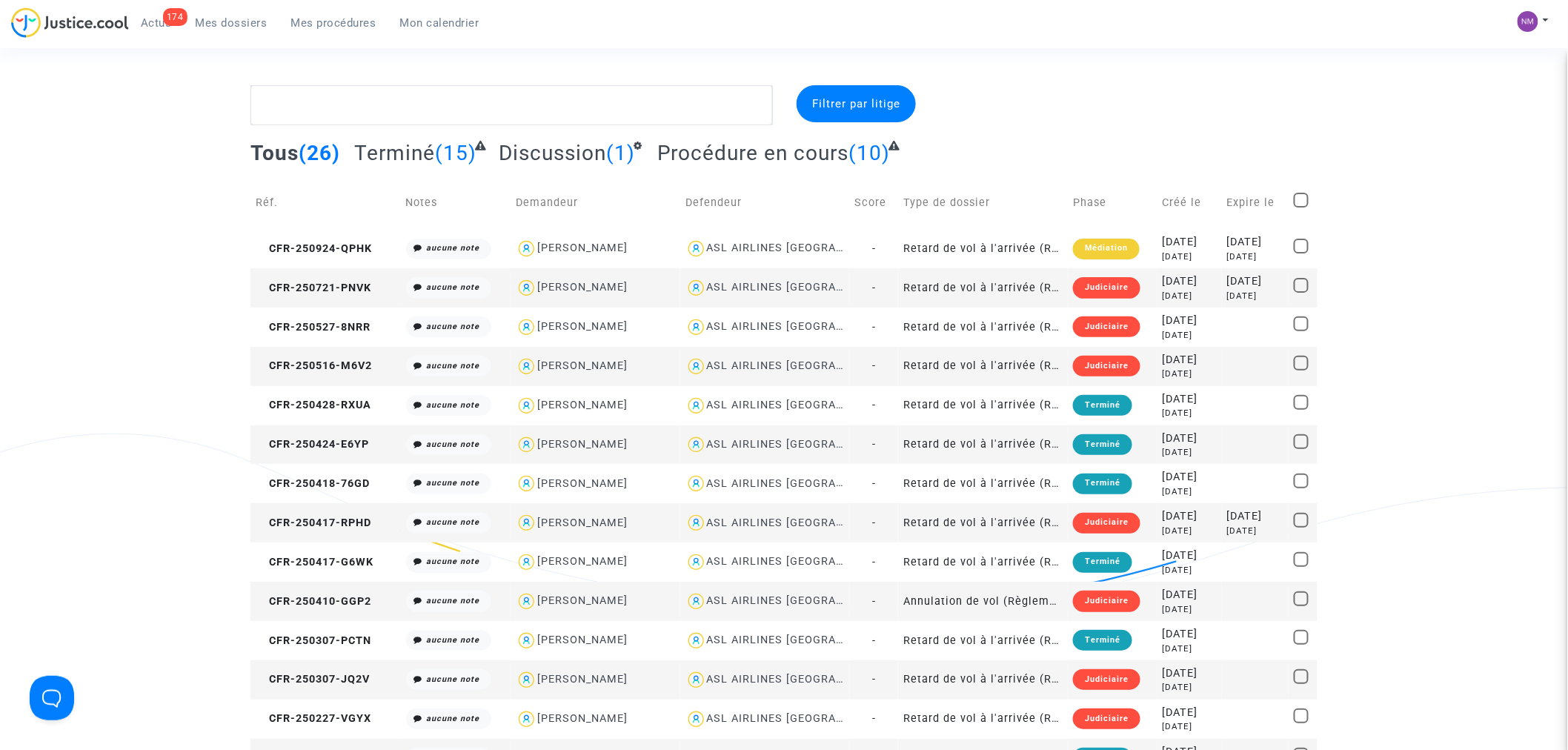
click at [1073, 519] on div "Judiciaire" at bounding box center [1107, 523] width 68 height 21
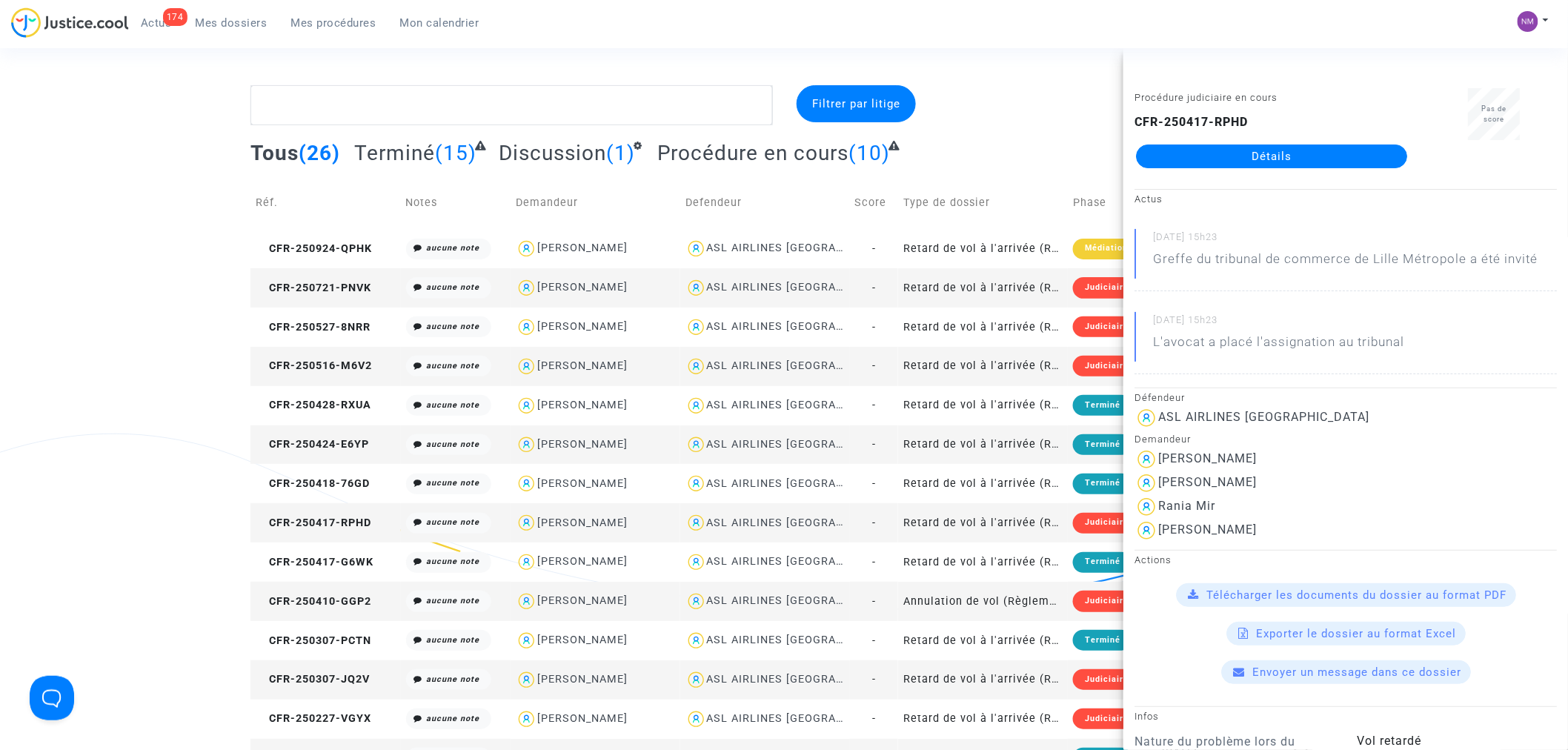
click at [1258, 159] on link "Détails" at bounding box center [1272, 156] width 272 height 24
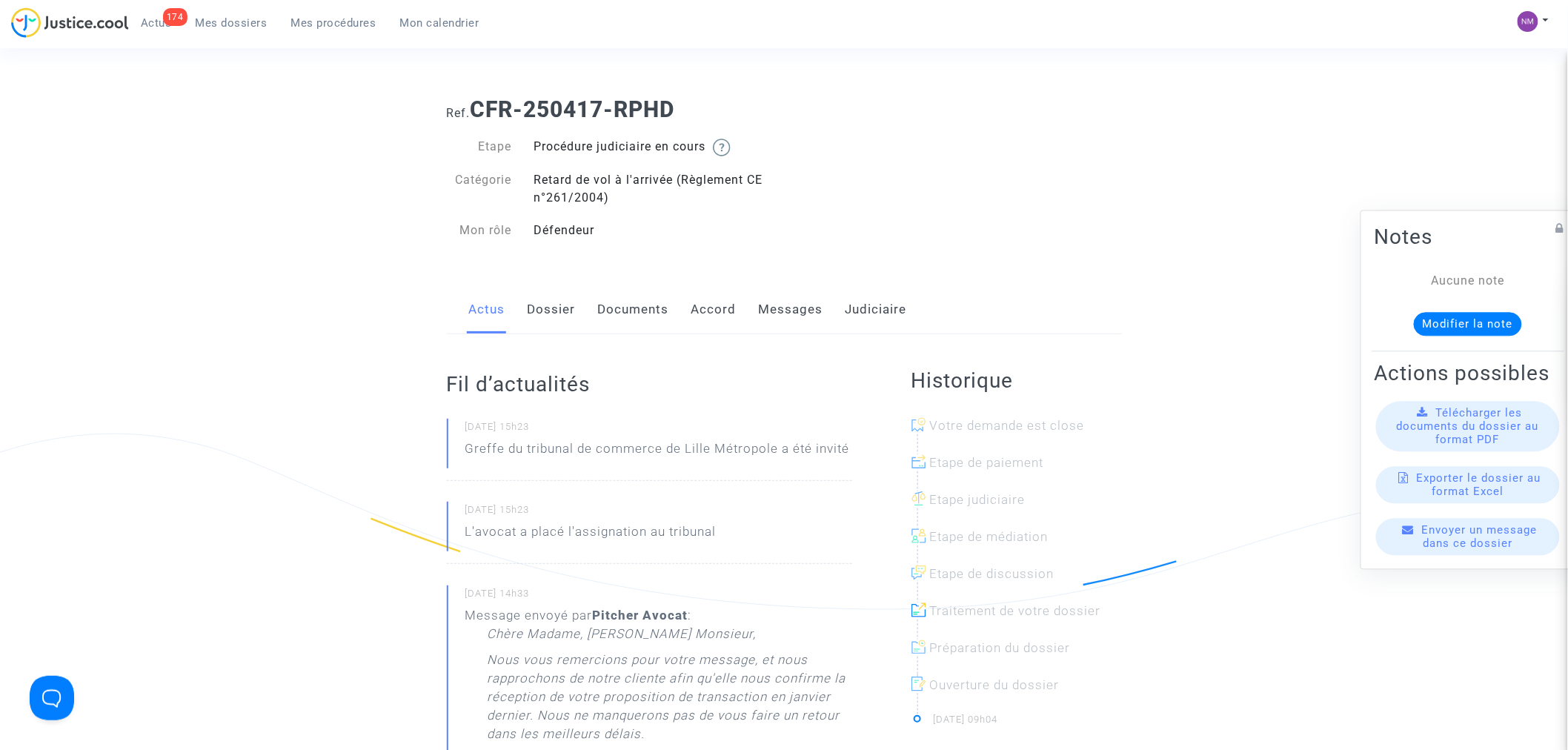
click at [760, 307] on link "Messages" at bounding box center [791, 309] width 64 height 48
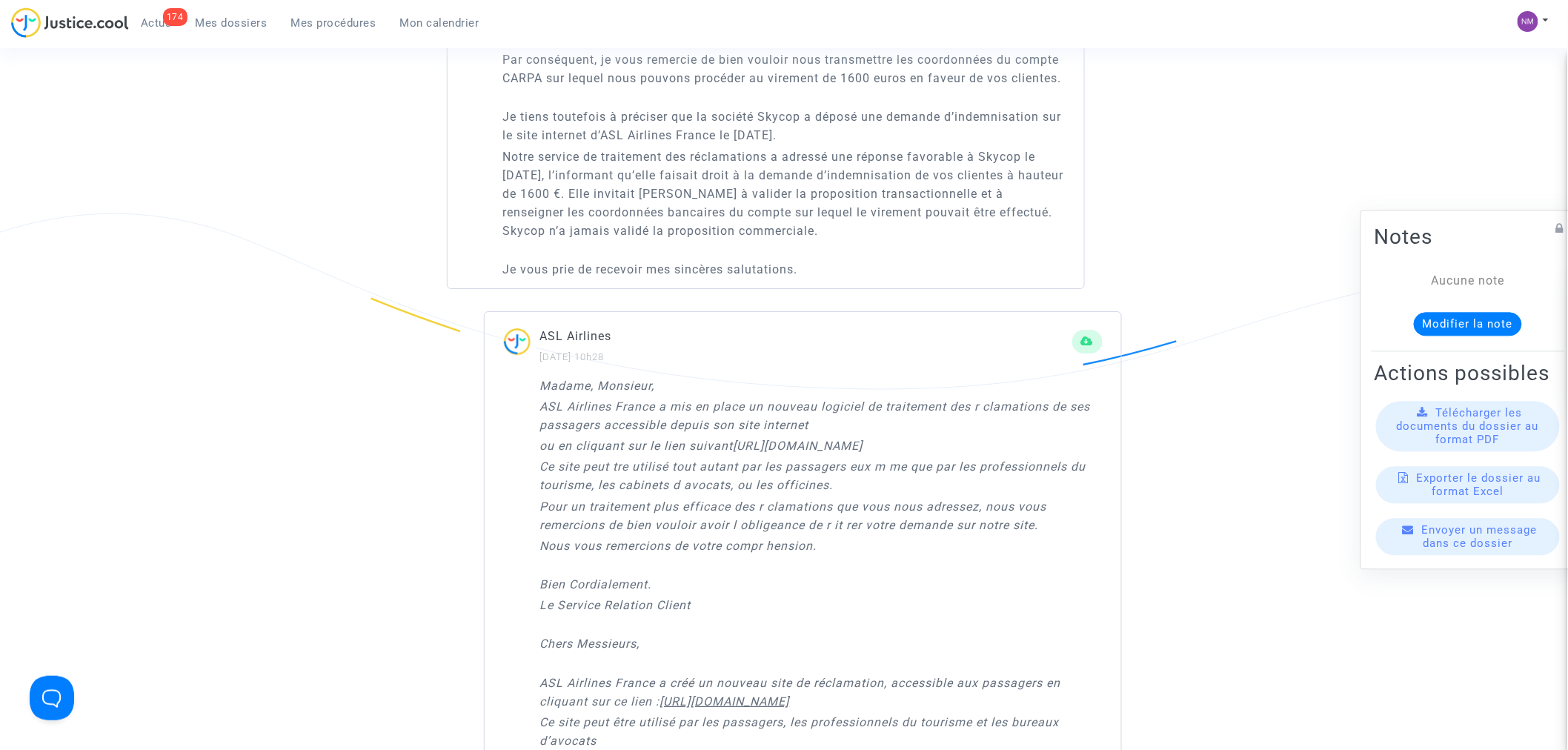
scroll to position [1976, 0]
